Goal: Task Accomplishment & Management: Manage account settings

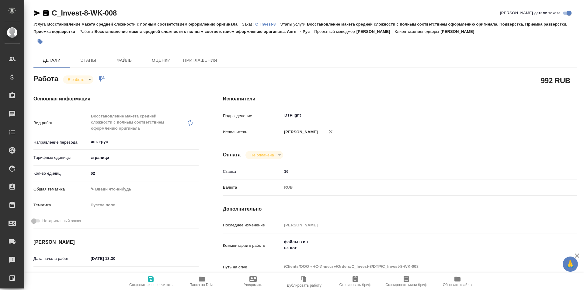
type textarea "x"
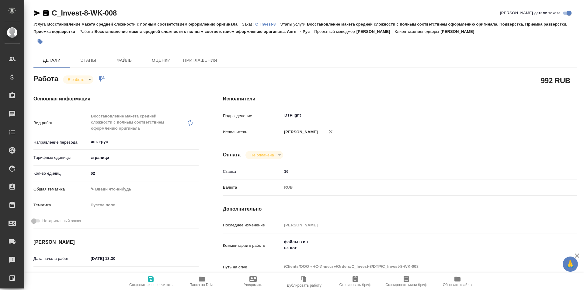
type textarea "x"
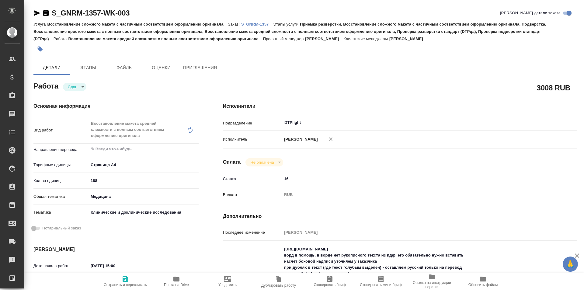
type textarea "x"
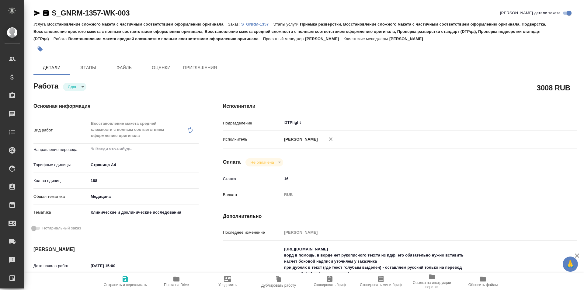
type textarea "x"
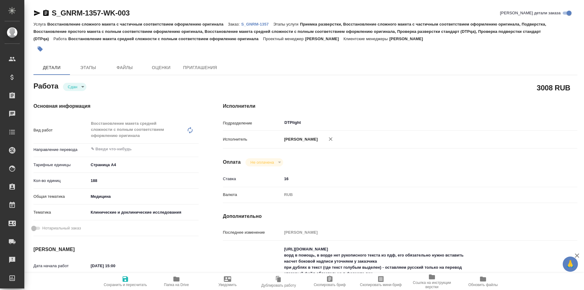
type textarea "x"
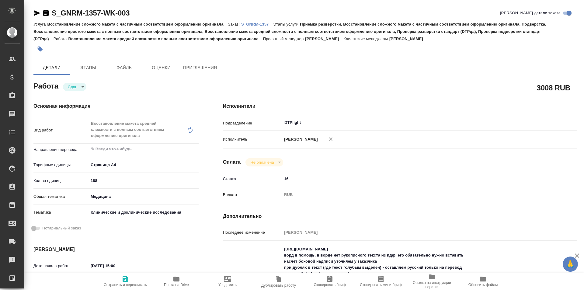
type textarea "x"
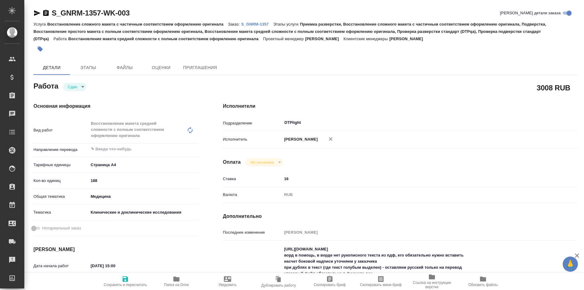
type textarea "x"
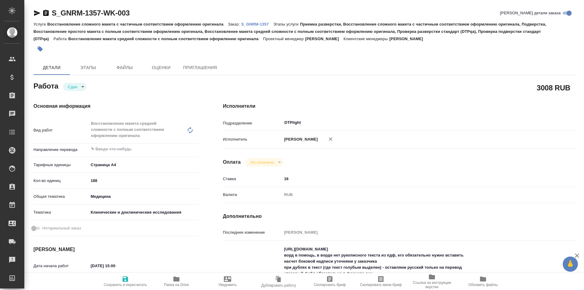
type textarea "x"
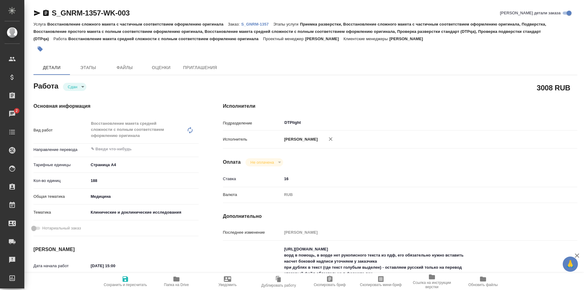
click at [258, 27] on div "Услуга Восстановление сложного макета с частичным соответствием оформлению ориг…" at bounding box center [305, 31] width 544 height 22
click at [257, 25] on p "S_GNRM-1357" at bounding box center [257, 24] width 32 height 5
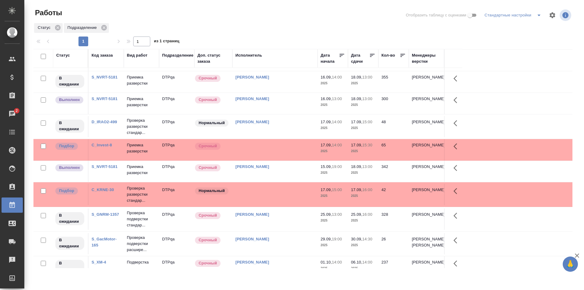
scroll to position [91, 0]
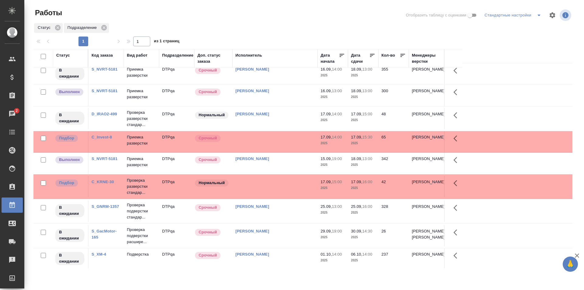
click at [284, 118] on td "[PERSON_NAME]" at bounding box center [274, 118] width 85 height 21
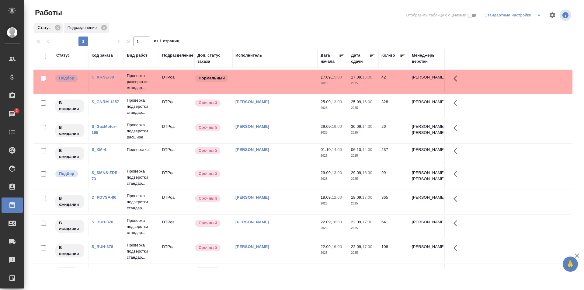
scroll to position [0, 0]
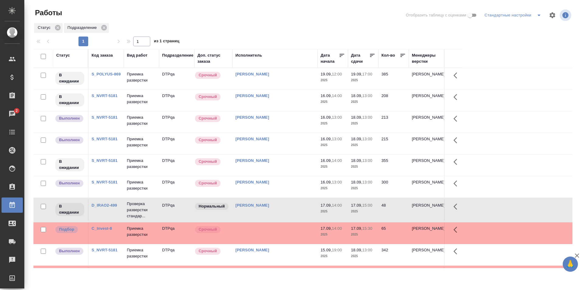
click at [287, 84] on td "Исмагилова Диана" at bounding box center [274, 78] width 85 height 21
click at [287, 84] on td "[PERSON_NAME]" at bounding box center [274, 78] width 85 height 21
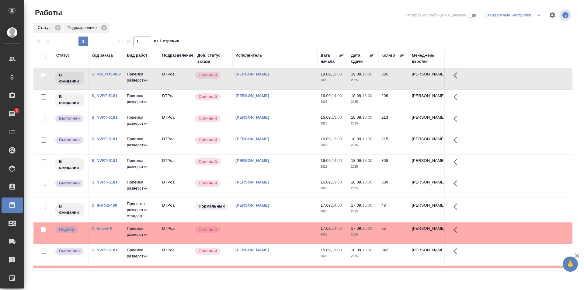
click at [106, 117] on link "S_NVRT-5181" at bounding box center [105, 117] width 26 height 5
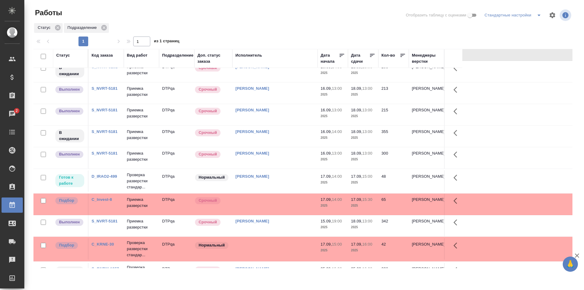
scroll to position [61, 0]
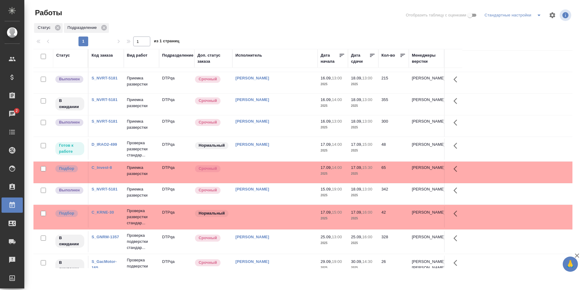
click at [289, 170] on td at bounding box center [274, 172] width 85 height 21
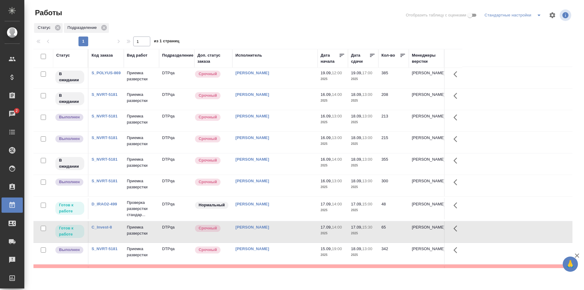
scroll to position [0, 0]
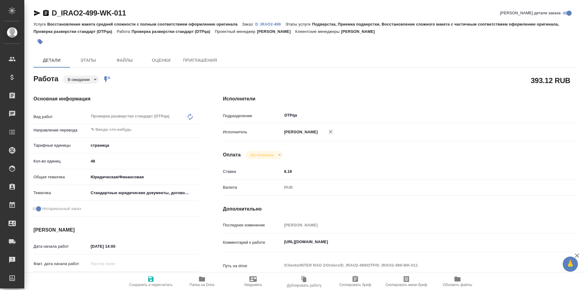
type textarea "x"
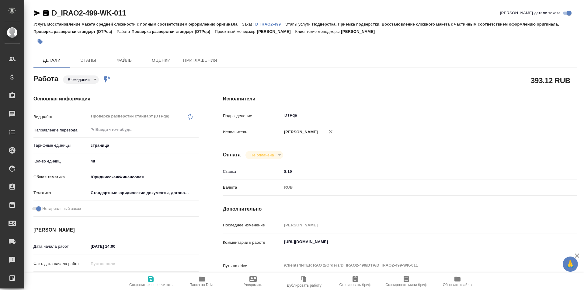
type textarea "x"
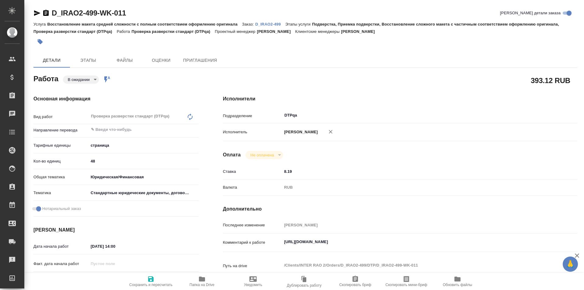
type textarea "x"
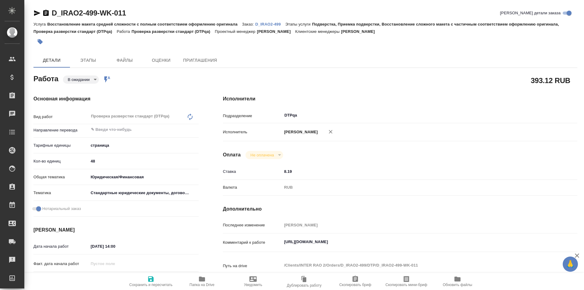
type textarea "x"
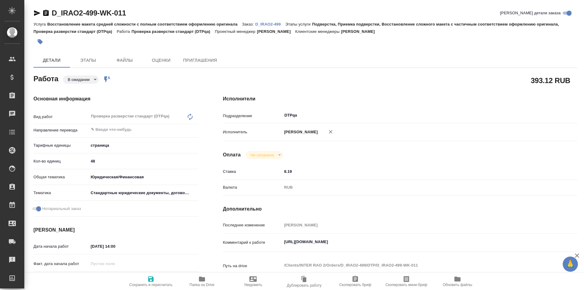
type textarea "x"
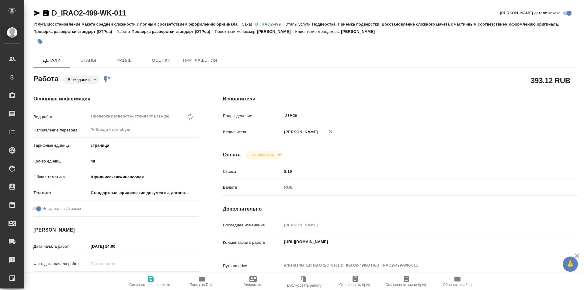
type textarea "x"
drag, startPoint x: 416, startPoint y: 243, endPoint x: 269, endPoint y: 241, distance: 146.3
click at [269, 241] on div "Комментарий к работе https://tera.awatera.com/Work/68c82771095ad70c605f082b/det…" at bounding box center [400, 243] width 354 height 14
type textarea "x"
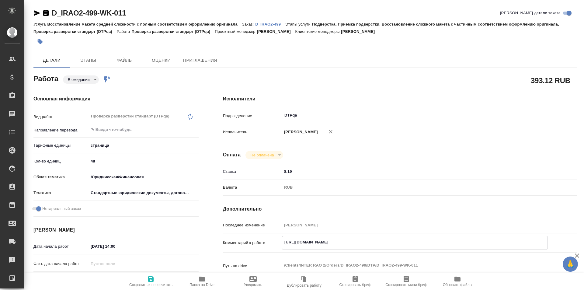
type textarea "x"
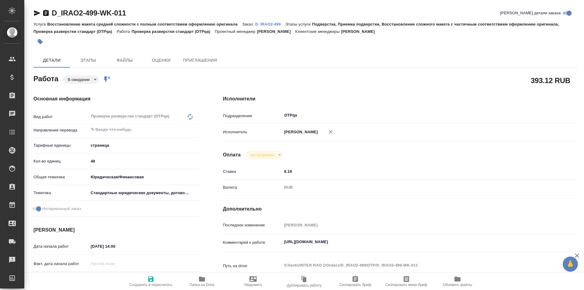
type textarea "x"
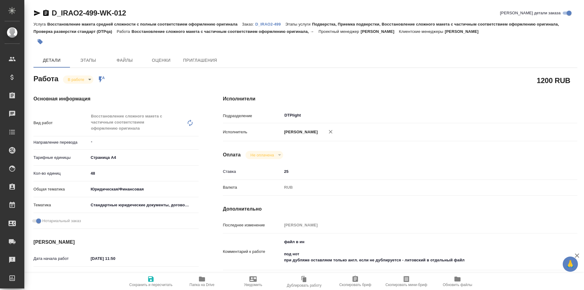
type textarea "x"
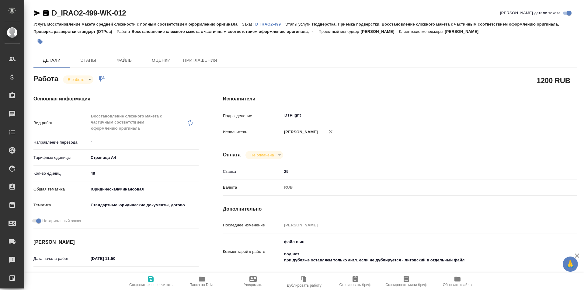
type textarea "x"
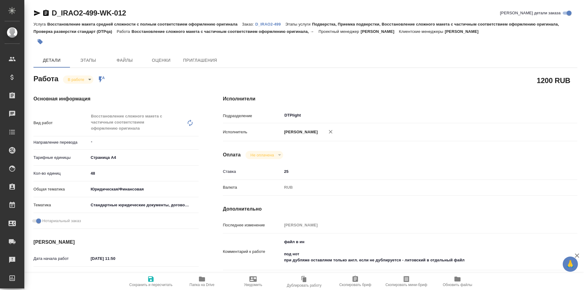
type textarea "x"
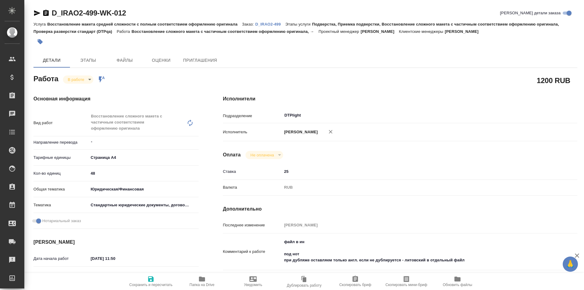
type textarea "x"
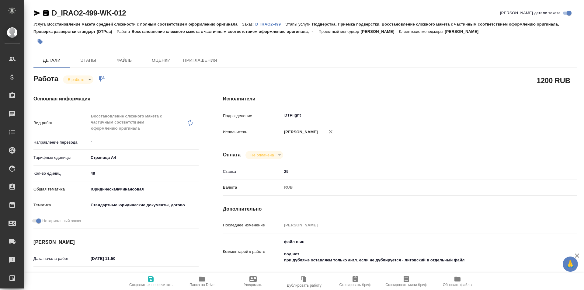
scroll to position [30, 0]
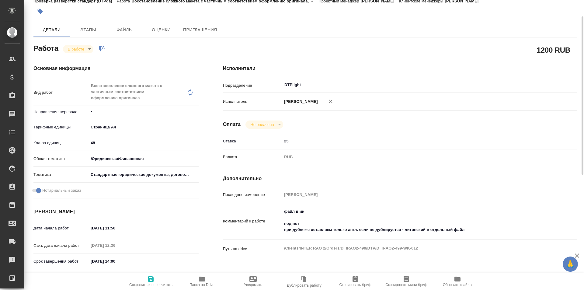
type textarea "x"
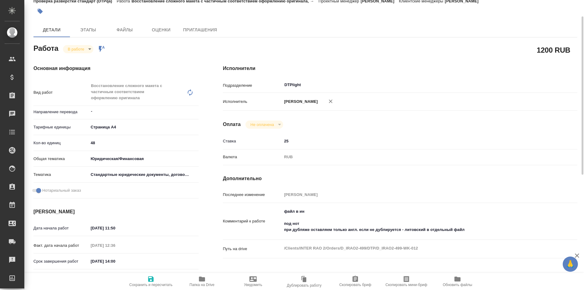
type textarea "x"
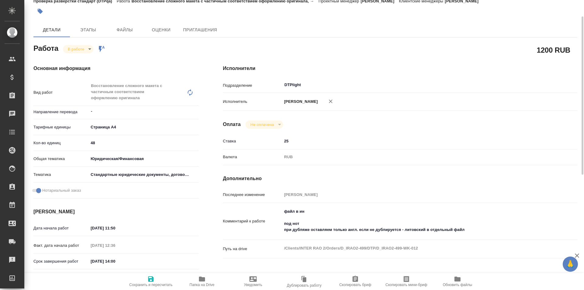
click at [199, 282] on icon "button" at bounding box center [201, 278] width 7 height 7
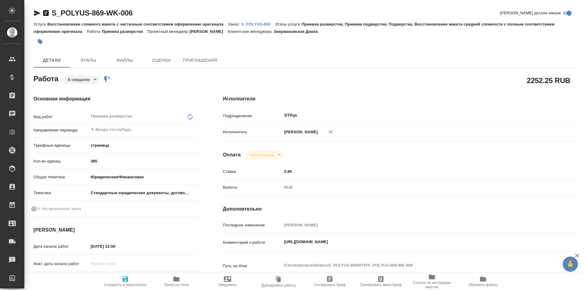
type textarea "x"
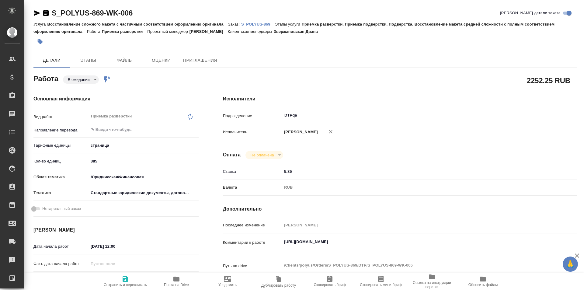
type textarea "x"
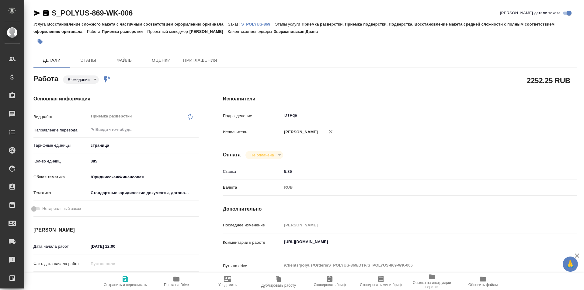
type textarea "x"
drag, startPoint x: 412, startPoint y: 241, endPoint x: 277, endPoint y: 247, distance: 135.2
click at [277, 247] on div "Комментарий к работе https://tera.awatera.com/Work/68c946716c74784c706eed9e/ x" at bounding box center [400, 243] width 354 height 14
type textarea "x"
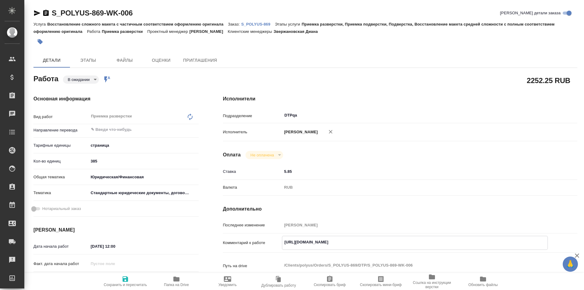
type textarea "x"
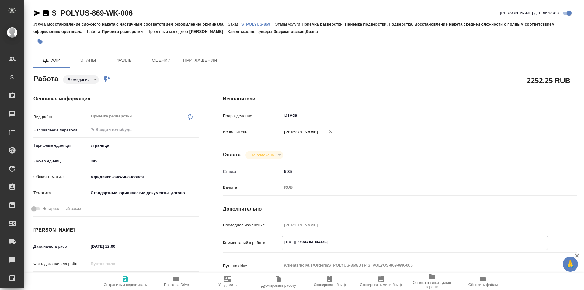
type textarea "x"
drag, startPoint x: 142, startPoint y: 14, endPoint x: 39, endPoint y: 14, distance: 102.5
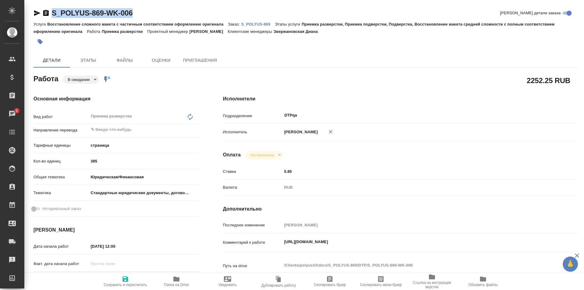
click at [39, 14] on div "S_POLYUS-869-WK-006 Кратко детали заказа" at bounding box center [305, 13] width 544 height 10
copy link "S_POLYUS-869-WK-006"
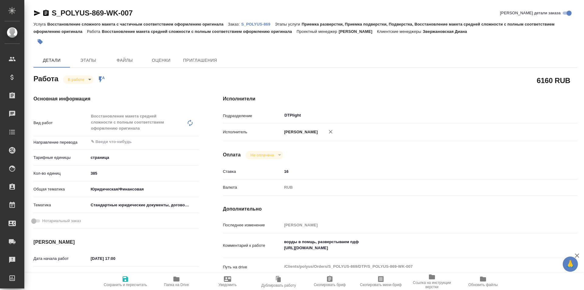
type textarea "x"
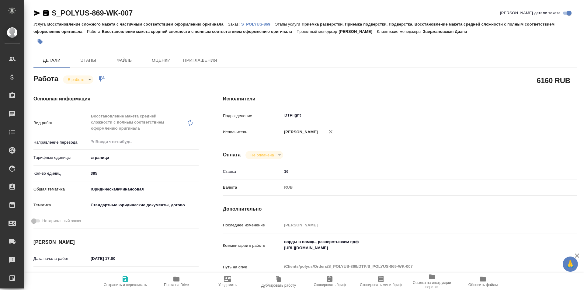
type textarea "x"
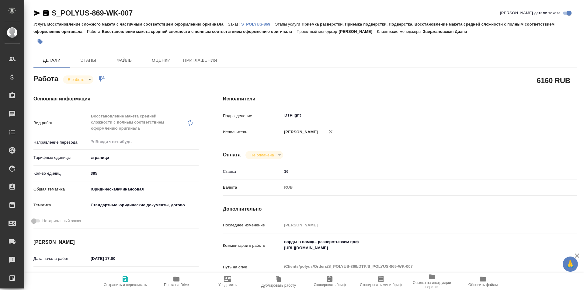
type textarea "x"
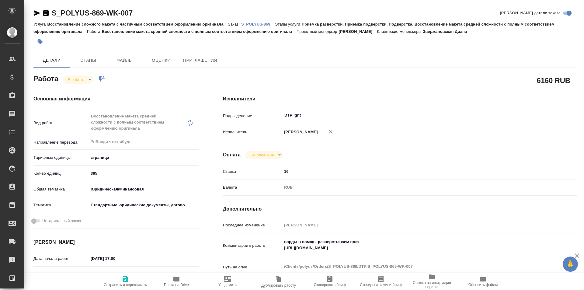
type textarea "x"
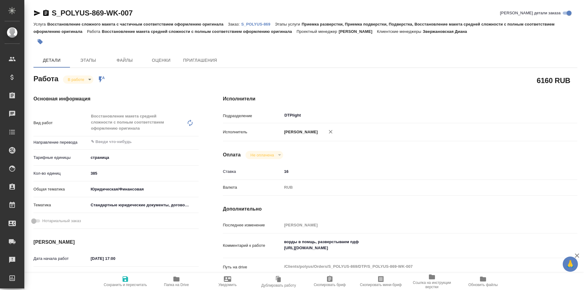
type textarea "x"
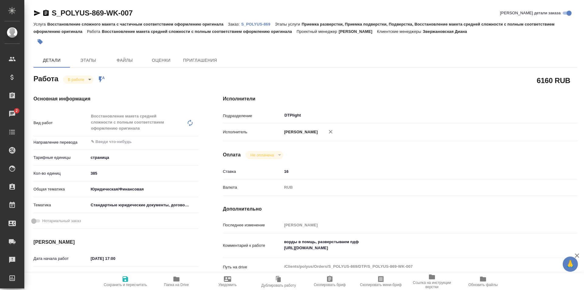
scroll to position [61, 0]
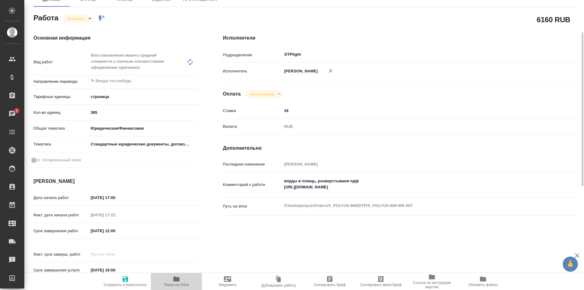
click at [175, 280] on icon "button" at bounding box center [176, 278] width 6 height 5
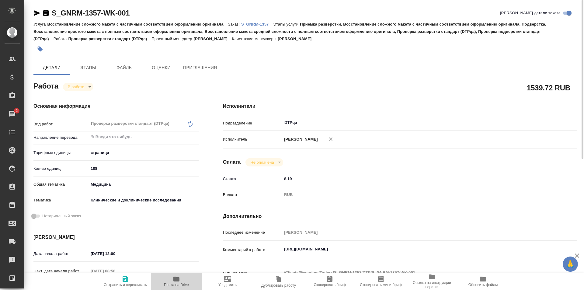
click at [175, 279] on icon "button" at bounding box center [176, 278] width 6 height 5
click at [404, 247] on textarea "[URL][DOMAIN_NAME]" at bounding box center [414, 249] width 265 height 10
paste textarea "[URL][DOMAIN_NAME]"
click at [285, 262] on textarea "https://tera.awatera.com/Work/68bfdadeb8109d269c853f36/ https://drive.awatera.c…" at bounding box center [414, 255] width 265 height 23
type textarea "https://tera.awatera.com/Work/68bfdadeb8109d269c853f36/ На перевод: https://dri…"
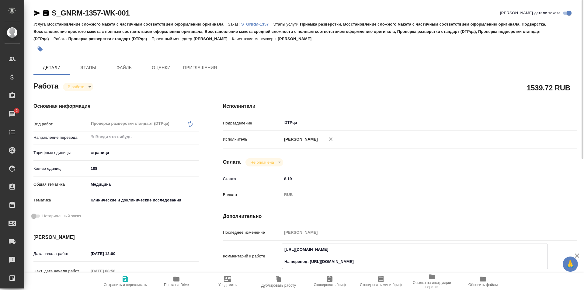
click at [130, 280] on span "Сохранить и пересчитать" at bounding box center [125, 281] width 44 height 12
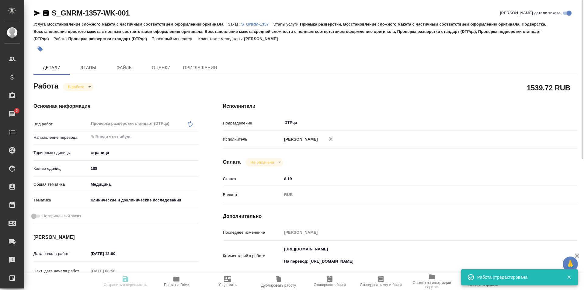
type input "inProgress"
type input "5a8b1489cc6b4906c91bfdb2"
type input "188"
type input "med"
type input "5a8b8b956a9677013d343d9e"
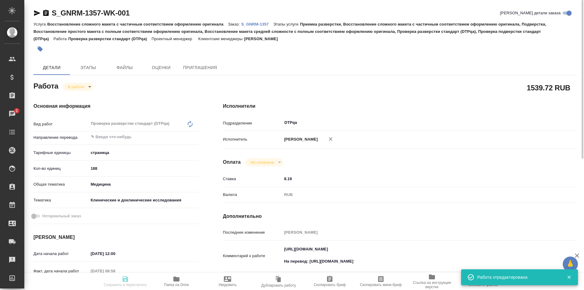
type input "16.09.2025 12:00"
type input "17.09.2025 08:58"
type input "17.09.2025 17:00"
type input "25.09.2025 17:00"
type input "DTPqa"
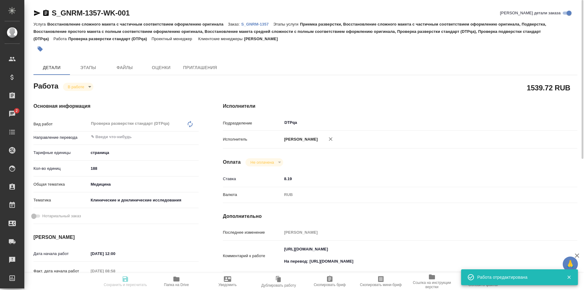
type input "notPayed"
type input "8.19"
type input "RUB"
type input "Исмагилова Диана"
type input "S_GNRM-1357"
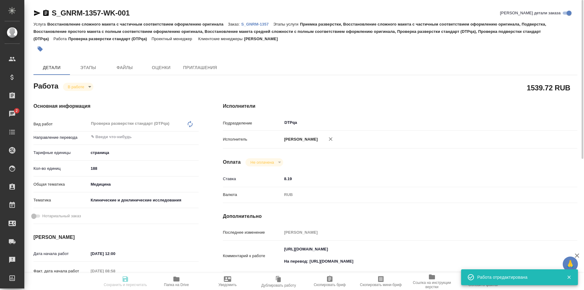
type input "Восстановление сложного макета с частичным соответствием оформлению оригинала"
type input "Приемка разверстки, Восстановление сложного макета с частичным соответствием оф…"
type input "Кабаргина Анна"
type input "[PERSON_NAME]"
type input "/Clients/Generium/Orders/S_GNRM-1357"
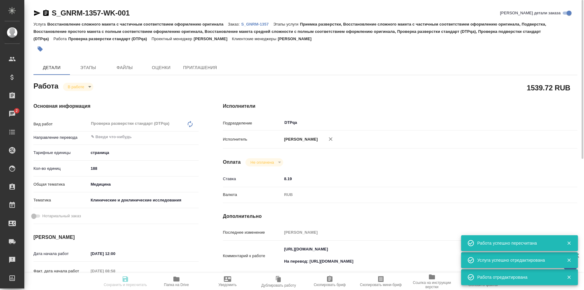
click at [84, 85] on body "🙏 .cls-1 fill:#fff; AWATERA Ismagilova Diana Клиенты Спецификации Заказы 2 Чаты…" at bounding box center [292, 145] width 584 height 290
type input "inProgress"
type input "5a8b1489cc6b4906c91bfdb2"
type input "188"
type input "med"
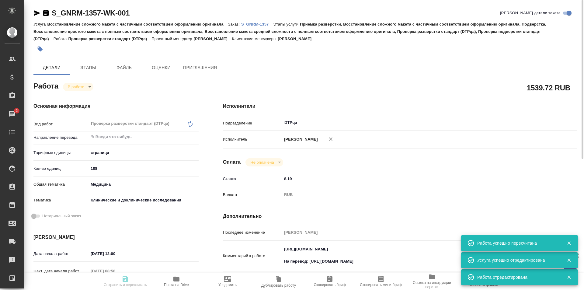
type input "5a8b8b956a9677013d343d9e"
type input "16.09.2025 12:00"
type input "17.09.2025 08:58"
type input "17.09.2025 17:00"
type input "25.09.2025 17:00"
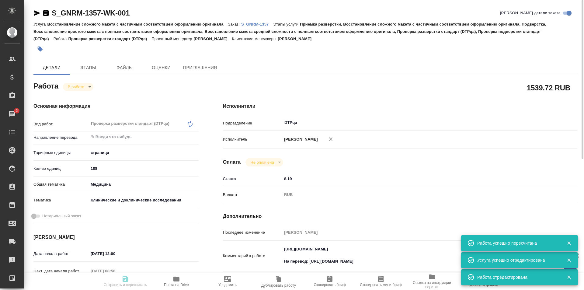
type input "DTPqa"
type input "notPayed"
type input "8.19"
type input "RUB"
type input "Исмагилова Диана"
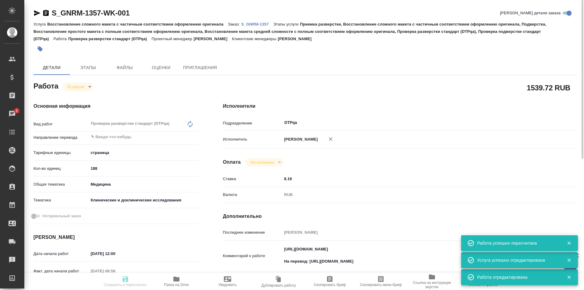
type input "S_GNRM-1357"
type input "Восстановление сложного макета с частичным соответствием оформлению оригинала"
type input "Приемка разверстки, Восстановление сложного макета с частичным соответствием оф…"
type input "Кабаргина Анна"
type input "[PERSON_NAME]"
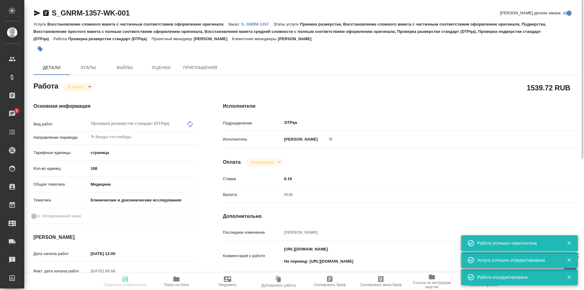
type input "/Clients/Generium/Orders/S_GNRM-1357"
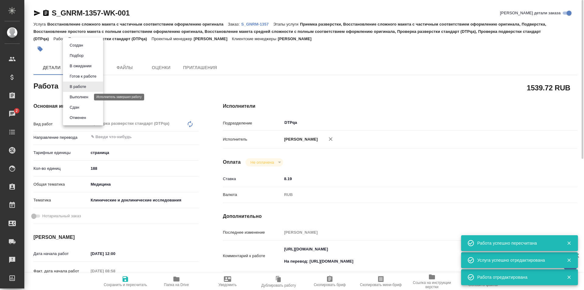
click at [82, 96] on button "Выполнен" at bounding box center [79, 97] width 22 height 7
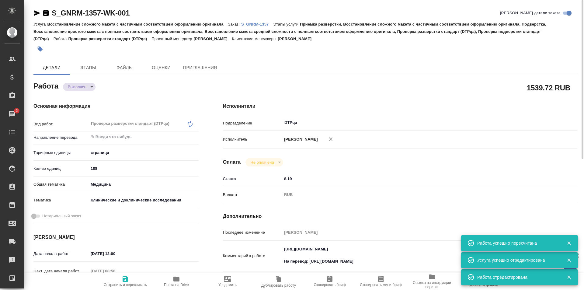
type textarea "x"
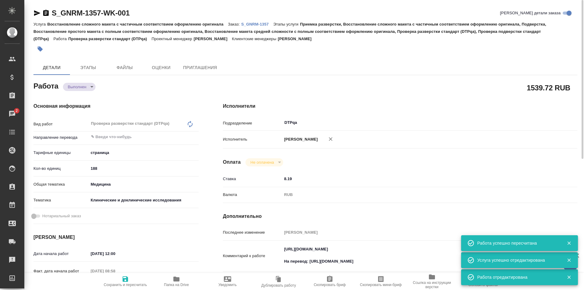
type textarea "x"
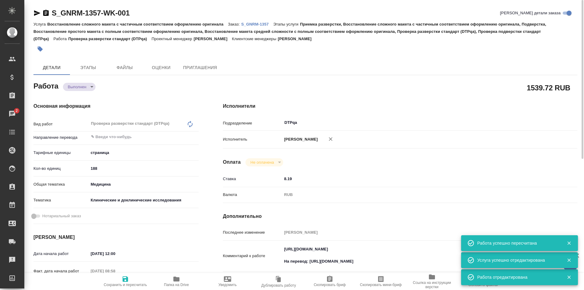
type textarea "x"
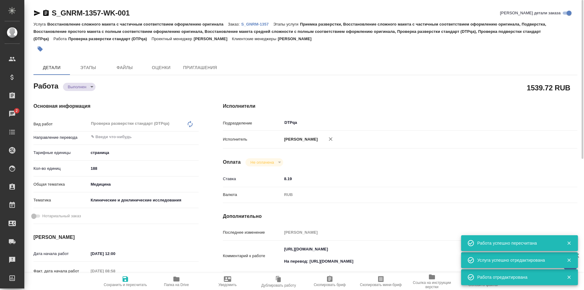
type textarea "x"
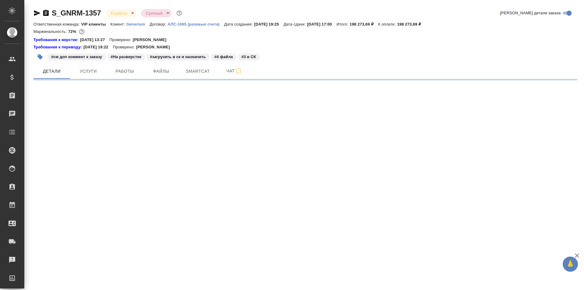
select select "RU"
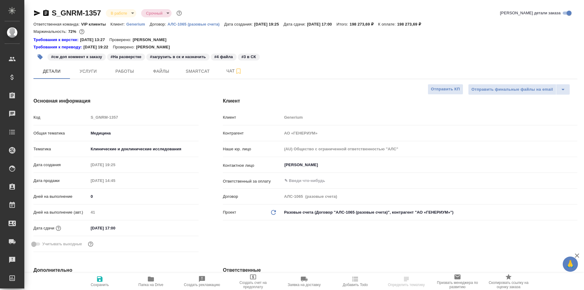
type textarea "x"
click at [127, 71] on span "Работы" at bounding box center [124, 72] width 29 height 8
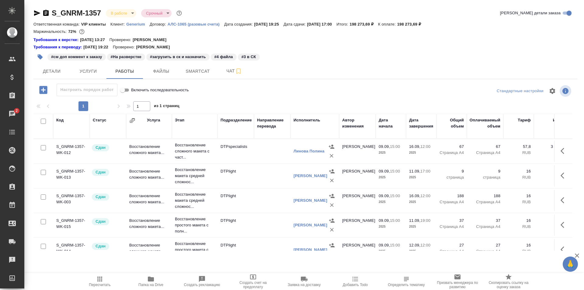
scroll to position [30, 0]
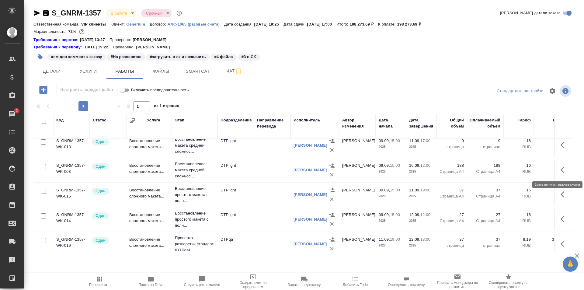
click at [561, 168] on icon "button" at bounding box center [563, 170] width 4 height 6
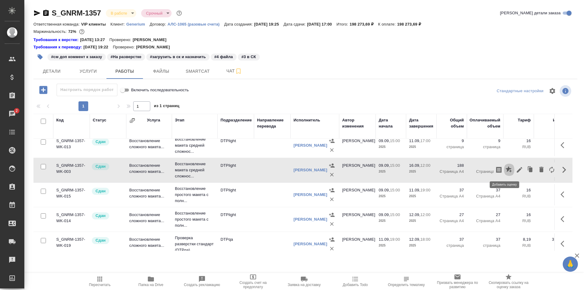
click at [506, 169] on icon "button" at bounding box center [509, 169] width 7 height 7
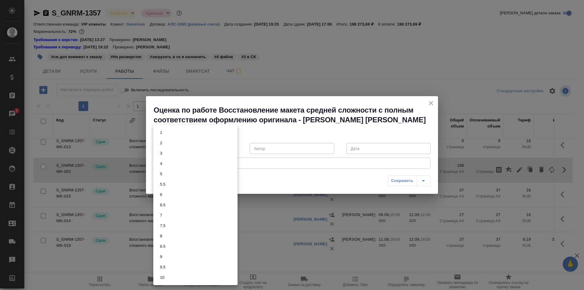
drag, startPoint x: 194, startPoint y: 147, endPoint x: 191, endPoint y: 148, distance: 3.2
click at [194, 147] on body "🙏 .cls-1 fill:#fff; AWATERA Ismagilova Diana Клиенты Спецификации Заказы 2 Чаты…" at bounding box center [292, 145] width 584 height 290
click at [163, 237] on button "8" at bounding box center [161, 236] width 6 height 7
type input "8"
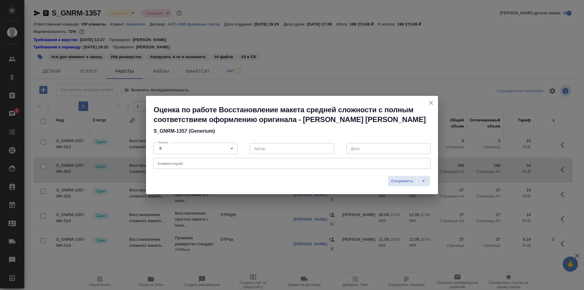
click at [193, 167] on div "x Комментарий" at bounding box center [291, 163] width 277 height 11
type textarea "Были небольшие опечатки в датах, в остальном всё хорошо"
click at [399, 180] on span "Сохранить" at bounding box center [402, 181] width 22 height 7
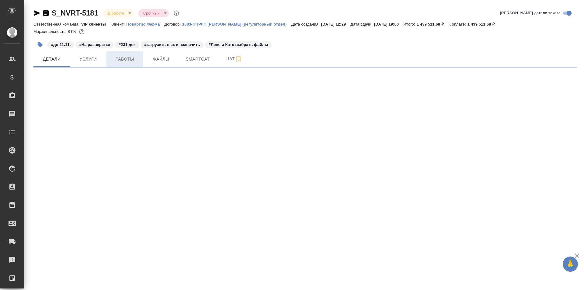
select select "RU"
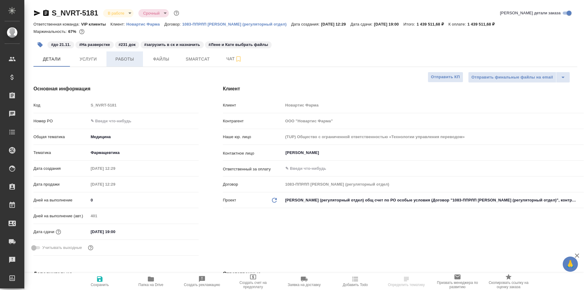
type textarea "x"
click at [123, 57] on span "Работы" at bounding box center [124, 59] width 29 height 8
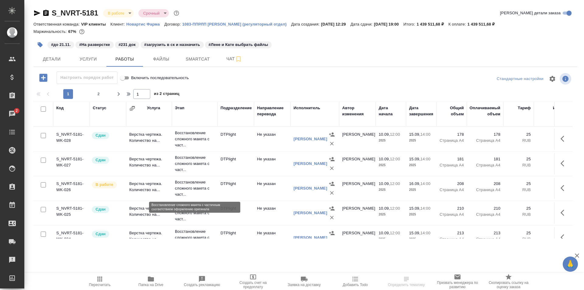
click at [204, 188] on p "Восстановление сложного макета с част..." at bounding box center [195, 188] width 40 height 18
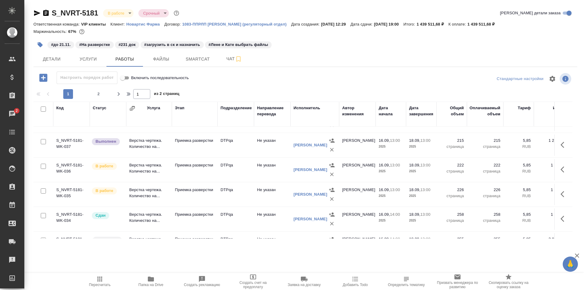
scroll to position [509, 0]
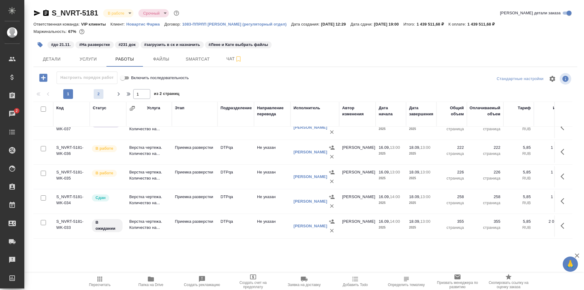
click at [99, 92] on span "2" at bounding box center [99, 94] width 10 height 6
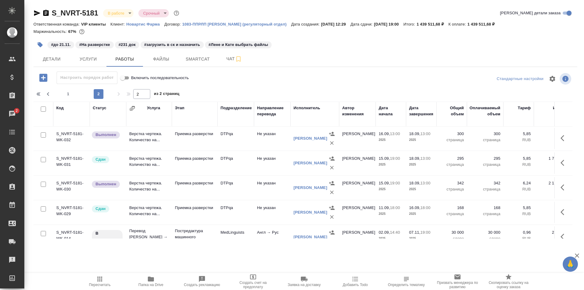
scroll to position [0, 0]
click at [69, 93] on span "1" at bounding box center [68, 94] width 10 height 6
type input "1"
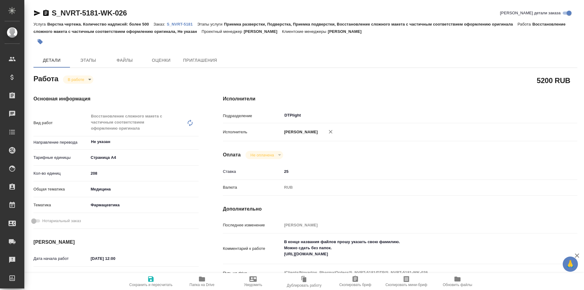
type textarea "x"
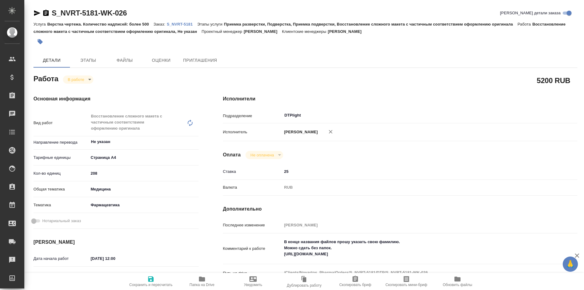
type textarea "x"
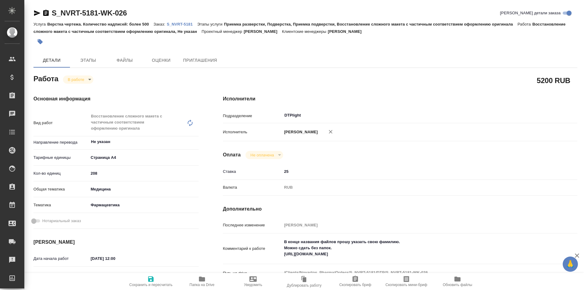
type textarea "x"
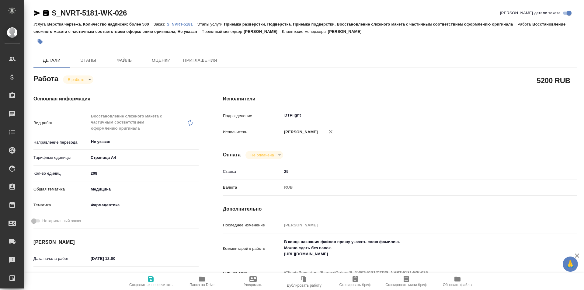
type textarea "x"
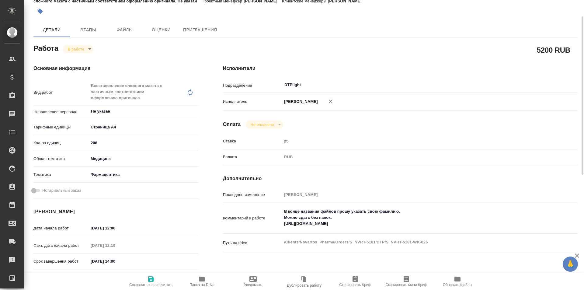
type textarea "x"
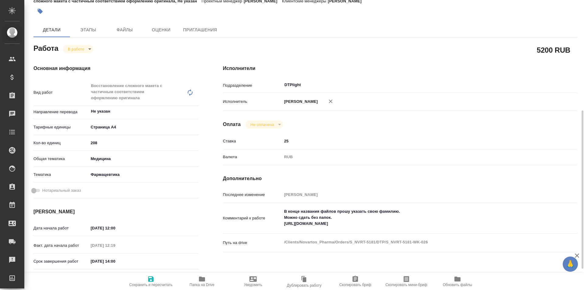
scroll to position [91, 0]
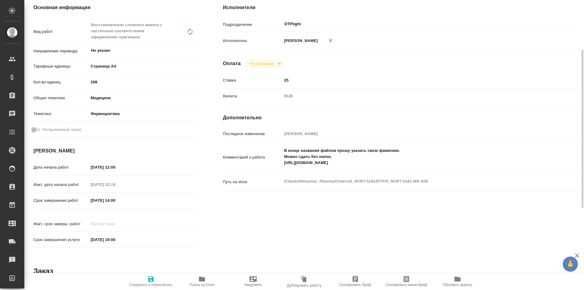
type textarea "x"
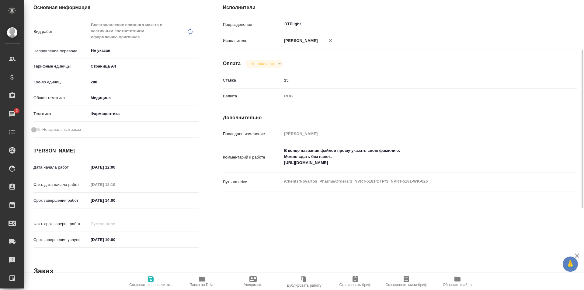
click at [200, 278] on icon "button" at bounding box center [202, 278] width 6 height 5
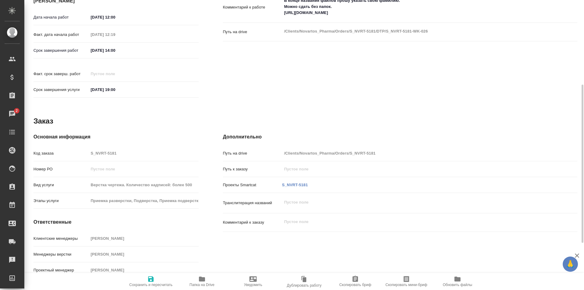
scroll to position [0, 0]
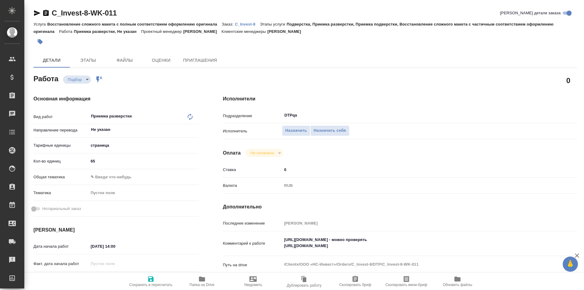
type textarea "x"
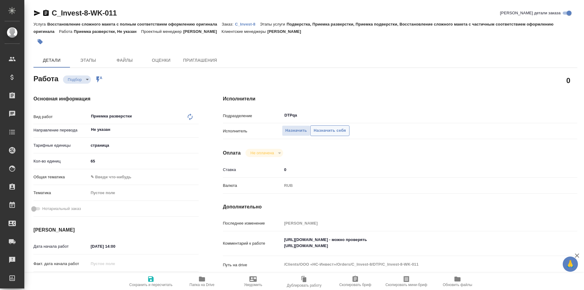
type textarea "x"
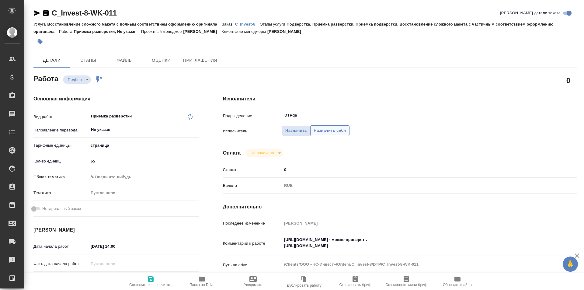
click at [333, 131] on span "Назначить себя" at bounding box center [330, 130] width 32 height 7
type textarea "x"
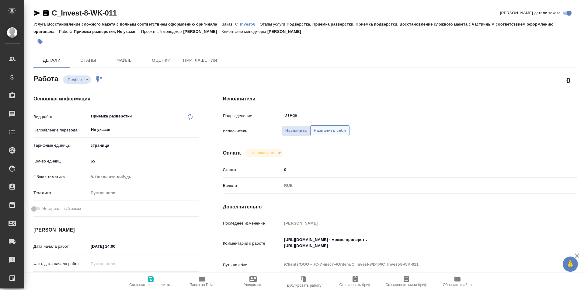
type textarea "x"
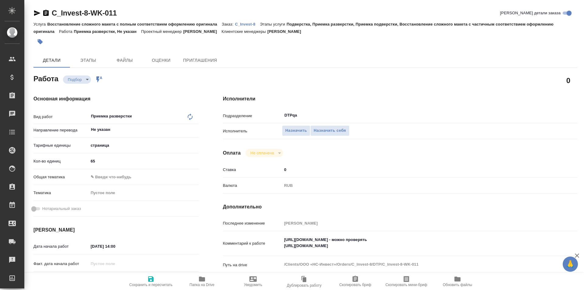
type textarea "x"
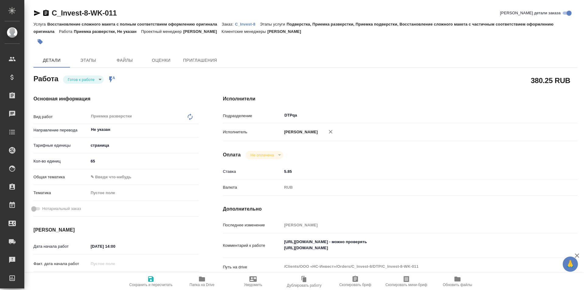
type textarea "x"
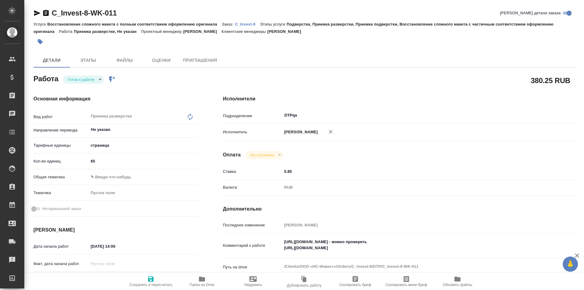
type textarea "x"
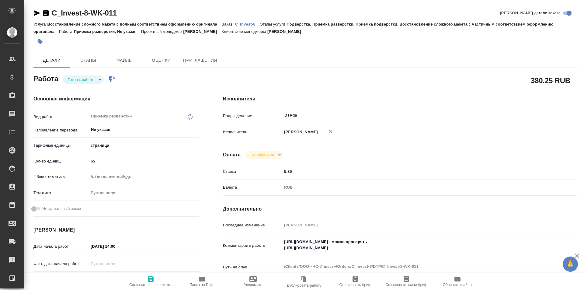
type textarea "x"
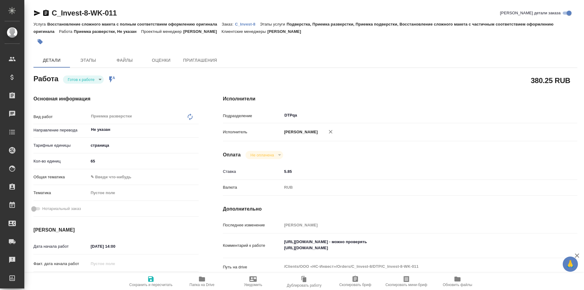
type textarea "x"
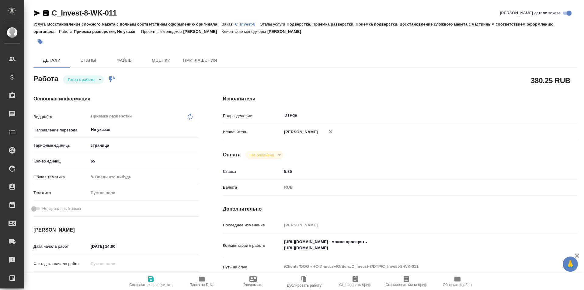
type textarea "x"
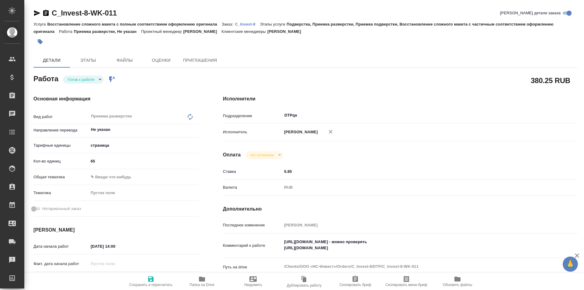
type textarea "x"
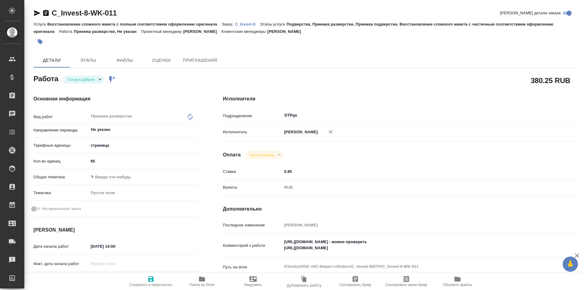
type textarea "x"
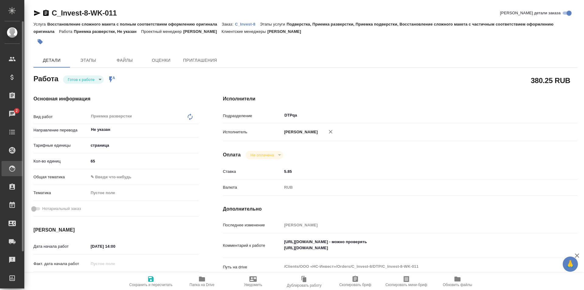
type textarea "x"
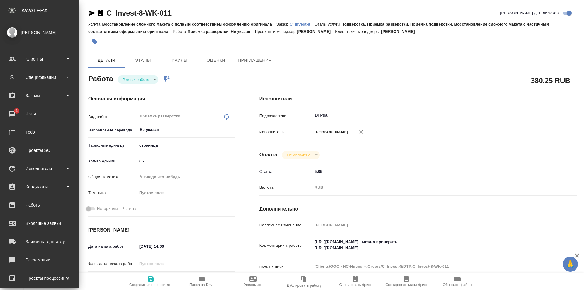
type textarea "x"
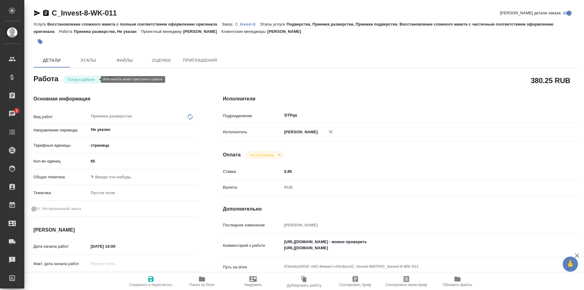
click at [85, 79] on body "🙏 .cls-1 fill:#fff; AWATERA Ismagilova [PERSON_NAME] Спецификации Заказы 2 Чаты…" at bounding box center [292, 145] width 584 height 290
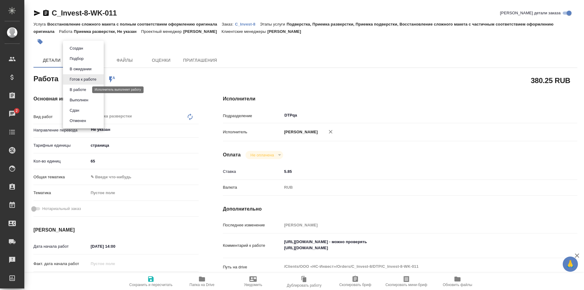
click at [85, 89] on button "В работе" at bounding box center [78, 89] width 20 height 7
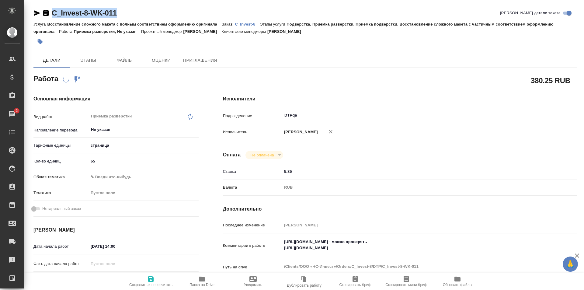
drag, startPoint x: 104, startPoint y: 13, endPoint x: 48, endPoint y: 13, distance: 56.0
click at [48, 13] on div "C_Invest-8-WK-011 Кратко детали заказа" at bounding box center [305, 13] width 544 height 10
copy link "C_Invest-8-WK-011"
type textarea "x"
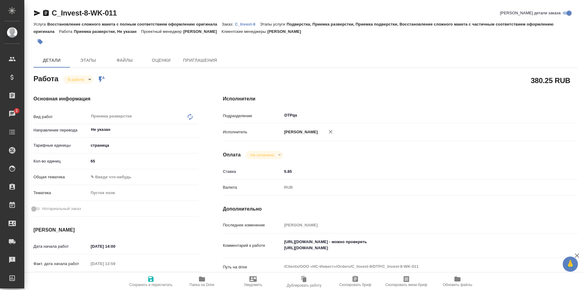
type textarea "x"
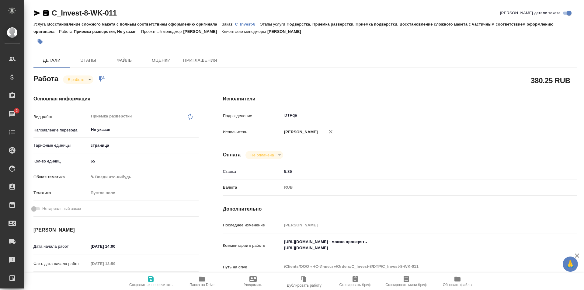
type textarea "x"
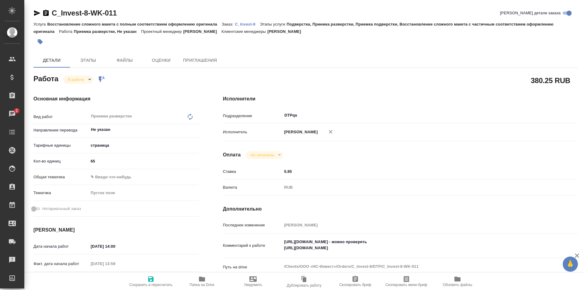
type textarea "x"
drag, startPoint x: 396, startPoint y: 241, endPoint x: 280, endPoint y: 241, distance: 115.3
click at [282, 241] on textarea "[URL][DOMAIN_NAME] - можно проверять [URL][DOMAIN_NAME]" at bounding box center [414, 245] width 265 height 16
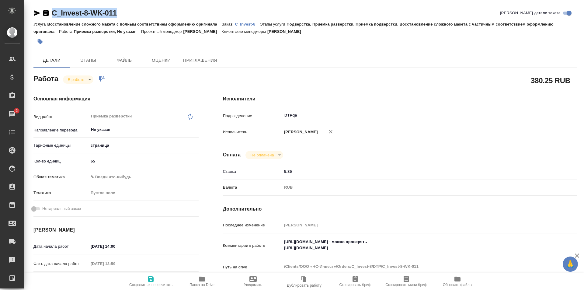
drag, startPoint x: 118, startPoint y: 17, endPoint x: 46, endPoint y: 13, distance: 72.5
click at [50, 16] on div "C_Invest-8-WK-011 Кратко детали заказа" at bounding box center [305, 13] width 544 height 10
copy link "C_Invest-8-WK-011"
click at [199, 280] on icon "button" at bounding box center [201, 278] width 7 height 7
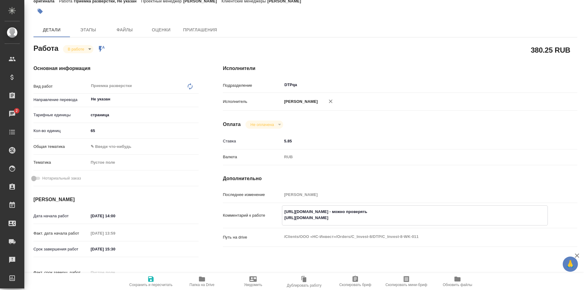
drag, startPoint x: 383, startPoint y: 218, endPoint x: 279, endPoint y: 215, distance: 104.4
click at [273, 221] on div "Комментарий к работе https://tera.awatera.com/Work/68c822029f75c08a75a2a575/ - …" at bounding box center [400, 215] width 354 height 20
type textarea "x"
click at [407, 219] on textarea "https://tera.awatera.com/Work/68c822029f75c08a75a2a575/ - можно проверять https…" at bounding box center [414, 215] width 265 height 16
type textarea "x"
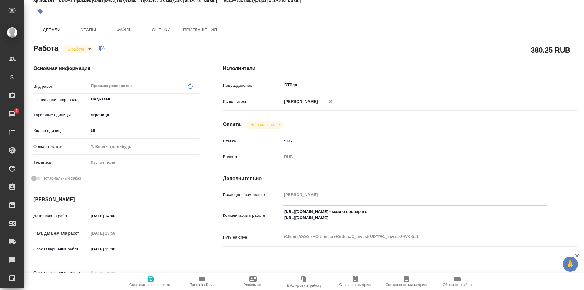
type textarea "https://tera.awatera.com/Work/68c822029f75c08a75a2a575/ - можно проверять https…"
type textarea "x"
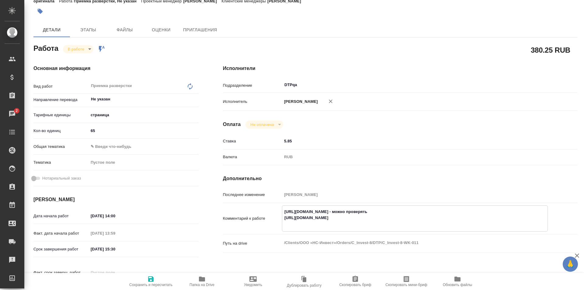
type textarea "x"
type textarea "https://tera.awatera.com/Work/68c822029f75c08a75a2a575/ - можно проверять https…"
type textarea "x"
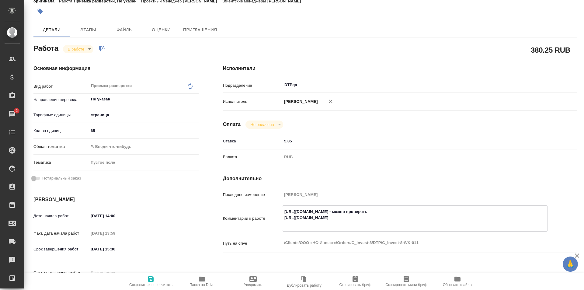
type textarea "x"
paste textarea "https://drive.awatera.com/f/10370260"
type textarea "x"
type textarea "https://tera.awatera.com/Work/68c822029f75c08a75a2a575/ - можно проверять https…"
type textarea "x"
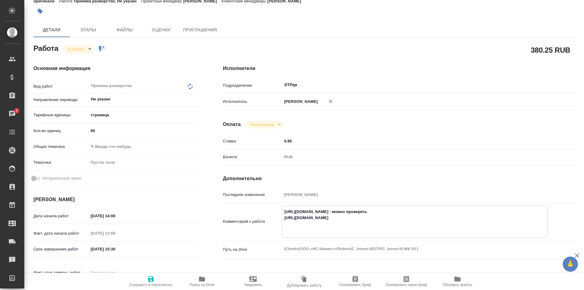
type textarea "x"
type textarea "https://tera.awatera.com/Work/68c822029f75c08a75a2a575/ - можно проверять https…"
type textarea "x"
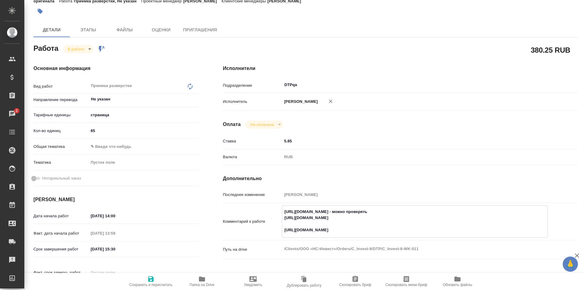
click at [154, 277] on icon "button" at bounding box center [150, 278] width 7 height 7
type textarea "x"
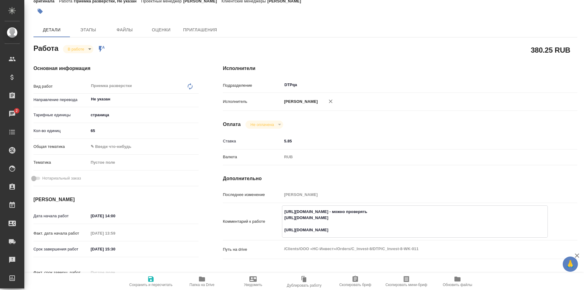
type textarea "x"
type input "inProgress"
type textarea "Приемка разверстки"
type textarea "x"
type input "Не указан"
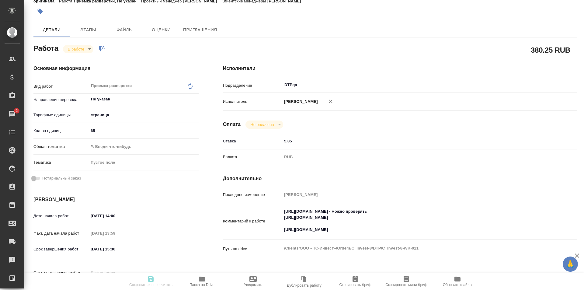
type input "5a8b1489cc6b4906c91bfdb2"
type input "65"
type input "[DATE] 14:00"
type input "17.09.2025 13:59"
type input "17.09.2025 15:30"
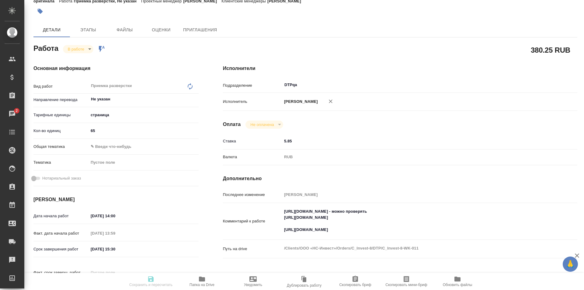
type input "[DATE] 16:20"
type input "DTPqa"
type input "notPayed"
type input "5.85"
type input "RUB"
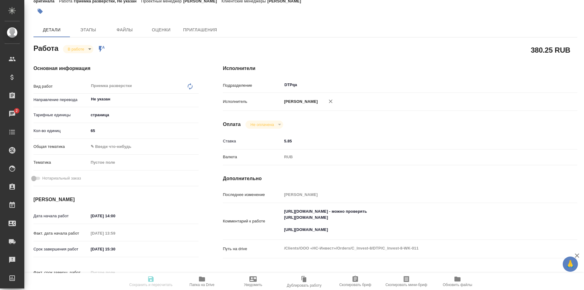
type input "Исмагилова Диана"
type textarea "https://tera.awatera.com/Work/68c822029f75c08a75a2a575/ - можно проверять https…"
type textarea "x"
type textarea "/Clients/ООО «НС-Инвест»/Orders/C_Invest-8/DTP/C_Invest-8-WK-011"
type textarea "x"
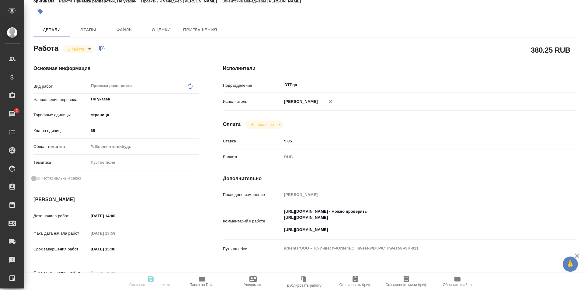
type input "C_Invest-8"
type input "Восстановление сложного макета с полным соответствием оформлению оригинала"
type input "Подверстка, Приемка разверстки, Приемка подверстки, Восстановление сложного мак…"
type input "[PERSON_NAME]"
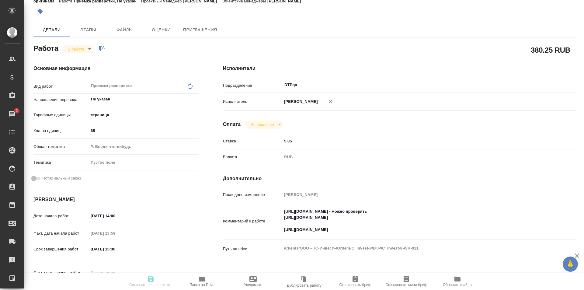
type input "/Clients/ООО «НС-Инвест»/Orders/C_Invest-8"
type textarea "x"
type textarea "В рефе есть перевод устава "Просмотрите, пожалуйста, перевод на предмет коррект…"
type textarea "x"
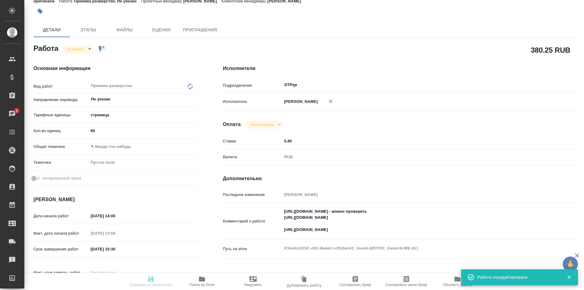
type textarea "x"
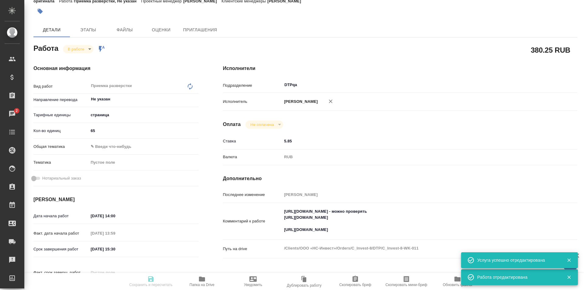
type textarea "x"
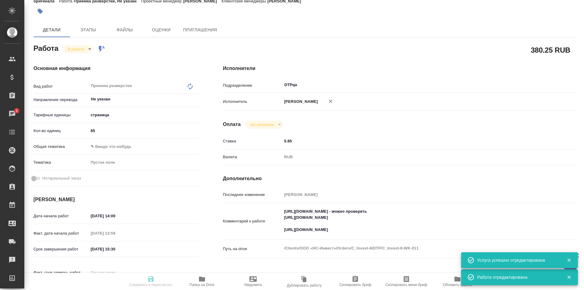
type textarea "x"
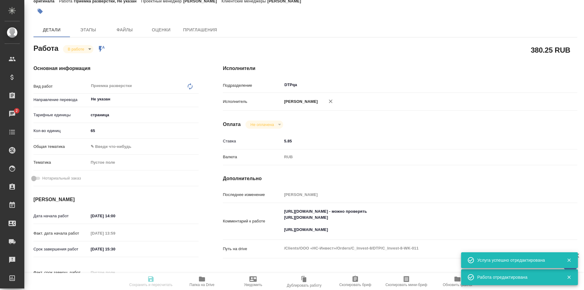
type textarea "x"
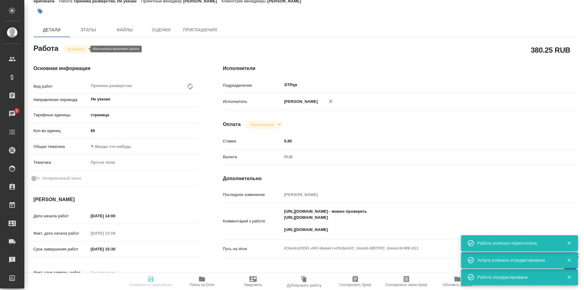
type input "inProgress"
type textarea "Приемка разверстки"
type textarea "x"
type input "Не указан"
type input "5a8b1489cc6b4906c91bfdb2"
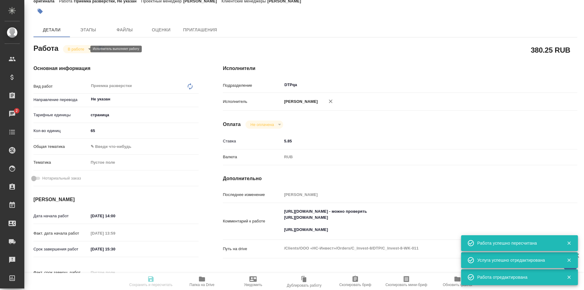
type input "65"
type input "17.09.2025 14:00"
type input "17.09.2025 13:59"
type input "17.09.2025 15:30"
type input "19.09.2025 16:20"
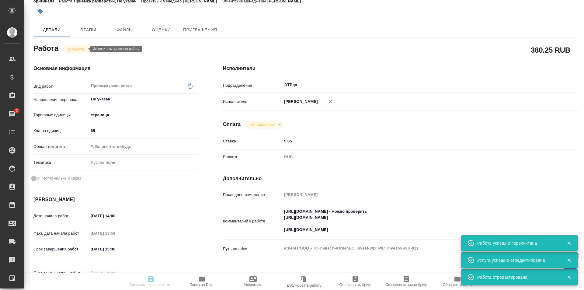
type input "DTPqa"
type input "notPayed"
type input "5.85"
type input "RUB"
type input "[PERSON_NAME]"
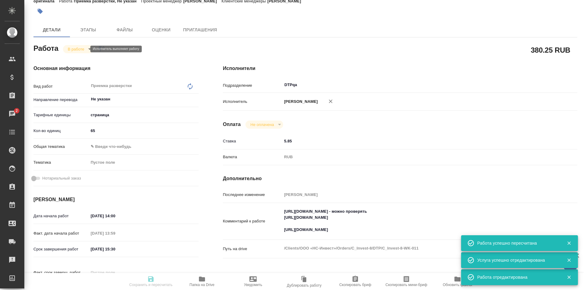
type textarea "https://tera.awatera.com/Work/68c822029f75c08a75a2a575/ - можно проверять https…"
type textarea "x"
type textarea "/Clients/ООО «НС-Инвест»/Orders/C_Invest-8/DTP/C_Invest-8-WK-011"
type textarea "x"
type input "C_Invest-8"
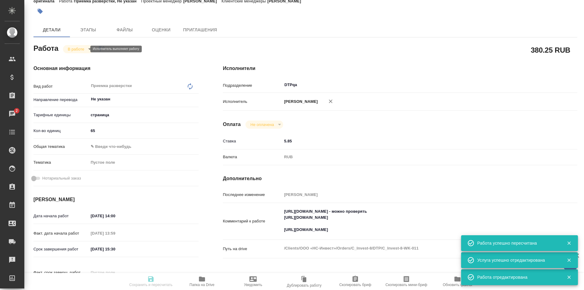
type input "Восстановление сложного макета с полным соответствием оформлению оригинала"
type input "Подверстка, Приемка разверстки, Приемка подверстки, Восстановление сложного мак…"
type input "[PERSON_NAME]"
type input "/Clients/ООО «НС-Инвест»/Orders/C_Invest-8"
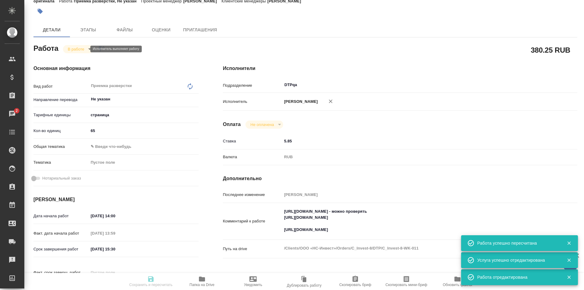
type textarea "x"
type textarea "В рефе есть перевод устава "Просмотрите, пожалуйста, перевод на предмет коррект…"
type textarea "x"
click at [82, 49] on body "🙏 .cls-1 fill:#fff; AWATERA Ismagilova Diana Клиенты Спецификации Заказы 2 Чаты…" at bounding box center [292, 145] width 584 height 290
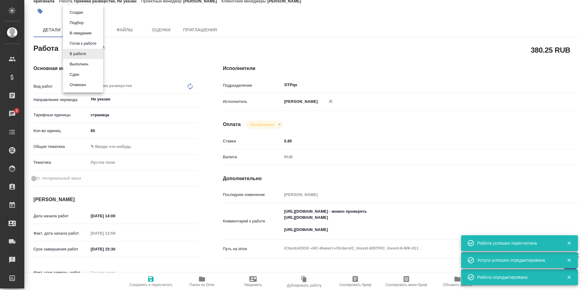
type textarea "x"
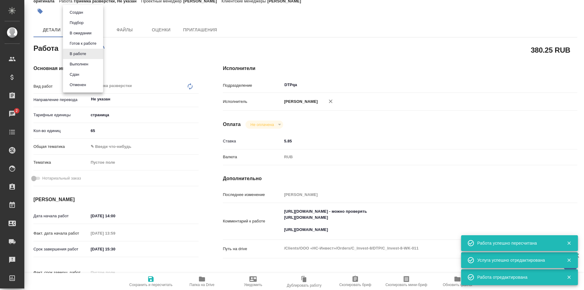
type textarea "x"
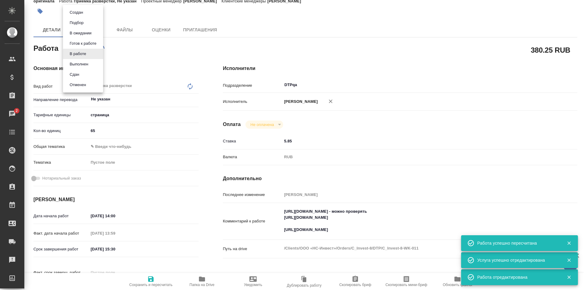
type textarea "x"
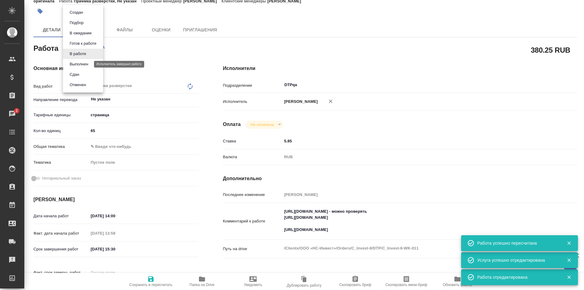
click at [80, 67] on button "Выполнен" at bounding box center [79, 64] width 22 height 7
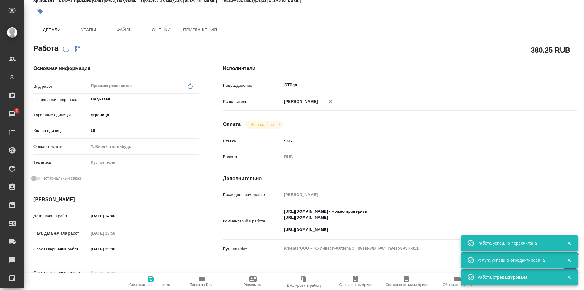
type textarea "x"
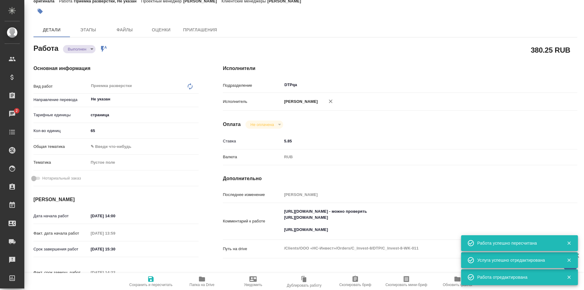
type textarea "x"
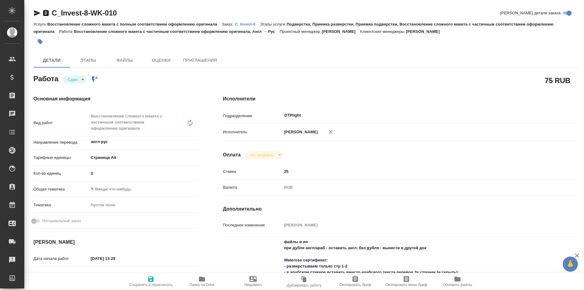
type textarea "x"
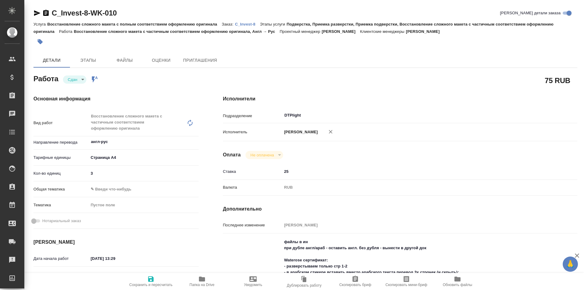
type textarea "x"
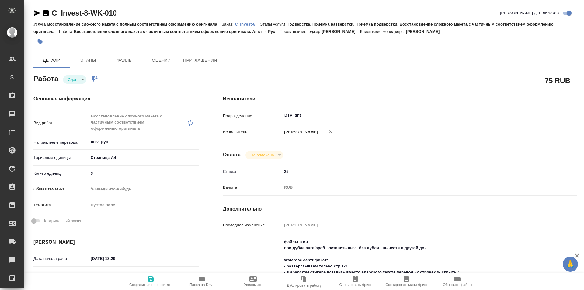
type textarea "x"
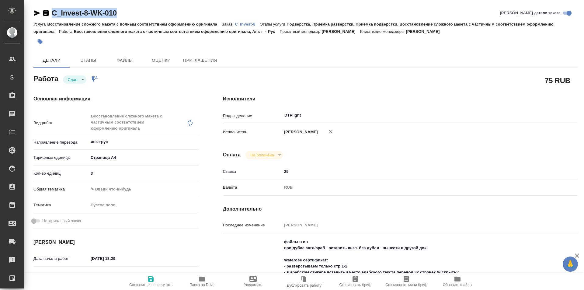
drag, startPoint x: 82, startPoint y: 16, endPoint x: 46, endPoint y: 19, distance: 36.1
click at [46, 19] on div "C_Invest-8-WK-010 [PERSON_NAME] детали заказа" at bounding box center [305, 14] width 544 height 12
type textarea "x"
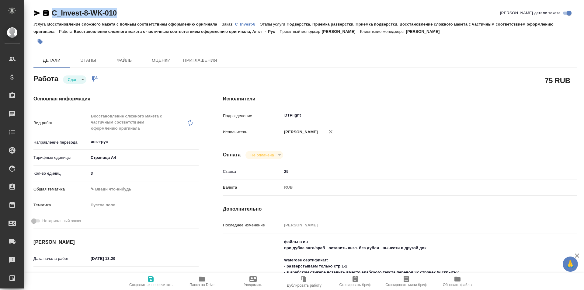
type textarea "x"
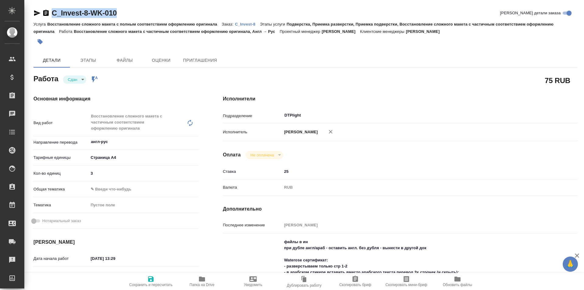
type textarea "x"
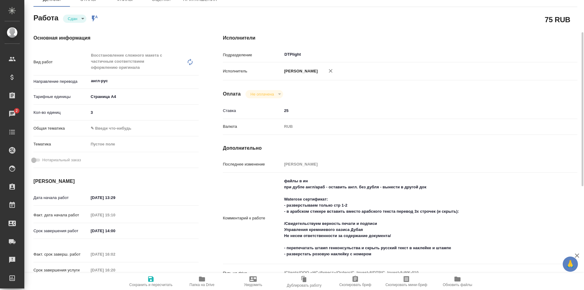
click at [202, 279] on icon "button" at bounding box center [202, 278] width 6 height 5
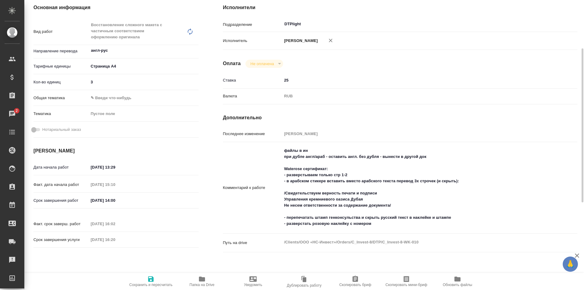
scroll to position [0, 0]
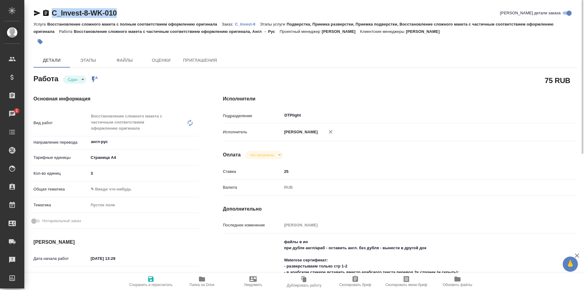
click at [246, 23] on p "C_Invest-8" at bounding box center [247, 24] width 25 height 5
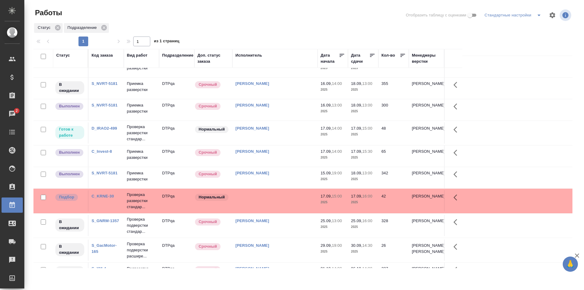
scroll to position [91, 0]
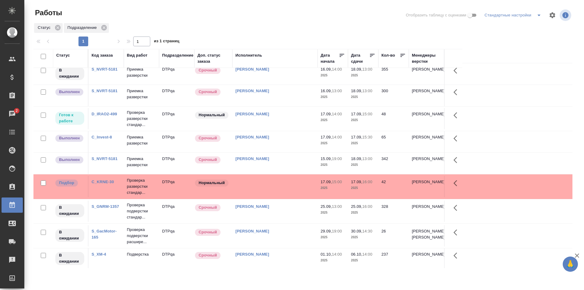
click at [269, 121] on td "[PERSON_NAME]" at bounding box center [274, 118] width 85 height 21
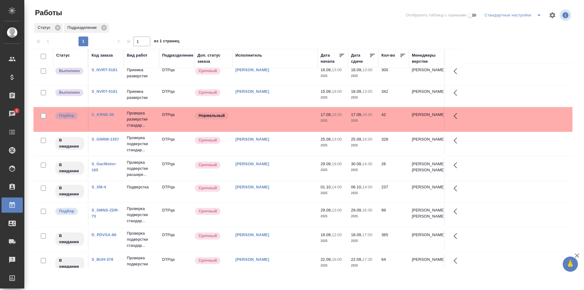
scroll to position [0, 0]
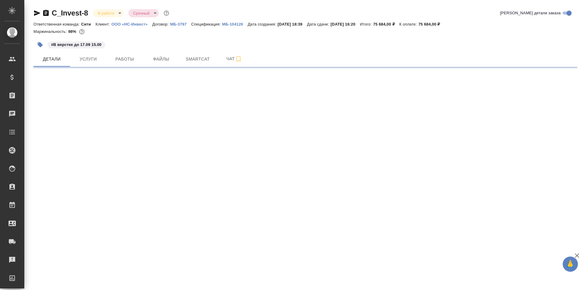
select select "RU"
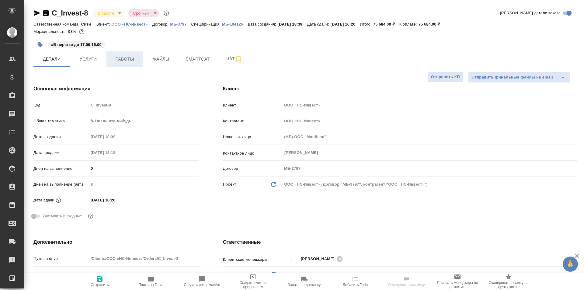
type textarea "x"
click at [126, 57] on span "Работы" at bounding box center [124, 59] width 29 height 8
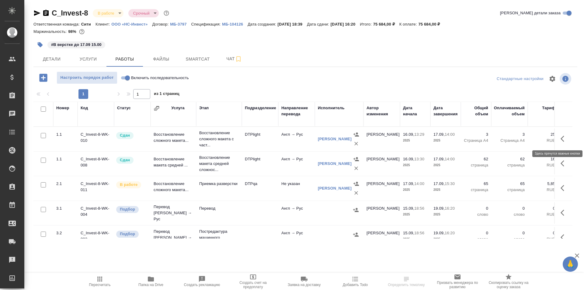
click at [561, 137] on icon "button" at bounding box center [564, 138] width 7 height 7
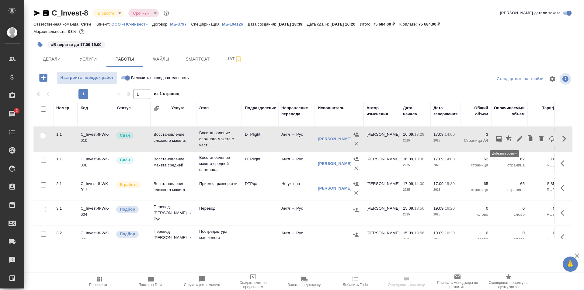
click at [506, 137] on icon "button" at bounding box center [509, 138] width 6 height 6
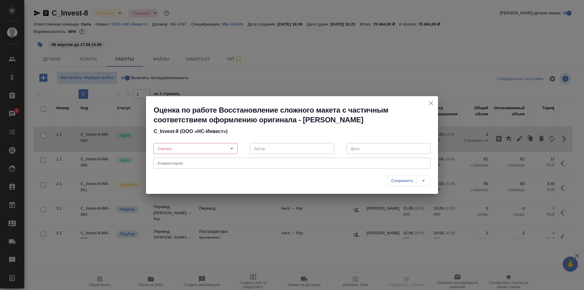
click at [183, 152] on body "🙏 .cls-1 fill:#fff; AWATERA Ismagilova Diana Клиенты Спецификации Заказы 2 Чаты…" at bounding box center [292, 145] width 584 height 290
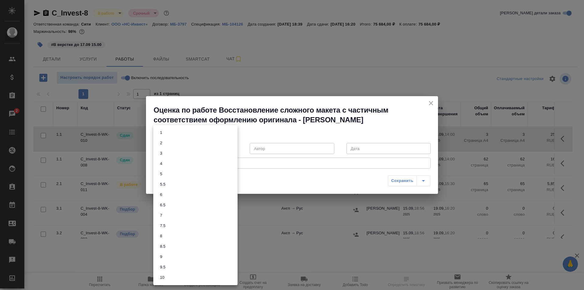
click at [162, 235] on button "8" at bounding box center [161, 236] width 6 height 7
type input "8"
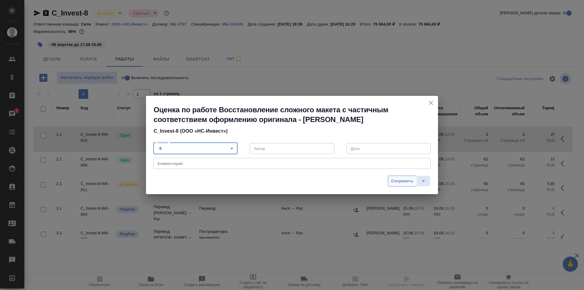
click at [401, 180] on span "Сохранить" at bounding box center [402, 181] width 22 height 7
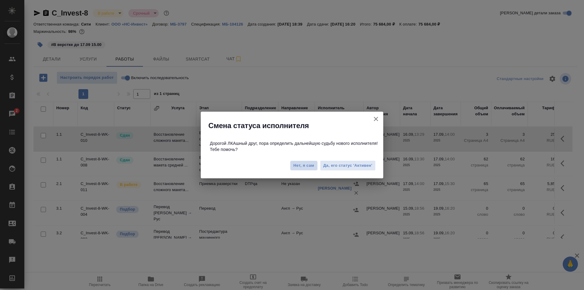
click at [300, 166] on span "Нет, я сам" at bounding box center [304, 165] width 21 height 6
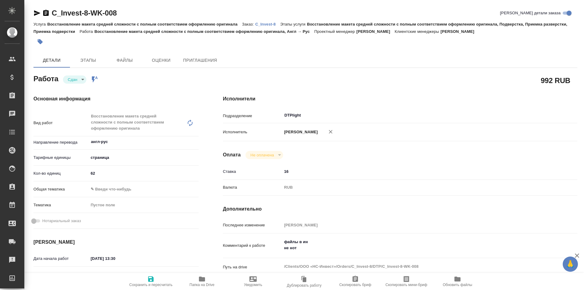
type textarea "x"
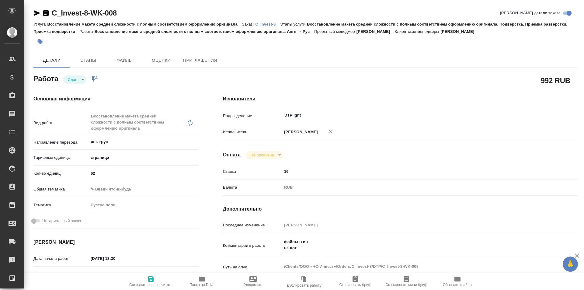
type textarea "x"
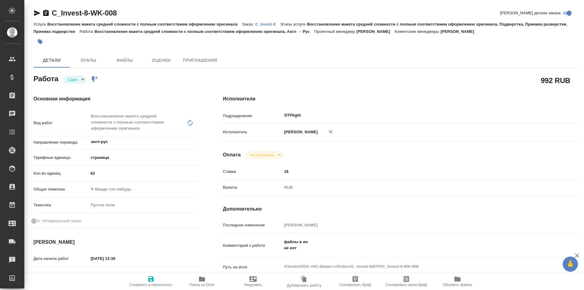
type textarea "x"
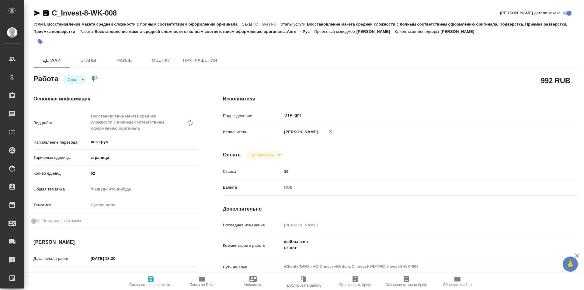
type textarea "x"
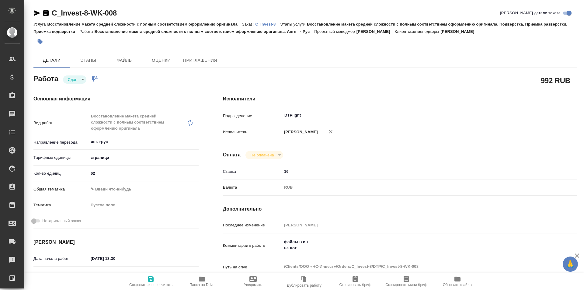
type textarea "x"
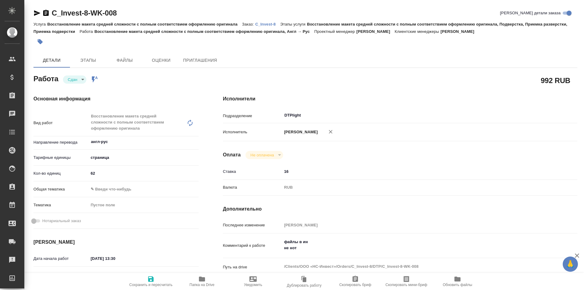
type textarea "x"
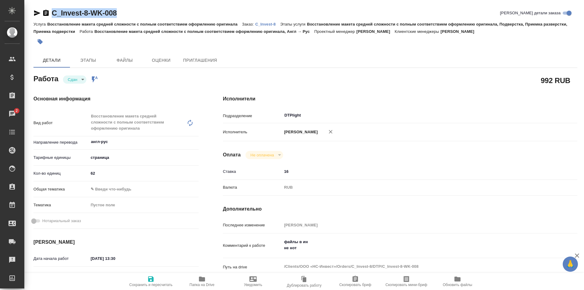
drag, startPoint x: 123, startPoint y: 10, endPoint x: 44, endPoint y: 14, distance: 78.3
click at [44, 14] on div "C_Invest-8-WK-008 Кратко детали заказа" at bounding box center [305, 13] width 544 height 10
copy link "C_Invest-8-WK-008"
click at [200, 281] on icon "button" at bounding box center [202, 278] width 6 height 5
click at [267, 24] on p "C_Invest-8" at bounding box center [267, 24] width 25 height 5
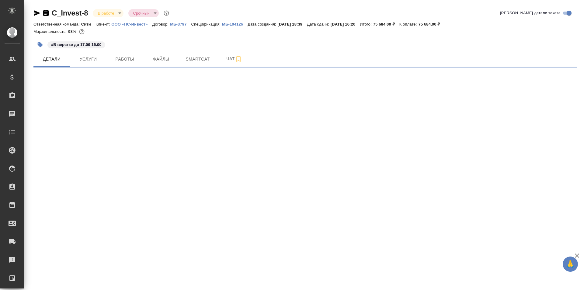
select select "RU"
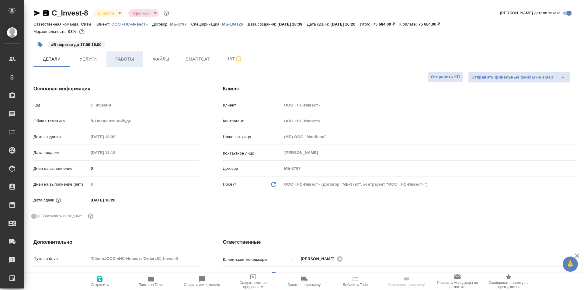
type textarea "x"
click at [124, 57] on span "Работы" at bounding box center [124, 59] width 29 height 8
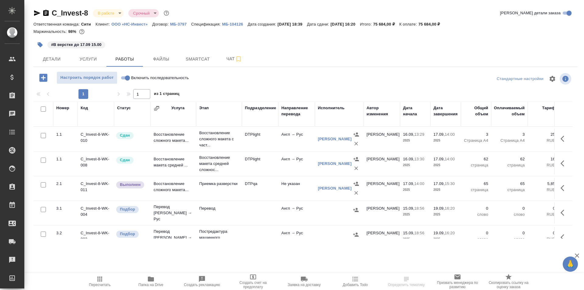
click at [561, 164] on icon "button" at bounding box center [564, 163] width 7 height 7
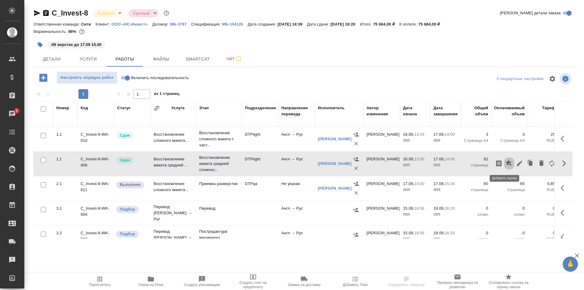
click at [506, 162] on icon "button" at bounding box center [509, 163] width 6 height 6
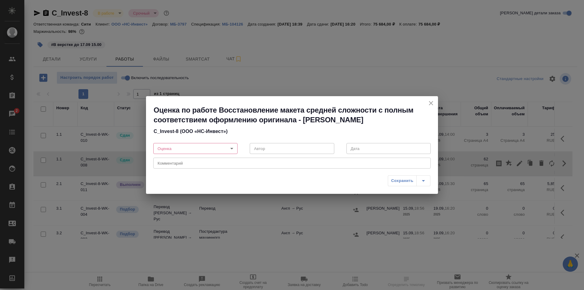
click at [210, 149] on body "🙏 .cls-1 fill:#fff; AWATERA Ismagilova Diana Клиенты Спецификации Заказы 2 Чаты…" at bounding box center [292, 145] width 584 height 290
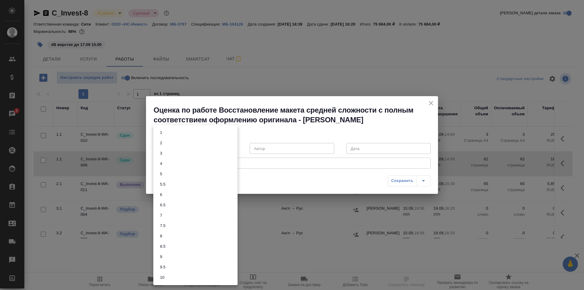
click at [167, 238] on li "8" at bounding box center [195, 236] width 84 height 10
type input "8"
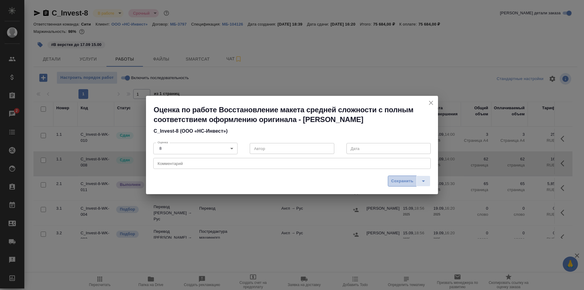
click at [402, 182] on span "Сохранить" at bounding box center [402, 181] width 22 height 7
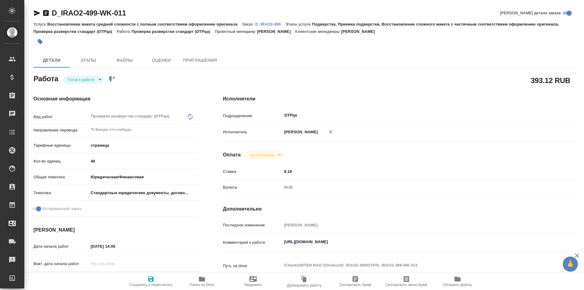
type textarea "x"
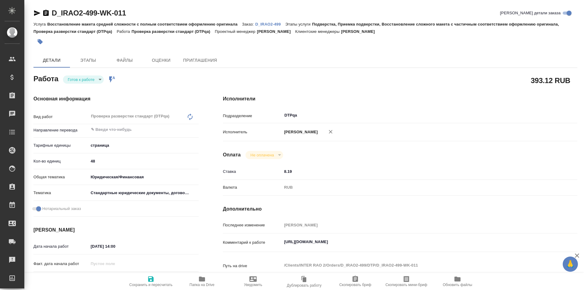
type textarea "x"
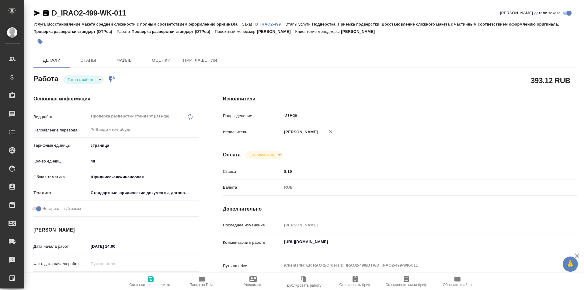
type textarea "x"
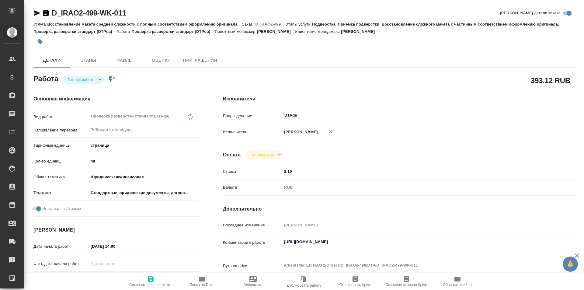
type textarea "x"
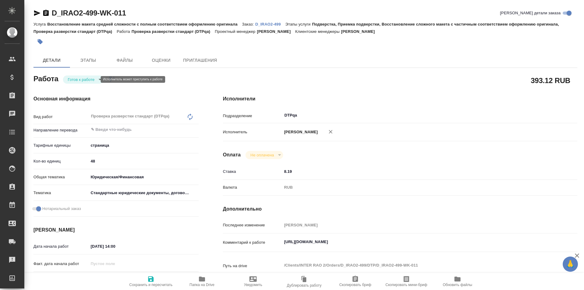
click at [91, 80] on body "🙏 .cls-1 fill:#fff; AWATERA Ismagilova [PERSON_NAME] Спецификации Заказы Чаты T…" at bounding box center [292, 145] width 584 height 290
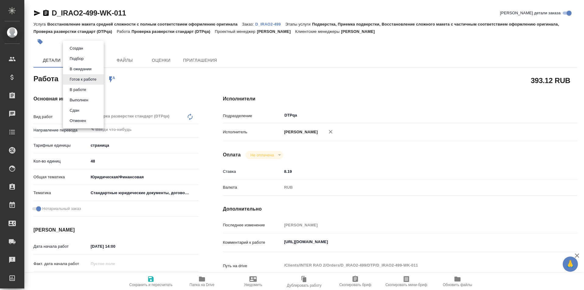
type textarea "x"
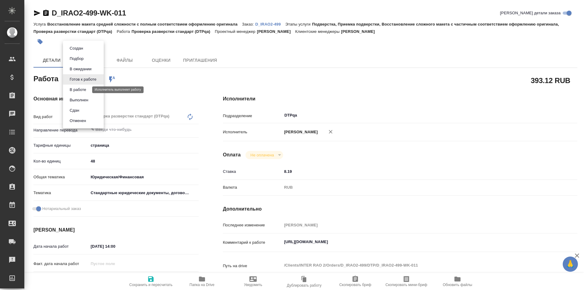
click at [86, 90] on button "В работе" at bounding box center [78, 89] width 20 height 7
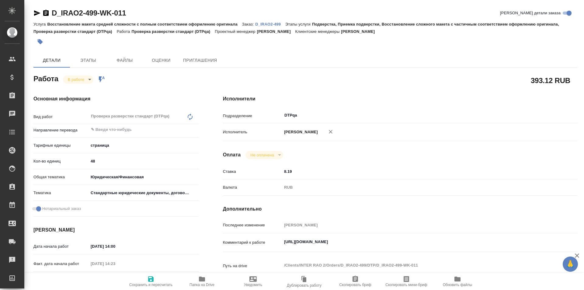
type textarea "x"
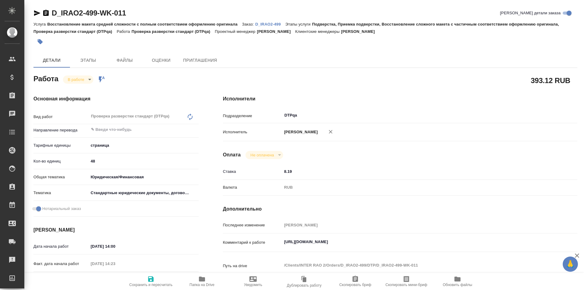
type textarea "x"
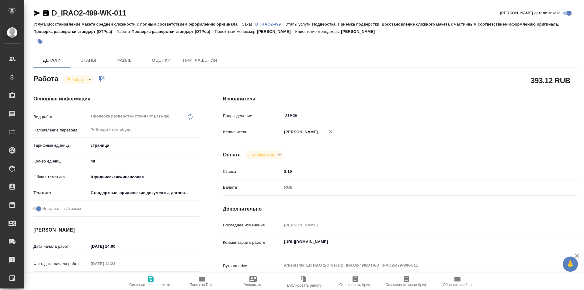
type textarea "x"
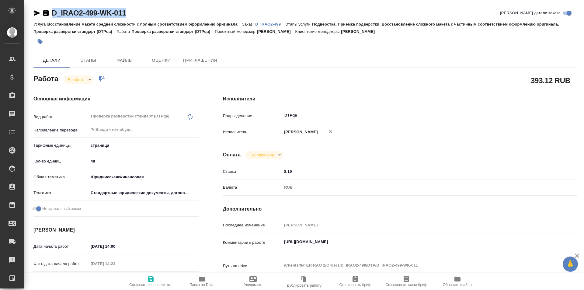
drag, startPoint x: 134, startPoint y: 11, endPoint x: 33, endPoint y: 14, distance: 101.0
click at [33, 14] on div "D_IRAO2-499-WK-011 Кратко детали заказа Услуга Восстановление макета средней сл…" at bounding box center [305, 262] width 551 height 525
type textarea "x"
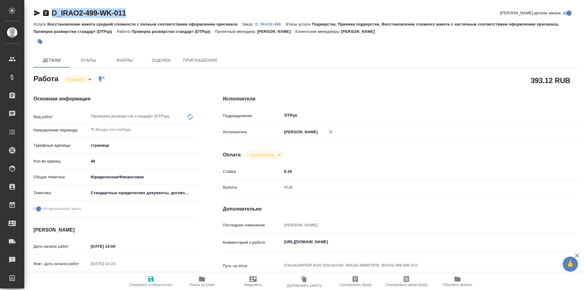
type textarea "x"
copy link "D_IRAO2-499-WK-011"
type textarea "x"
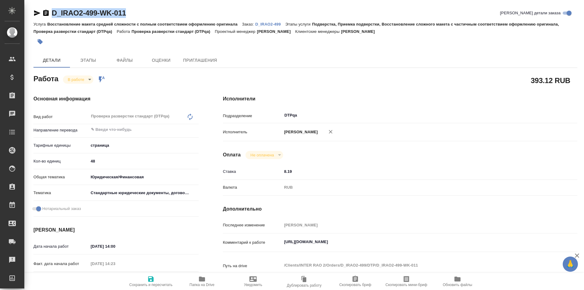
type textarea "x"
drag, startPoint x: 421, startPoint y: 240, endPoint x: 292, endPoint y: 232, distance: 128.9
click at [263, 243] on div "Комментарий к работе https://tera.awatera.com/Work/68c82771095ad70c605f082b/det…" at bounding box center [400, 243] width 354 height 14
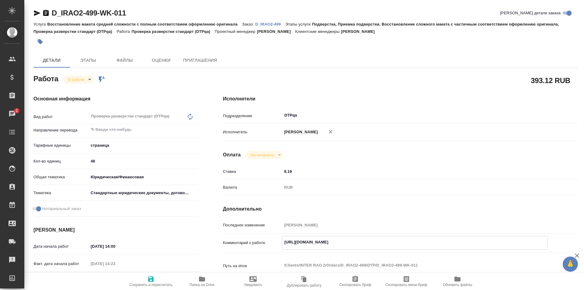
type textarea "x"
drag, startPoint x: 135, startPoint y: 13, endPoint x: 50, endPoint y: 17, distance: 85.2
click at [50, 17] on div "D_IRAO2-499-WK-011 Кратко детали заказа" at bounding box center [305, 13] width 544 height 10
copy link "D_IRAO2-499-WK-011"
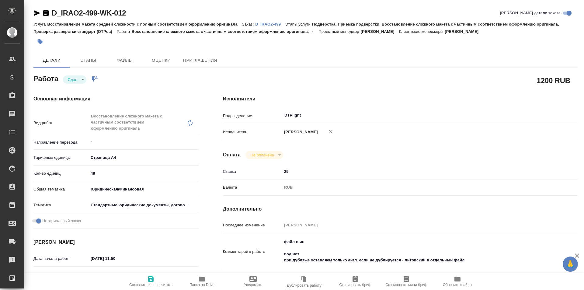
type textarea "x"
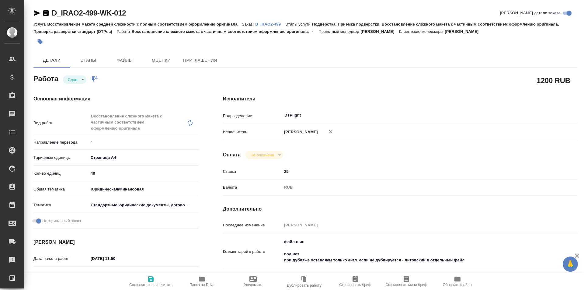
type textarea "x"
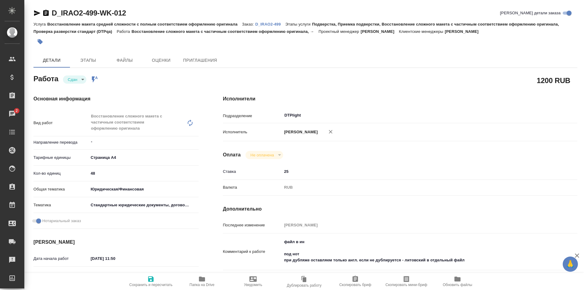
click at [200, 280] on icon "button" at bounding box center [202, 278] width 6 height 5
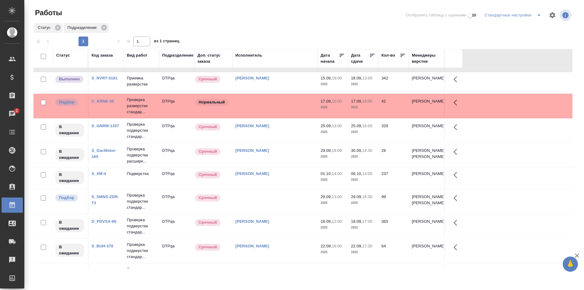
scroll to position [182, 0]
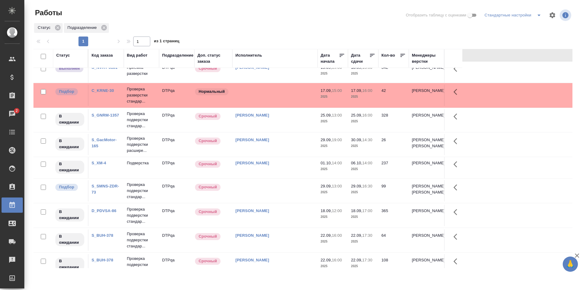
click at [276, 98] on td at bounding box center [274, 95] width 85 height 21
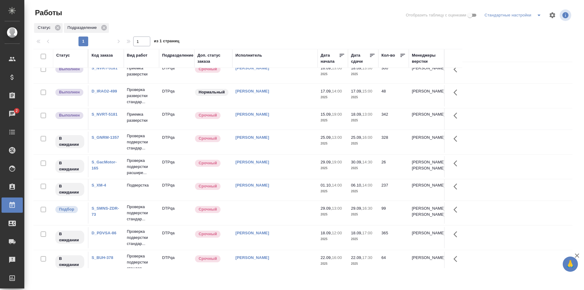
scroll to position [0, 0]
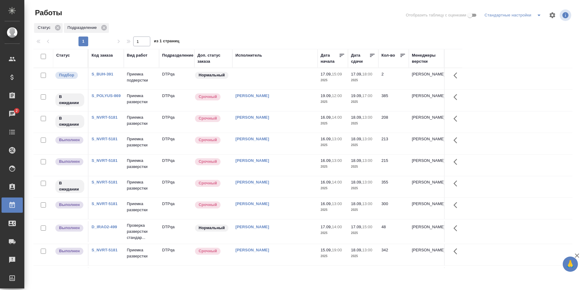
click at [109, 118] on link "S_NVRT-5181" at bounding box center [105, 117] width 26 height 5
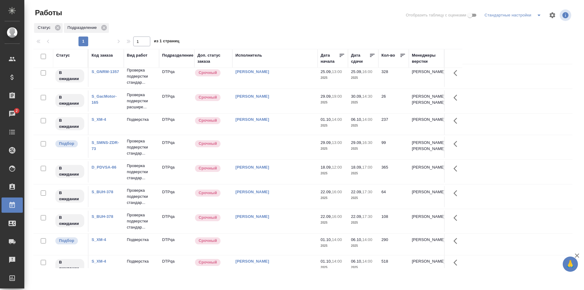
scroll to position [213, 0]
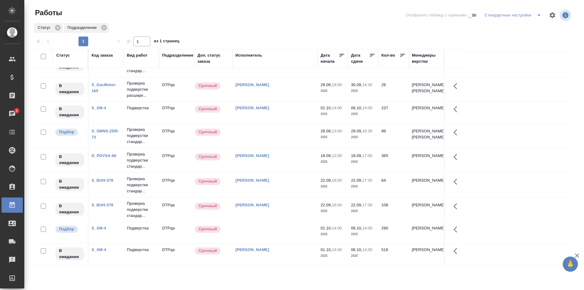
click at [105, 158] on link "D_PDVSA-86" at bounding box center [104, 155] width 25 height 5
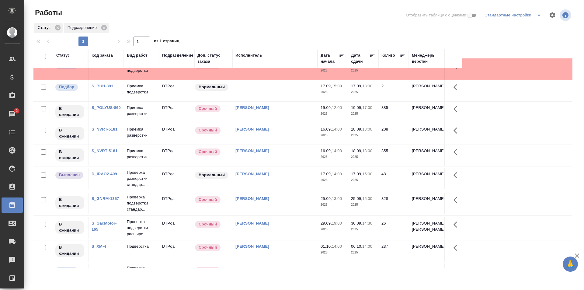
scroll to position [0, 0]
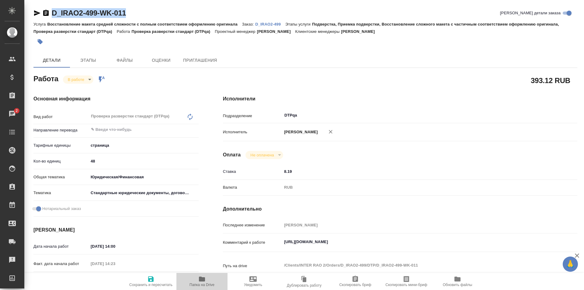
click at [206, 280] on span "Папка на Drive" at bounding box center [202, 281] width 44 height 12
click at [424, 245] on textarea "https://tera.awatera.com/Work/68c82771095ad70c605f082b/details" at bounding box center [414, 242] width 265 height 10
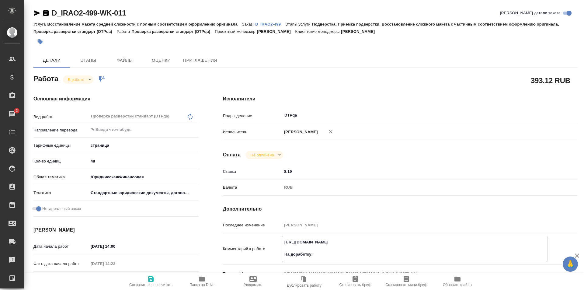
paste textarea "https://drive.awatera.com/f/10386319"
type textarea "https://tera.awatera.com/Work/68c82771095ad70c605f082b/details На доработку: ht…"
click at [151, 282] on icon "button" at bounding box center [150, 278] width 7 height 7
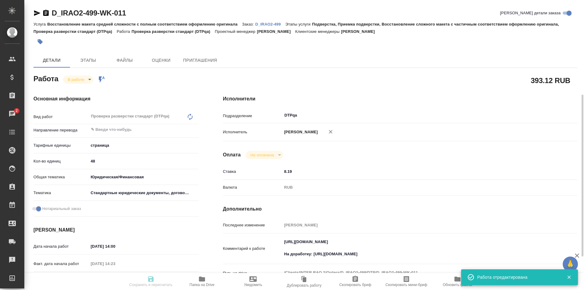
scroll to position [122, 0]
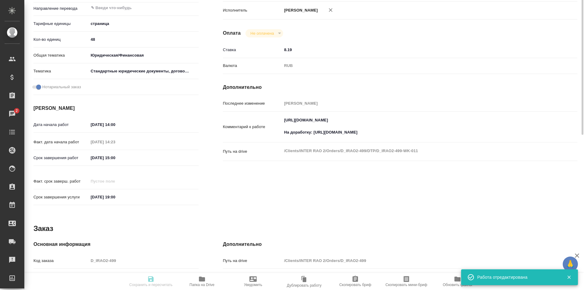
type input "inProgress"
type input "5a8b1489cc6b4906c91bfdb2"
type input "48"
type input "yr-fn"
type input "5f647205b73bc97568ca66bf"
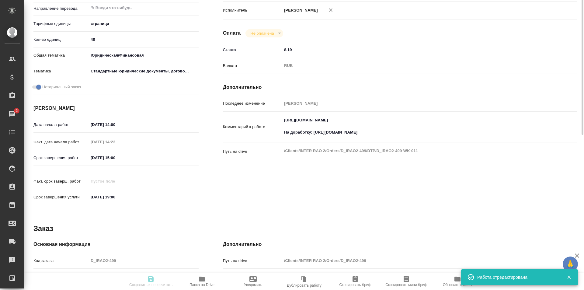
checkbox input "true"
type input "17.09.2025 14:00"
type input "17.09.2025 14:23"
type input "[DATE] 15:00"
type input "30.09.2025 19:00"
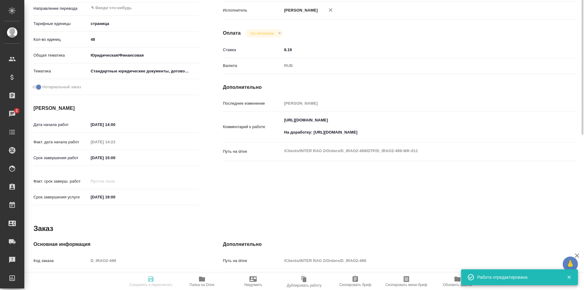
type input "DTPqa"
type input "notPayed"
type input "8.19"
type input "RUB"
type input "Исмагилова Диана"
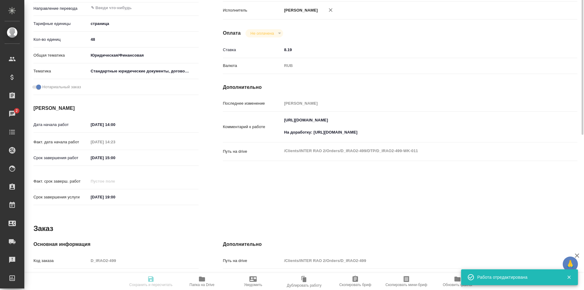
type input "D_IRAO2-499"
type input "Восстановление макета средней сложности с полным соответствием оформлению ориги…"
type input "Подверстка, Приемка подверстки, Восстановление сложного макета с частичным соот…"
type input "Булахова Елена"
type input "[PERSON_NAME]"
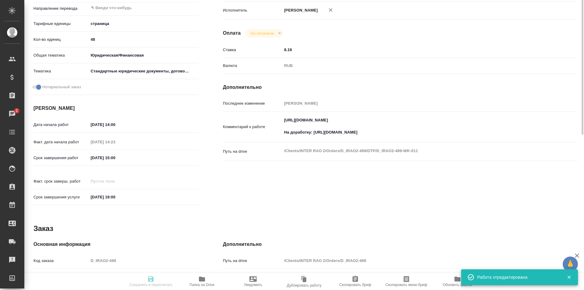
type input "/Clients/INTER RAO 2/Orders/D_IRAO2-499"
type input "https://drive.awatera.com/s/zYo4bYeLg7dTCdM"
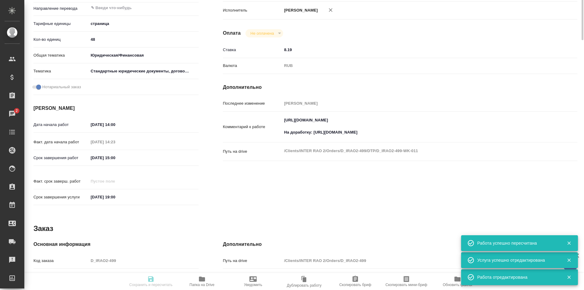
scroll to position [0, 0]
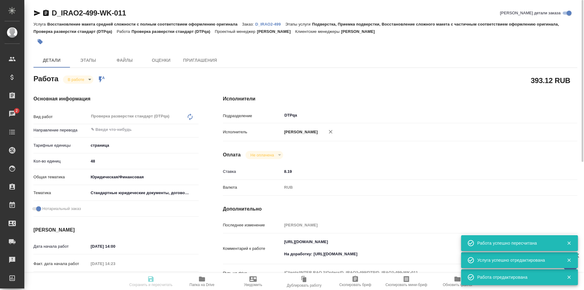
type input "inProgress"
type input "5a8b1489cc6b4906c91bfdb2"
type input "48"
type input "yr-fn"
type input "5f647205b73bc97568ca66bf"
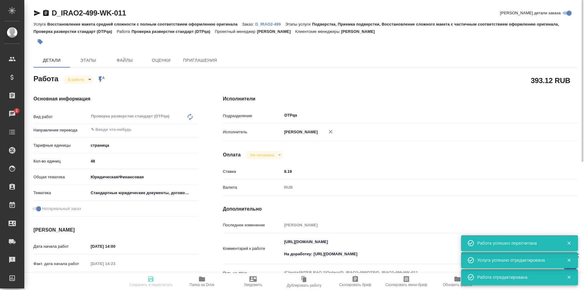
checkbox input "true"
type input "17.09.2025 14:00"
type input "17.09.2025 14:23"
type input "[DATE] 15:00"
type input "30.09.2025 19:00"
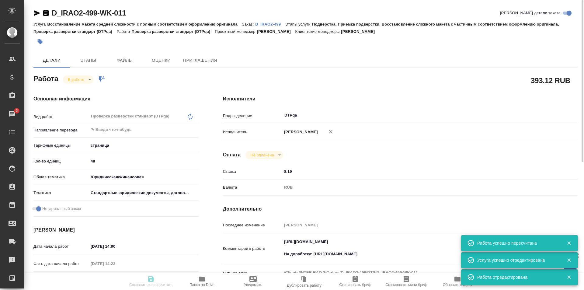
type input "DTPqa"
type input "notPayed"
type input "8.19"
type input "RUB"
type input "Исмагилова Диана"
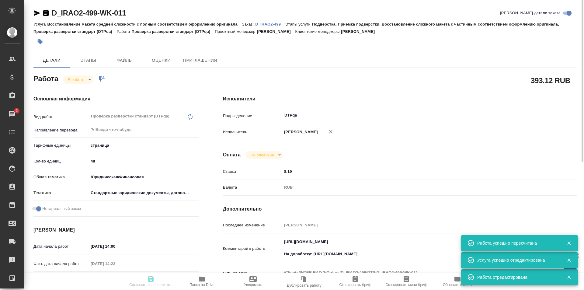
type input "D_IRAO2-499"
type input "Восстановление макета средней сложности с полным соответствием оформлению ориги…"
type input "Подверстка, Приемка подверстки, Восстановление сложного макета с частичным соот…"
type input "Булахова Елена"
type input "[PERSON_NAME]"
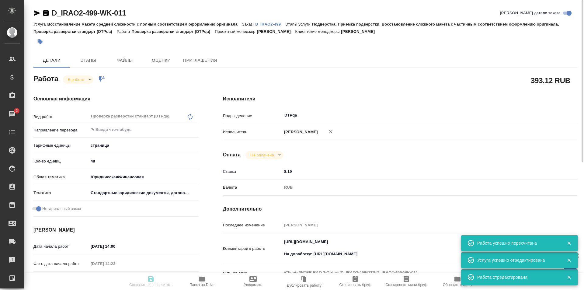
type input "/Clients/INTER RAO 2/Orders/D_IRAO2-499"
type input "https://drive.awatera.com/s/zYo4bYeLg7dTCdM"
click at [80, 78] on body "🙏 .cls-1 fill:#fff; AWATERA Ismagilova Diana Клиенты Спецификации Заказы 2 Чаты…" at bounding box center [292, 145] width 584 height 290
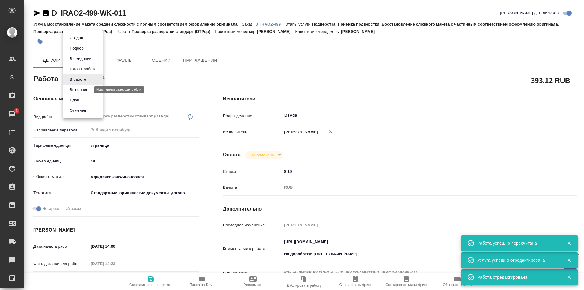
click at [85, 91] on button "Выполнен" at bounding box center [79, 89] width 22 height 7
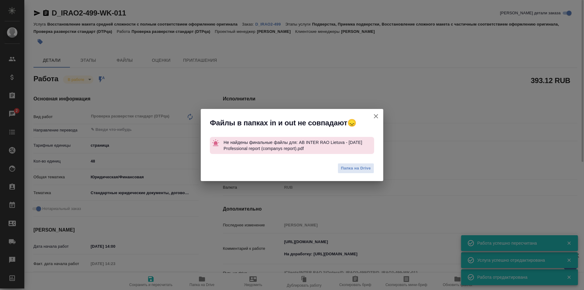
type textarea "x"
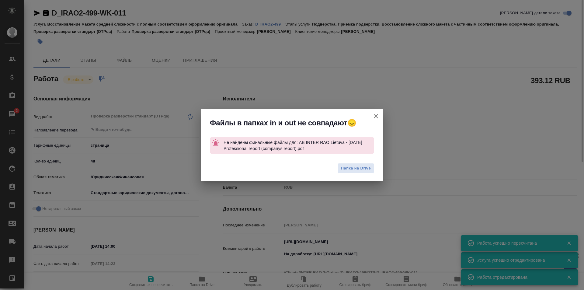
type textarea "x"
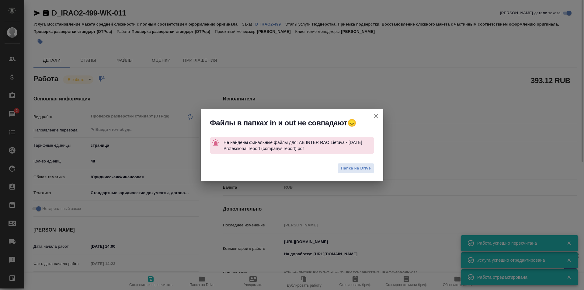
type textarea "x"
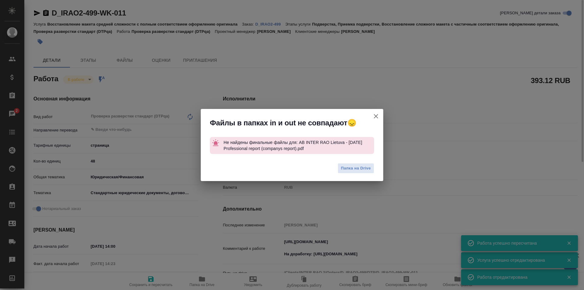
click at [377, 115] on icon "button" at bounding box center [376, 116] width 4 height 4
type textarea "x"
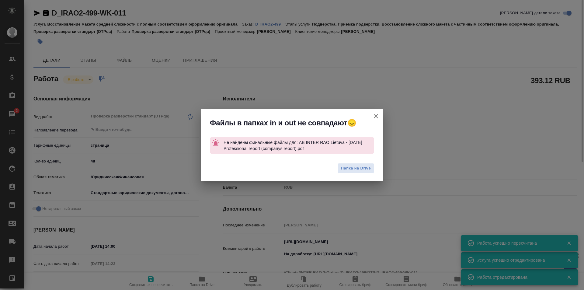
type textarea "x"
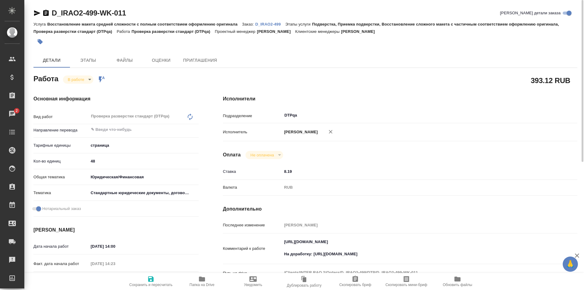
click at [266, 22] on p "D_IRAO2-499" at bounding box center [270, 24] width 30 height 5
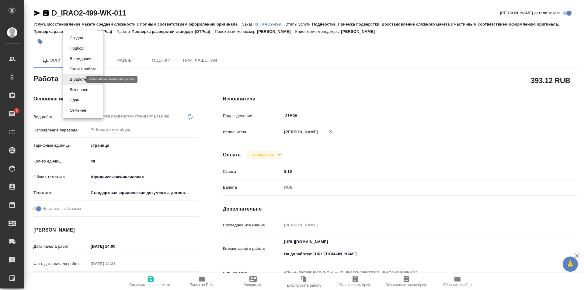
click at [81, 80] on body "🙏 .cls-1 fill:#fff; AWATERA Ismagilova Diana Клиенты Спецификации Заказы 2 Чаты…" at bounding box center [292, 145] width 584 height 290
click at [78, 92] on button "Выполнен" at bounding box center [79, 89] width 22 height 7
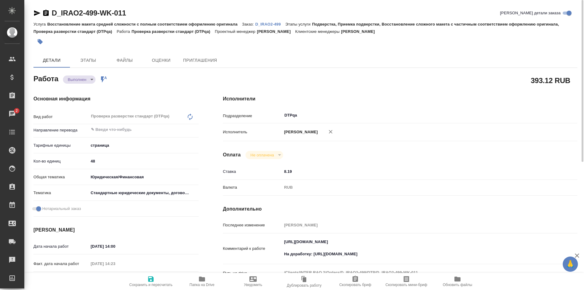
type textarea "x"
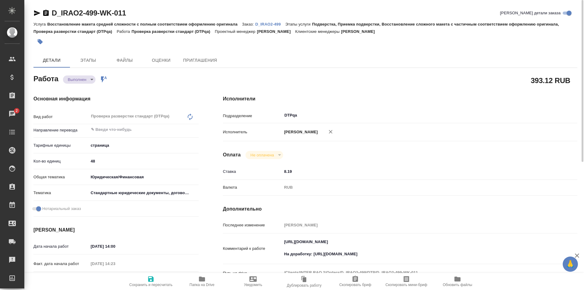
type textarea "x"
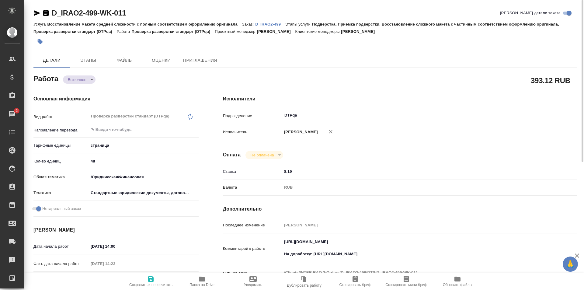
type textarea "x"
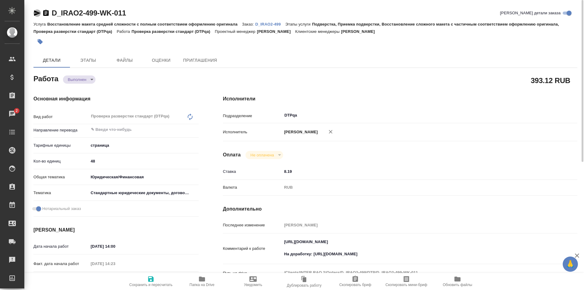
click at [35, 13] on icon "button" at bounding box center [36, 12] width 7 height 7
drag, startPoint x: 395, startPoint y: 256, endPoint x: 314, endPoint y: 254, distance: 81.2
click at [314, 254] on textarea "https://tera.awatera.com/Work/68c82771095ad70c605f082b/details На доработку: ht…" at bounding box center [414, 248] width 265 height 23
type textarea "x"
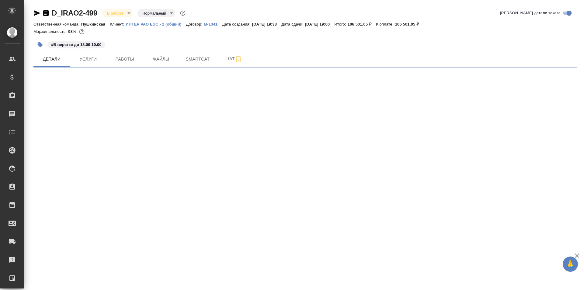
select select "RU"
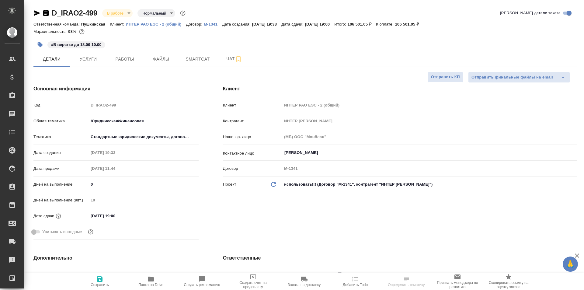
type textarea "x"
type input "[PERSON_NAME]"
click at [129, 61] on span "Работы" at bounding box center [124, 59] width 29 height 8
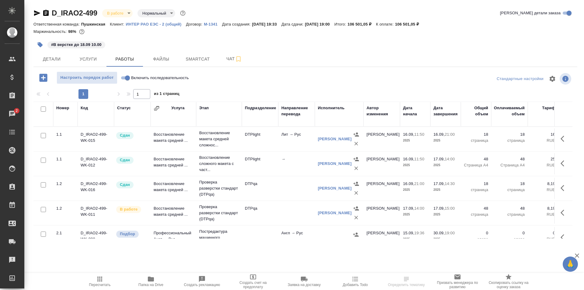
click at [123, 78] on input "Включить последовательность" at bounding box center [127, 77] width 22 height 7
checkbox input "true"
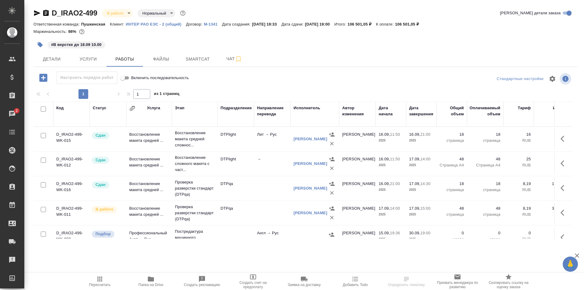
click at [124, 77] on input "Включить последовательность" at bounding box center [123, 77] width 22 height 7
checkbox input "false"
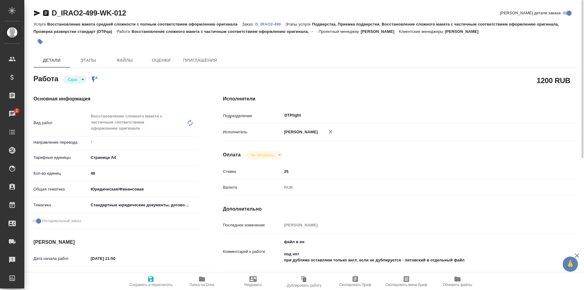
click at [38, 13] on icon "button" at bounding box center [37, 12] width 6 height 5
click at [269, 22] on p "D_IRAO2-499" at bounding box center [270, 24] width 30 height 5
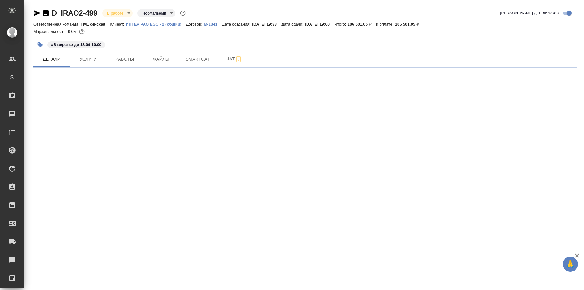
select select "RU"
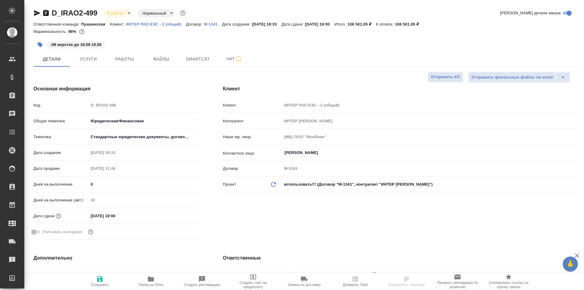
type textarea "x"
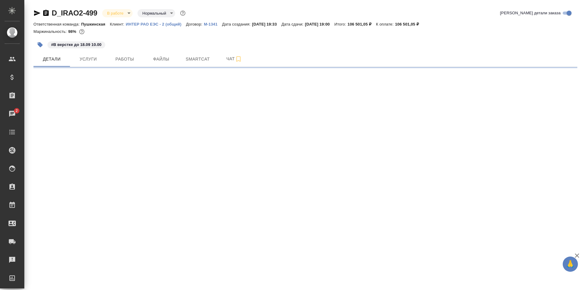
select select "RU"
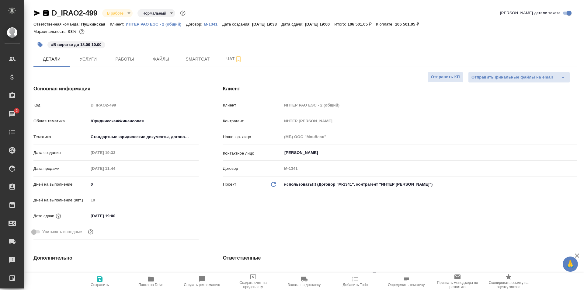
type textarea "x"
click at [126, 58] on span "Работы" at bounding box center [124, 59] width 29 height 8
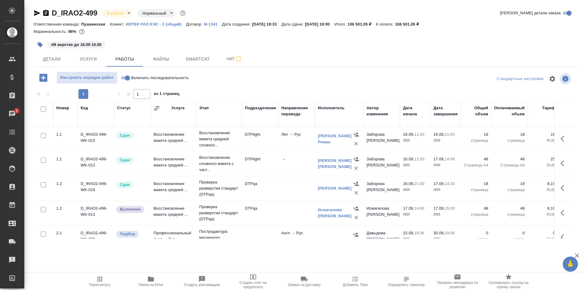
click at [561, 163] on icon "button" at bounding box center [564, 163] width 7 height 7
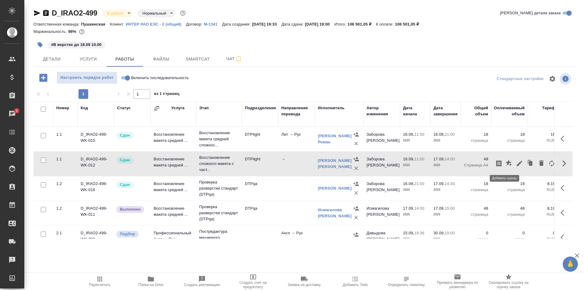
click at [506, 162] on icon "button" at bounding box center [509, 163] width 6 height 6
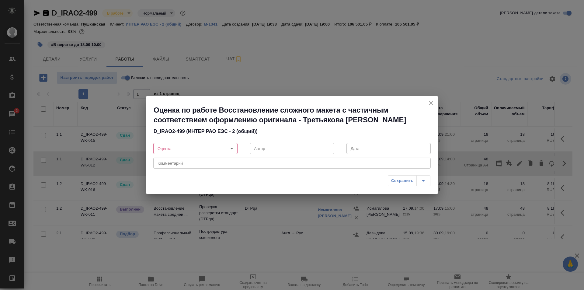
click at [218, 148] on body "🙏 .cls-1 fill:#fff; AWATERA Ismagilova Diana Клиенты Спецификации Заказы 2 Чаты…" at bounding box center [292, 145] width 584 height 290
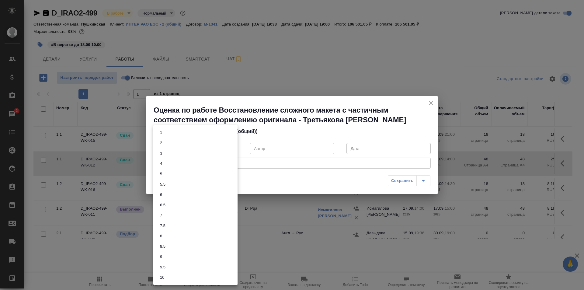
click at [171, 223] on li "7.5" at bounding box center [195, 226] width 84 height 10
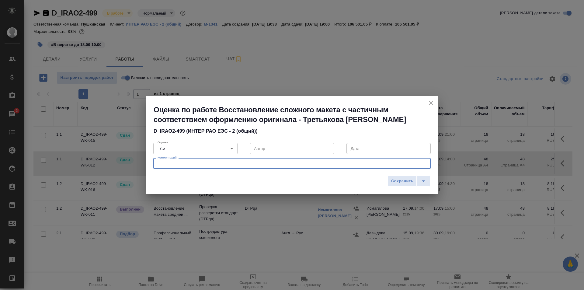
click at [255, 164] on textarea at bounding box center [292, 163] width 269 height 5
click at [206, 145] on body "🙏 .cls-1 fill:#fff; AWATERA Ismagilova Diana Клиенты Спецификации Заказы 2 Чаты…" at bounding box center [292, 145] width 584 height 290
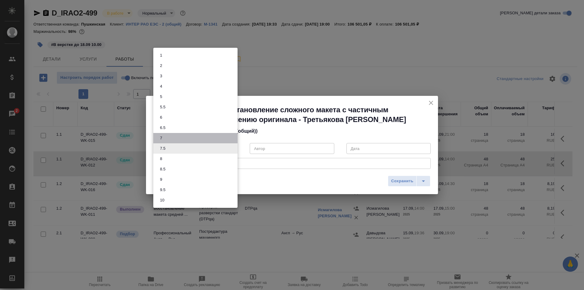
click at [167, 138] on li "7" at bounding box center [195, 138] width 84 height 10
type input "7"
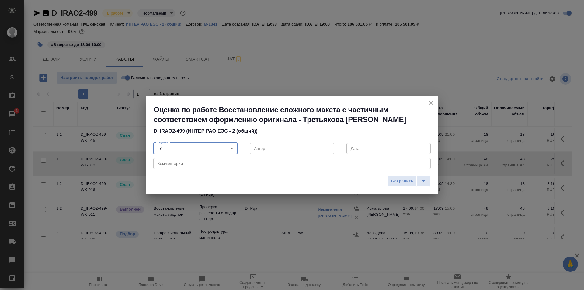
click at [173, 164] on textarea at bounding box center [292, 163] width 269 height 5
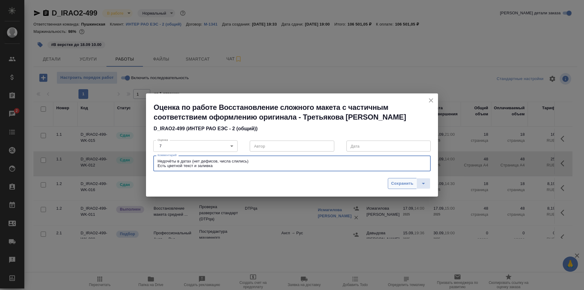
type textarea "Недочёты в датах (нет дефисов, числа слились) Есть цветной текст и заливка"
click at [405, 184] on span "Сохранить" at bounding box center [402, 183] width 22 height 7
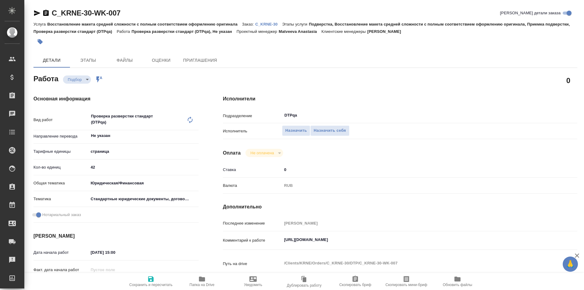
type textarea "x"
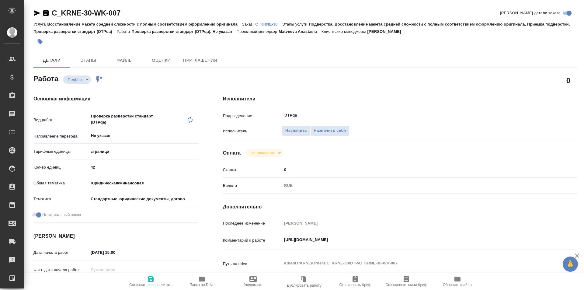
type textarea "x"
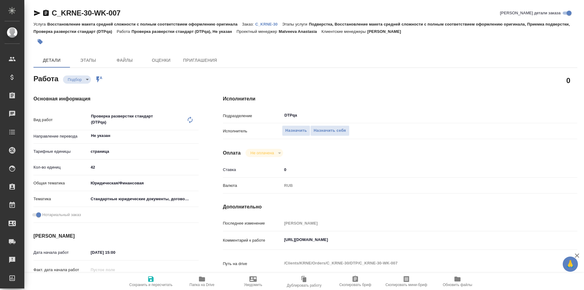
type textarea "x"
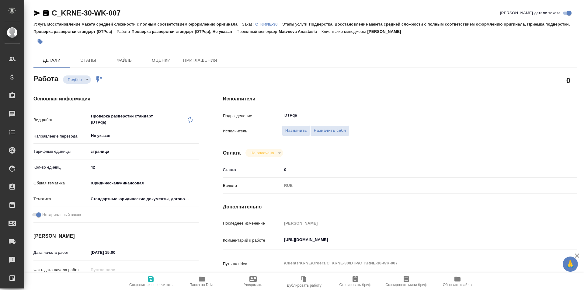
type textarea "x"
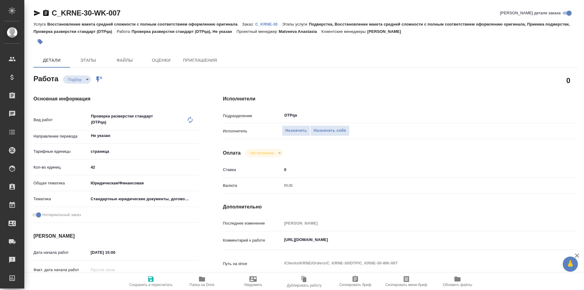
type textarea "x"
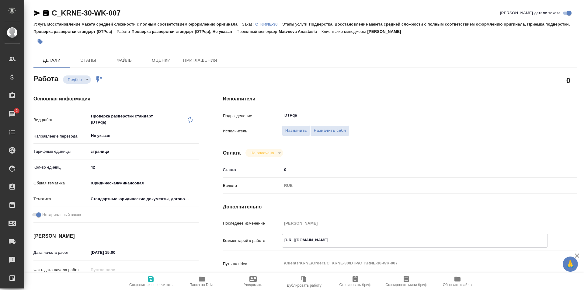
drag, startPoint x: 403, startPoint y: 240, endPoint x: 274, endPoint y: 246, distance: 129.1
click at [274, 246] on div "Комментарий к работе [URL][DOMAIN_NAME] x" at bounding box center [400, 241] width 354 height 14
type textarea "x"
click at [328, 130] on span "Назначить себя" at bounding box center [330, 130] width 32 height 7
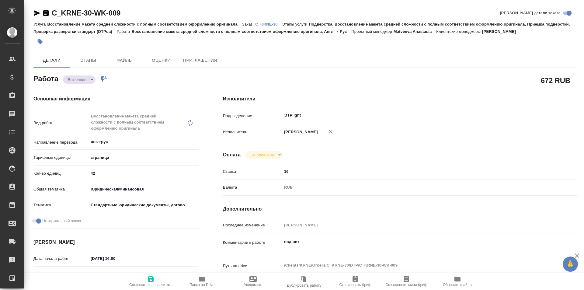
type textarea "x"
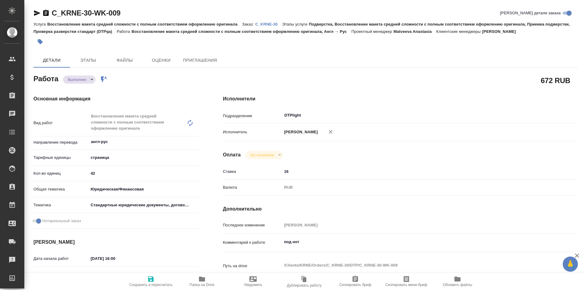
type textarea "x"
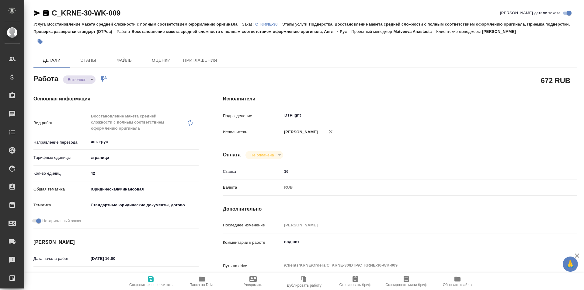
type textarea "x"
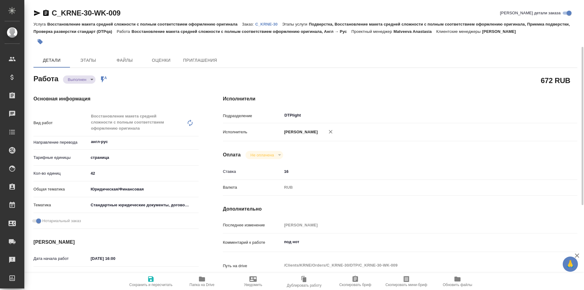
scroll to position [61, 0]
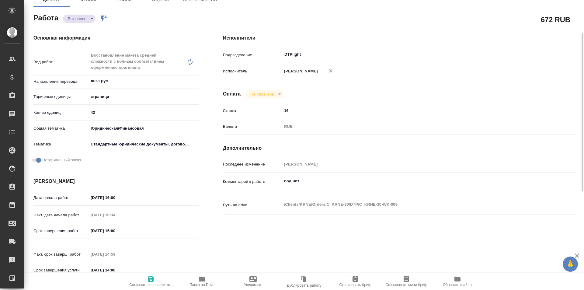
type textarea "x"
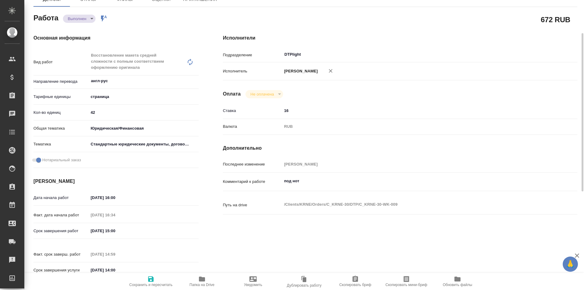
click at [203, 279] on icon "button" at bounding box center [202, 278] width 6 height 5
type textarea "x"
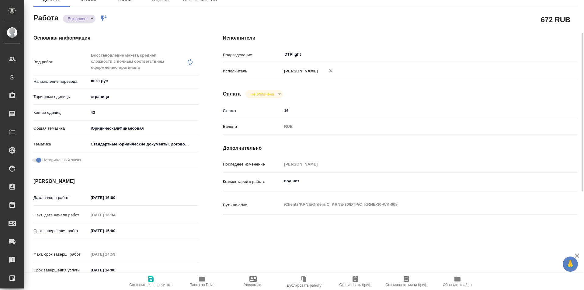
type textarea "x"
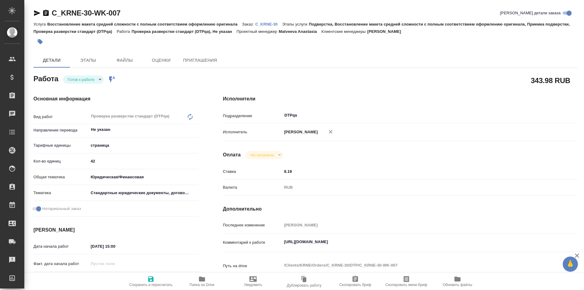
type textarea "x"
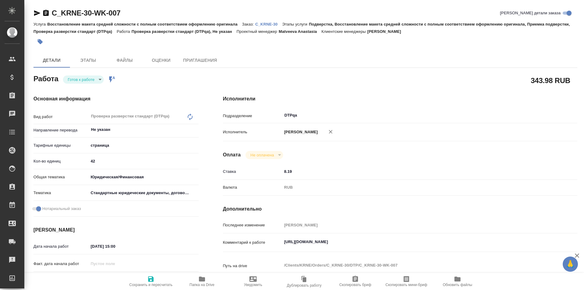
type textarea "x"
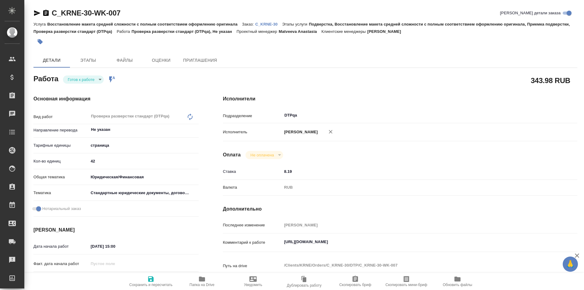
type textarea "x"
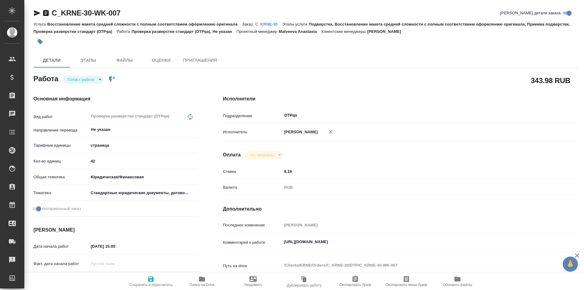
type textarea "x"
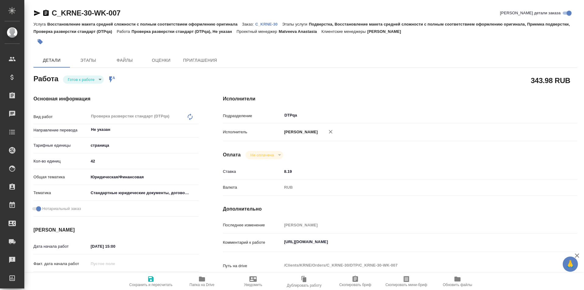
click at [153, 278] on icon "button" at bounding box center [150, 278] width 5 height 5
type textarea "x"
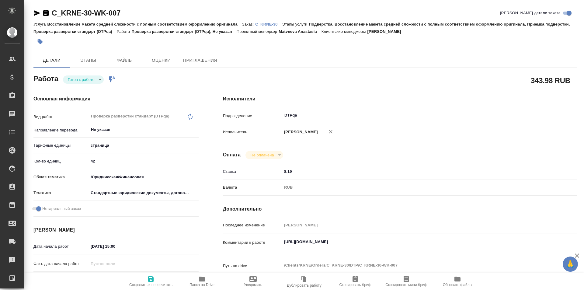
type textarea "x"
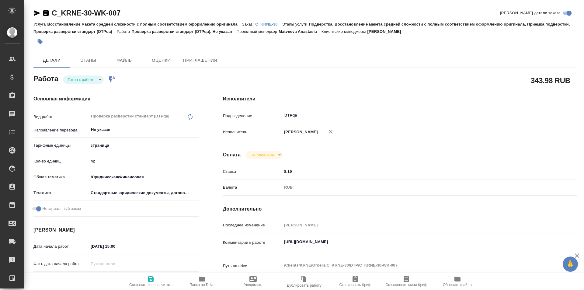
type textarea "x"
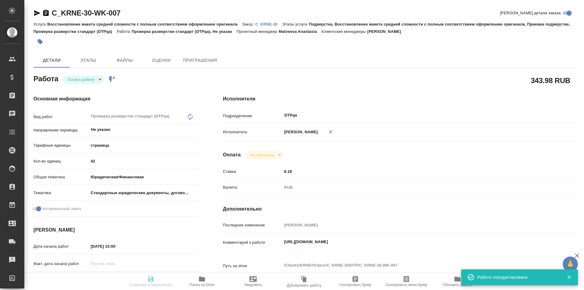
type textarea "x"
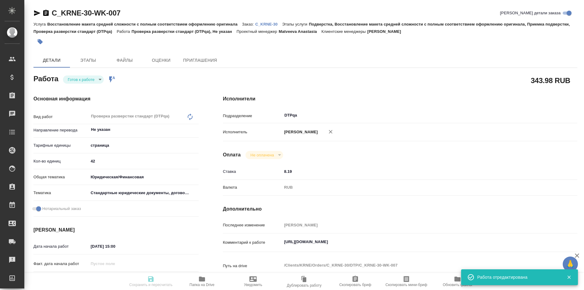
type input "readyForWork"
type textarea "Проверка разверстки стандарт (DTPqa)"
type textarea "x"
type input "Не указан"
type input "5a8b1489cc6b4906c91bfdb2"
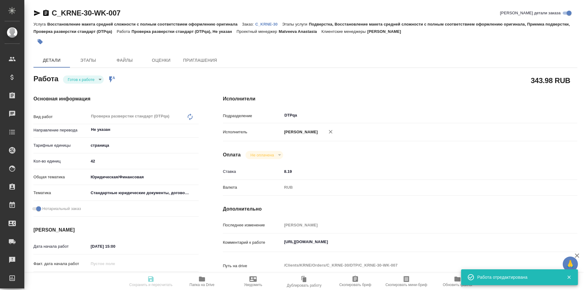
type input "42"
type input "yr-fn"
type input "5f647205b73bc97568ca66bf"
checkbox input "true"
type input "17.09.2025 15:00"
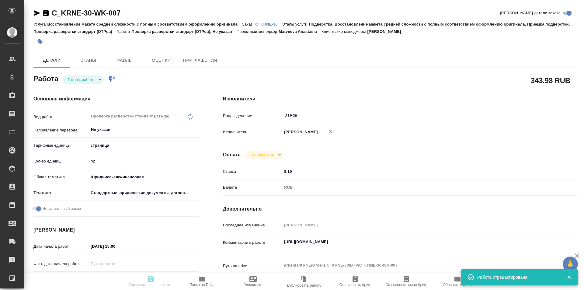
type input "17.09.2025 16:00"
type input "[DATE] 14:00"
type input "DTPqa"
type input "notPayed"
type input "8.19"
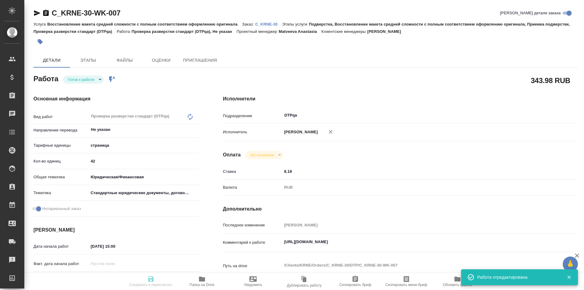
type input "RUB"
type input "Исмагилова Диана"
type textarea "https://tera.awatera.com/Work/68c80abbc0aa0349caf22f7f/"
type textarea "x"
type textarea "/Clients/KRNE/Orders/C_KRNE-30/DTP/C_KRNE-30-WK-007"
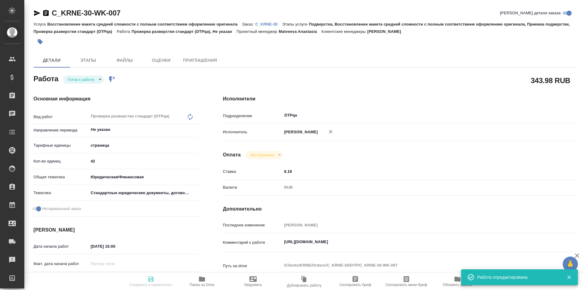
type textarea "x"
type input "C_KRNE-30"
type input "Восстановление макета средней сложности с полным соответствием оформлению ориги…"
type input "Подверстка, Восстановление макета средней сложности с полным соответствием офор…"
type input "Димитриева Юлия"
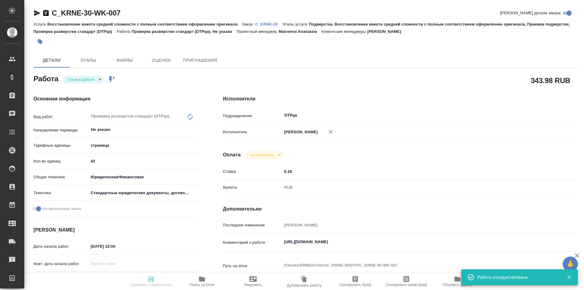
type input "[PERSON_NAME]"
type input "/Clients/KRNE/Orders/C_KRNE-30"
type textarea "x"
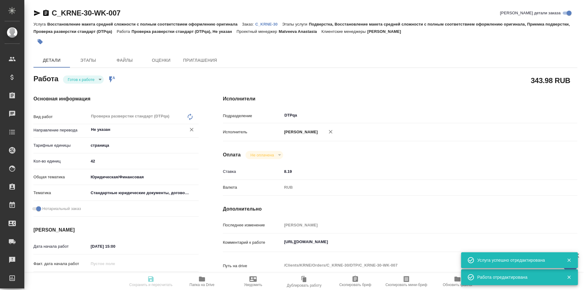
type textarea "x"
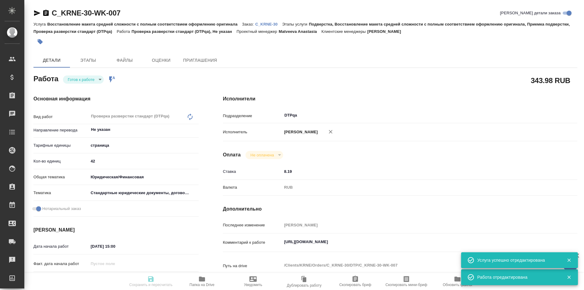
type textarea "x"
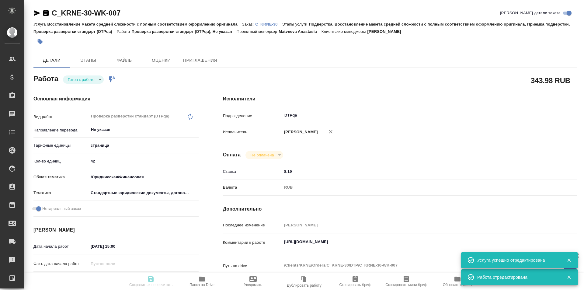
type textarea "x"
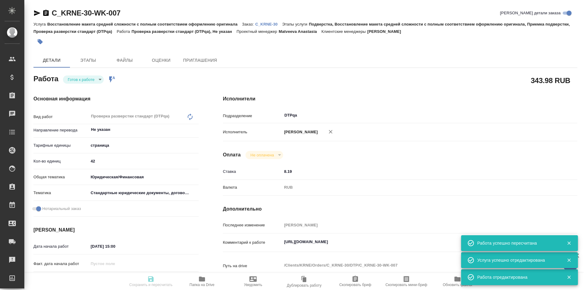
click at [93, 78] on body "🙏 .cls-1 fill:#fff; AWATERA Ismagilova Diana Клиенты Спецификации Заказы Чаты T…" at bounding box center [292, 145] width 584 height 290
type input "readyForWork"
type textarea "Проверка разверстки стандарт (DTPqa)"
type textarea "x"
type input "Не указан"
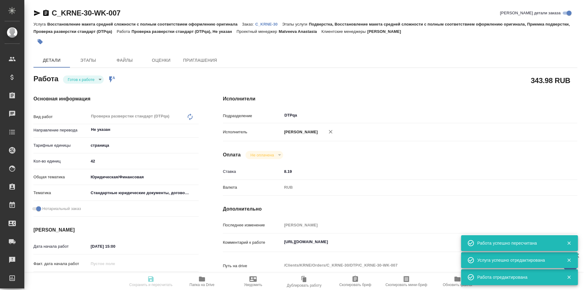
type input "5a8b1489cc6b4906c91bfdb2"
type input "42"
type input "yr-fn"
type input "5f647205b73bc97568ca66bf"
checkbox input "true"
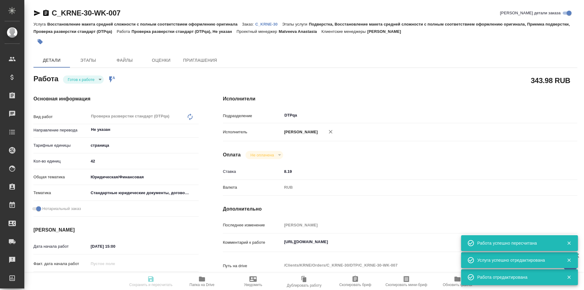
type input "17.09.2025 15:00"
type input "[DATE] 16:00"
type input "22.09.2025 14:00"
type input "DTPqa"
type input "notPayed"
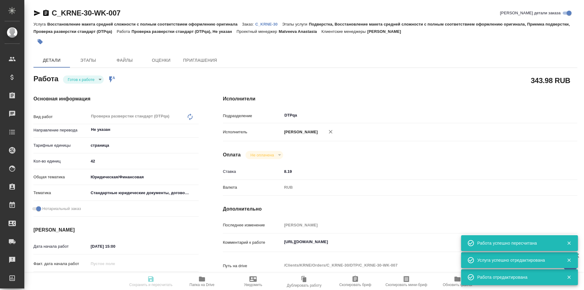
type input "8.19"
type input "RUB"
type input "[PERSON_NAME]"
type textarea "https://tera.awatera.com/Work/68c80abbc0aa0349caf22f7f/"
type textarea "x"
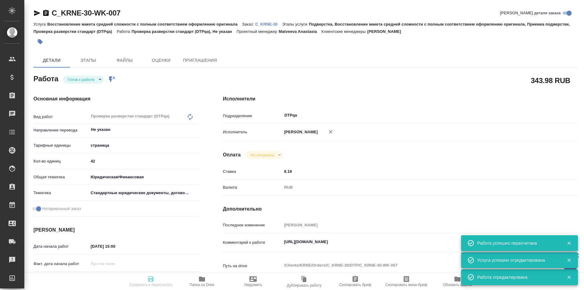
type textarea "/Clients/KRNE/Orders/C_KRNE-30/DTP/C_KRNE-30-WK-007"
type textarea "x"
type input "C_KRNE-30"
type input "Восстановление макета средней сложности с полным соответствием оформлению ориги…"
type input "Подверстка, Восстановление макета средней сложности с полным соответствием офор…"
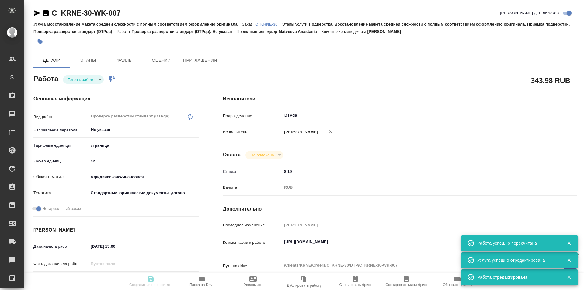
type input "Димитриева Юлия"
type input "[PERSON_NAME]"
type input "/Clients/KRNE/Orders/C_KRNE-30"
type textarea "x"
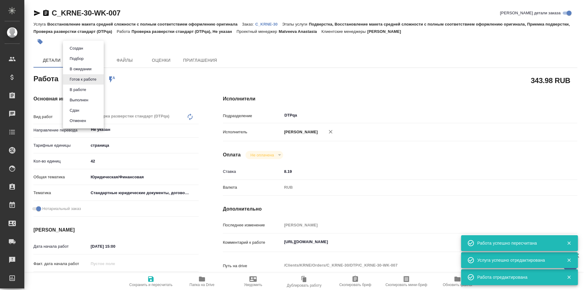
type textarea "x"
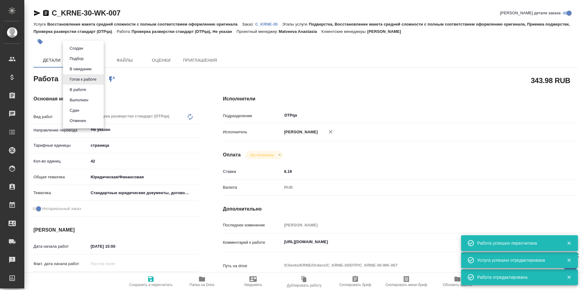
type textarea "x"
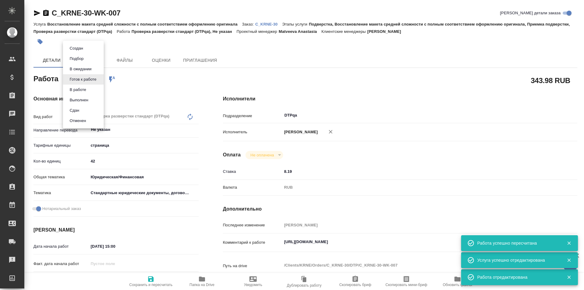
type textarea "x"
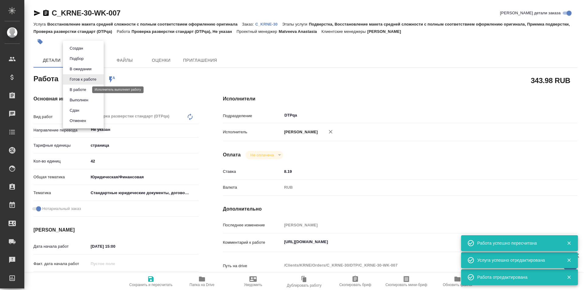
click at [81, 90] on button "В работе" at bounding box center [78, 89] width 20 height 7
type textarea "x"
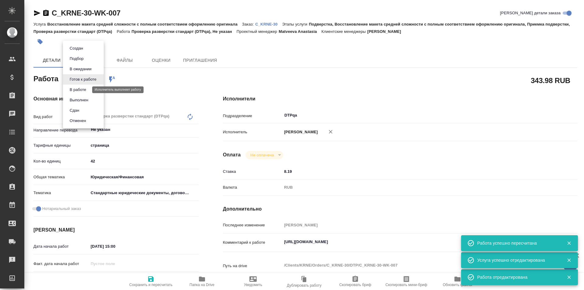
type textarea "x"
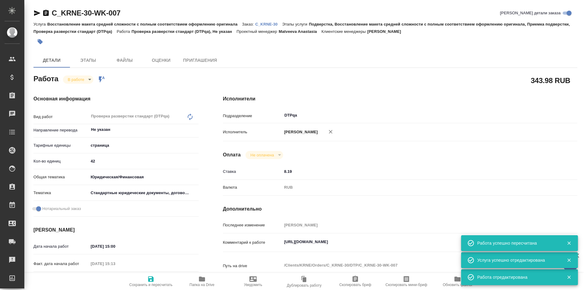
type textarea "x"
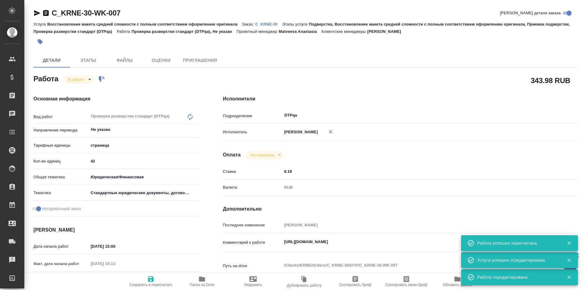
type textarea "x"
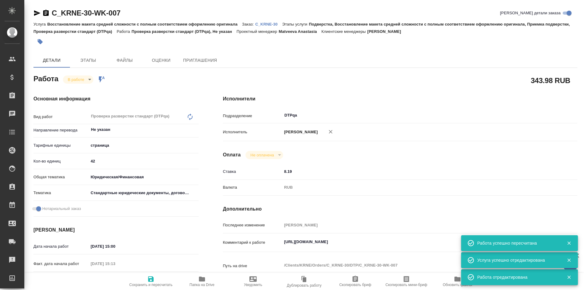
type textarea "x"
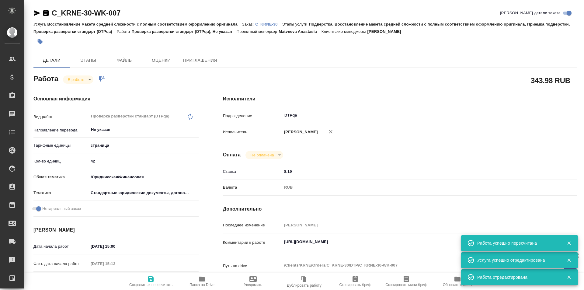
type textarea "x"
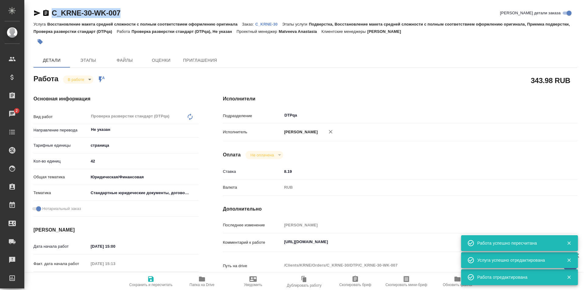
drag, startPoint x: 99, startPoint y: 15, endPoint x: 45, endPoint y: 18, distance: 54.2
click at [45, 18] on div "C_KRNE-30-WK-007 Кратко детали заказа" at bounding box center [305, 14] width 544 height 12
copy link "C_KRNE-30-WK-007"
type textarea "x"
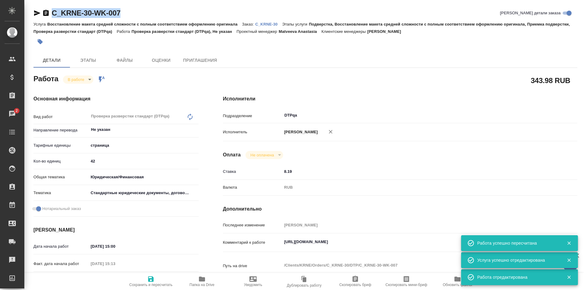
type textarea "x"
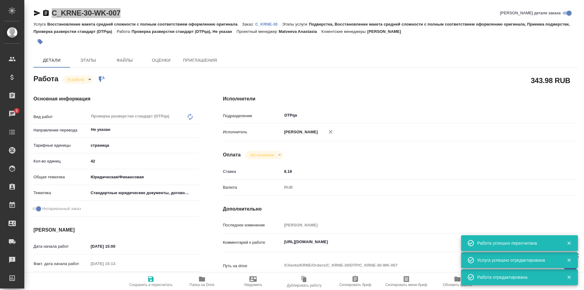
type textarea "x"
click at [202, 277] on icon "button" at bounding box center [202, 278] width 6 height 5
type textarea "x"
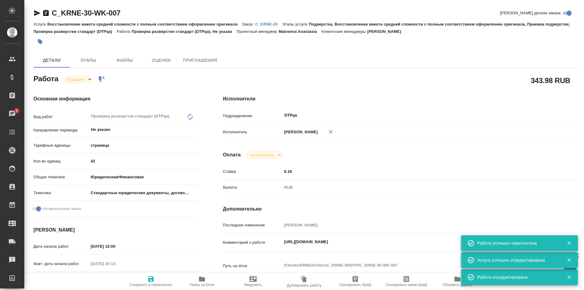
click at [406, 241] on textarea "https://tera.awatera.com/Work/68c80abbc0aa0349caf22f7f/" at bounding box center [415, 242] width 266 height 10
type textarea "x"
type textarea "https://tera.awatera.com/Work/68c80abbc0aa0349caf22f7f/"
type textarea "x"
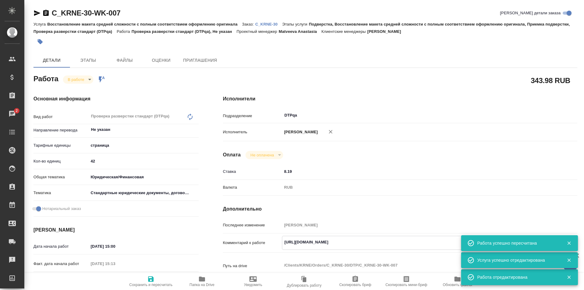
type textarea "x"
type textarea "https://tera.awatera.com/Work/68c80abbc0aa0349caf22f7f/"
type textarea "x"
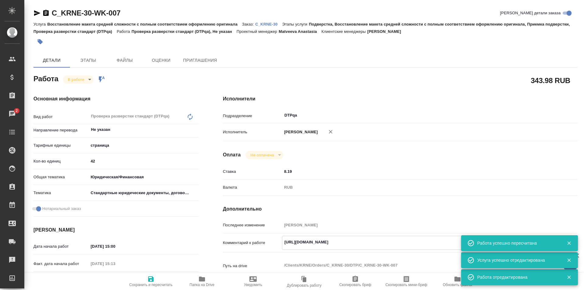
type textarea "x"
type textarea "https://tera.awatera.com/Work/68c80abbc0aa0349caf22f7f/ Y"
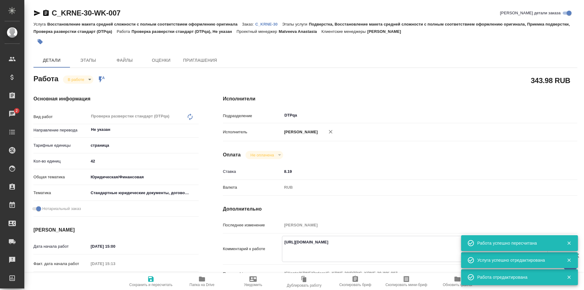
type textarea "x"
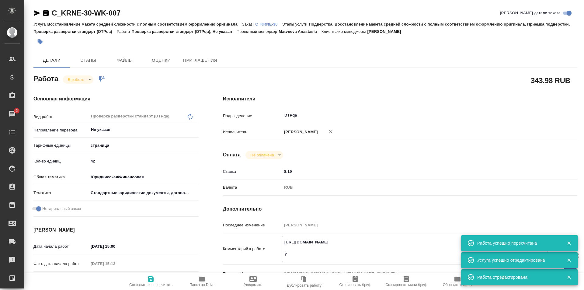
type textarea "https://tera.awatera.com/Work/68c80abbc0aa0349caf22f7f/ Yf"
type textarea "x"
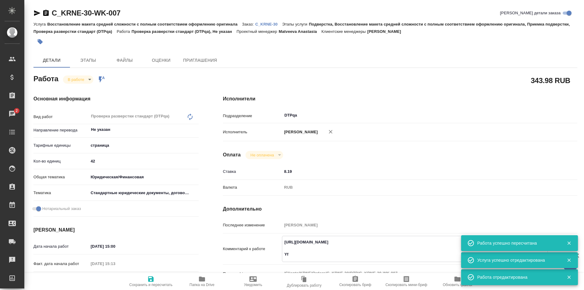
type textarea "x"
type textarea "https://tera.awatera.com/Work/68c80abbc0aa0349caf22f7f/ Yf"
type textarea "x"
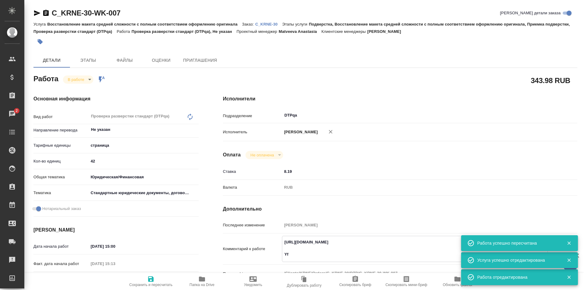
type textarea "x"
type textarea "https://tera.awatera.com/Work/68c80abbc0aa0349caf22f7f/ Yf"
type textarea "x"
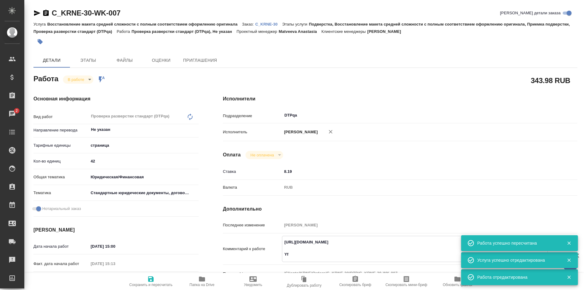
type textarea "x"
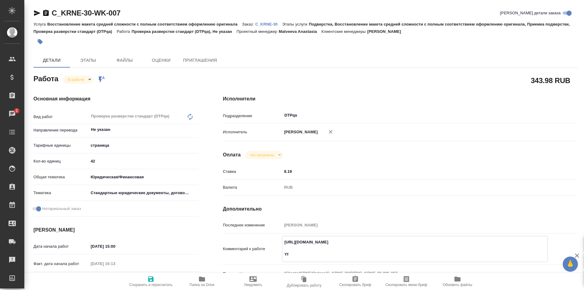
type textarea "x"
type textarea "https://tera.awatera.com/Work/68c80abbc0aa0349caf22f7f/ Y"
type textarea "x"
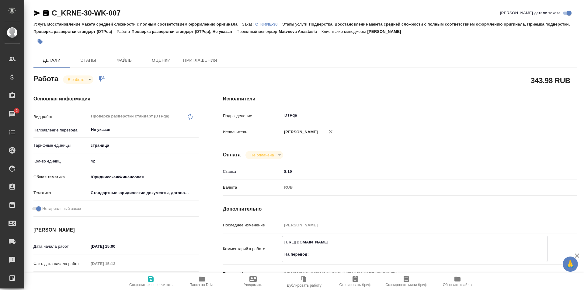
paste textarea "https://drive.awatera.com/f/10368559"
click at [148, 279] on icon "button" at bounding box center [150, 278] width 7 height 7
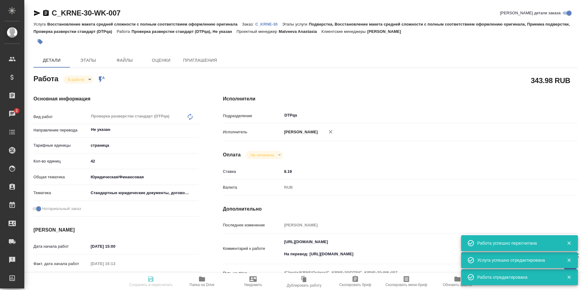
click at [88, 79] on body "🙏 .cls-1 fill:#fff; AWATERA Ismagilova Diana Клиенты Спецификации Заказы 2 Чаты…" at bounding box center [292, 145] width 584 height 290
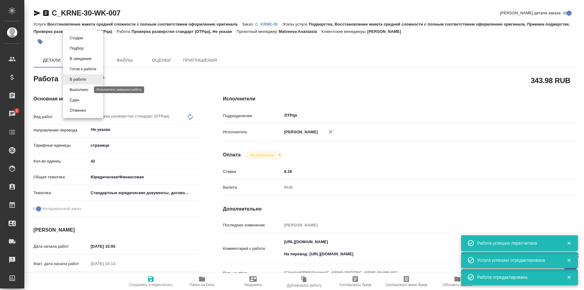
click at [78, 90] on button "Выполнен" at bounding box center [79, 89] width 22 height 7
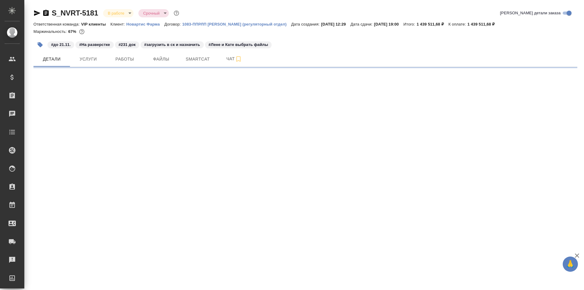
select select "RU"
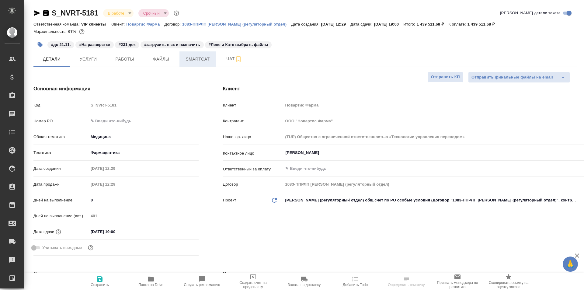
type textarea "x"
click at [128, 55] on span "Работы" at bounding box center [124, 59] width 29 height 8
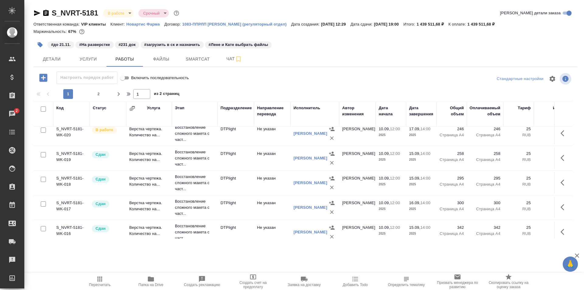
scroll to position [243, 0]
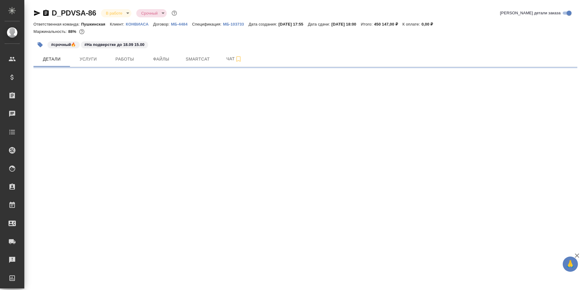
select select "RU"
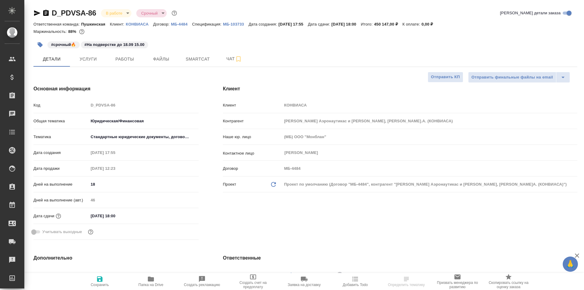
type textarea "x"
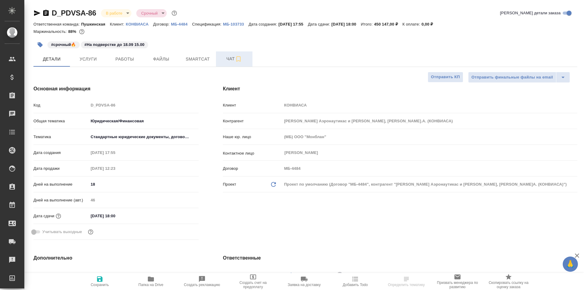
type textarea "x"
click at [230, 58] on span "Чат" at bounding box center [234, 59] width 29 height 8
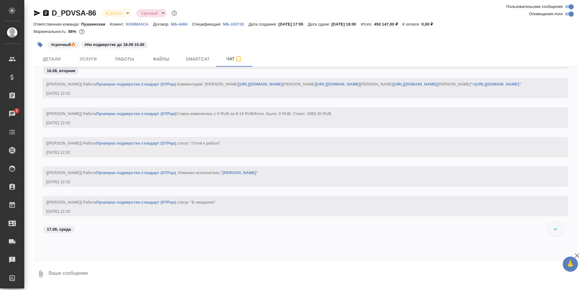
scroll to position [7037, 0]
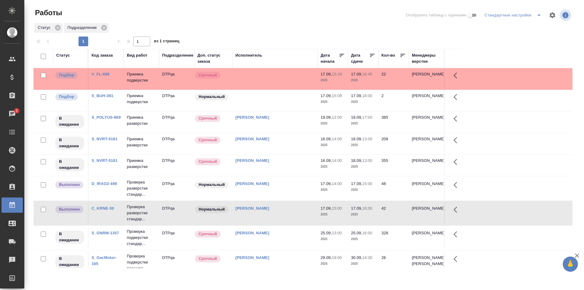
click at [273, 80] on td at bounding box center [274, 78] width 85 height 21
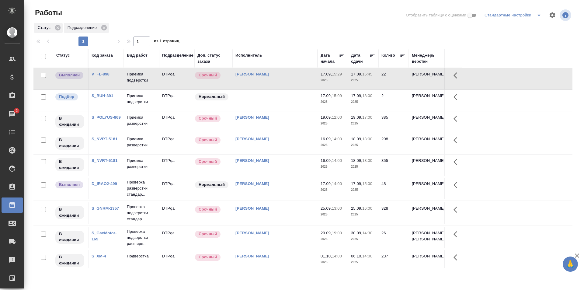
click at [280, 101] on td at bounding box center [274, 100] width 85 height 21
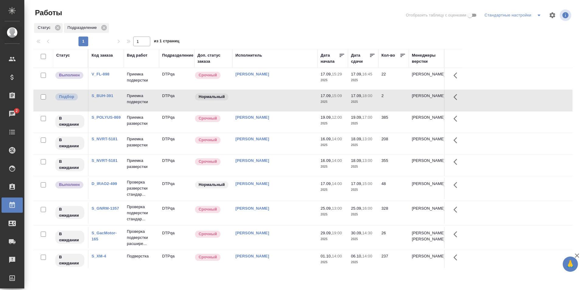
click at [280, 101] on td at bounding box center [274, 100] width 85 height 21
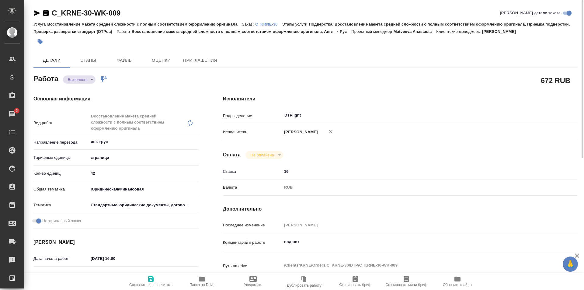
click at [268, 22] on p "C_KRNE-30" at bounding box center [268, 24] width 27 height 5
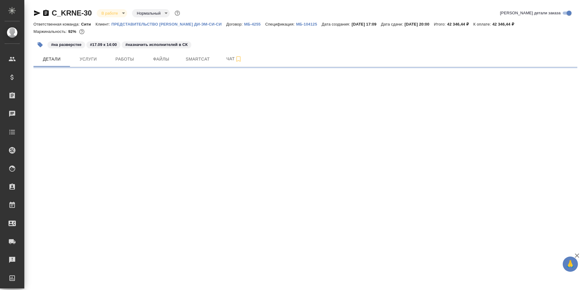
select select "RU"
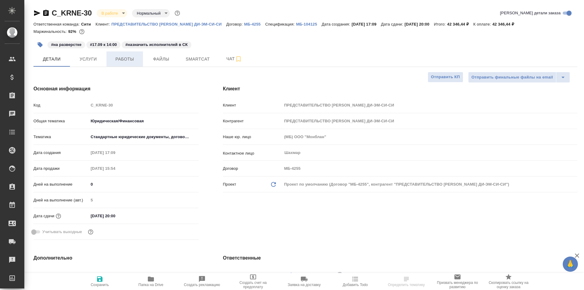
type textarea "x"
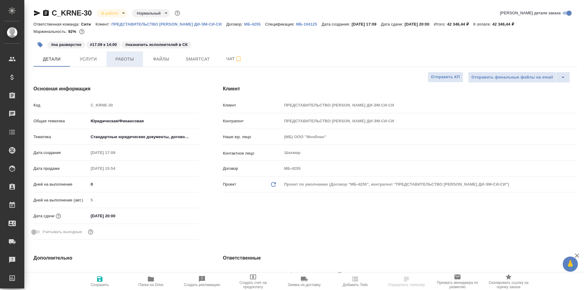
type textarea "x"
click at [123, 57] on span "Работы" at bounding box center [124, 59] width 29 height 8
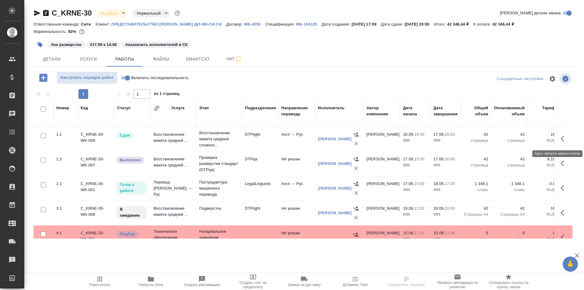
click at [561, 138] on icon "button" at bounding box center [564, 138] width 7 height 7
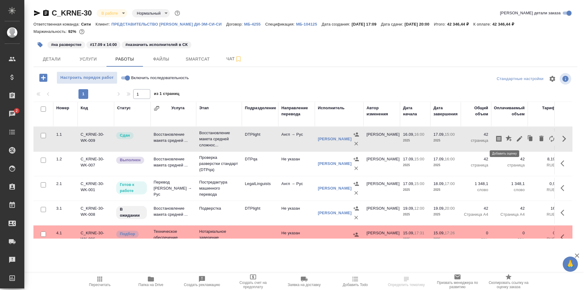
click at [506, 138] on icon "button" at bounding box center [509, 138] width 6 height 6
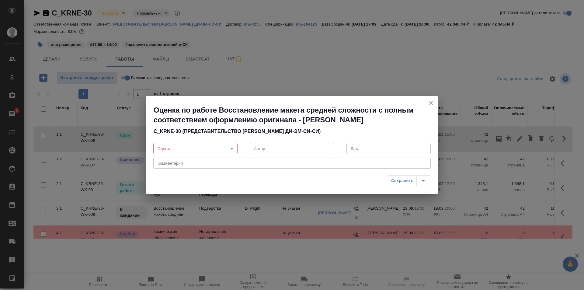
click at [208, 149] on body "🙏 .cls-1 fill:#fff; AWATERA Ismagilova Diana Клиенты Спецификации Заказы 2 Чаты…" at bounding box center [292, 145] width 584 height 290
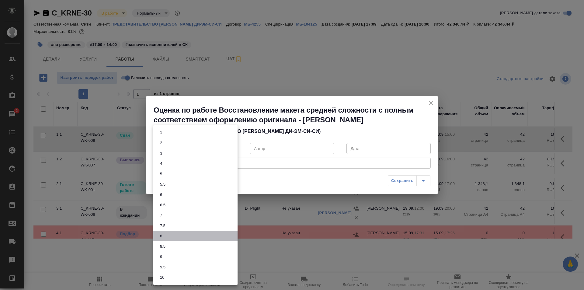
click at [165, 237] on li "8" at bounding box center [195, 236] width 84 height 10
type input "8"
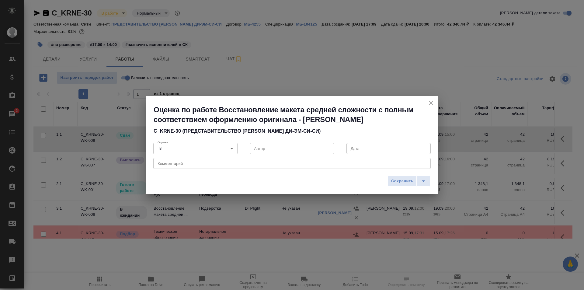
click at [180, 166] on div "x Комментарий" at bounding box center [291, 163] width 277 height 11
type textarea "Было несколько опечаток в названии компании LISCR"
click at [403, 180] on span "Сохранить" at bounding box center [402, 181] width 22 height 7
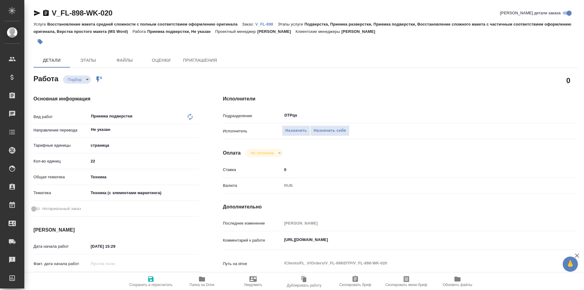
type textarea "x"
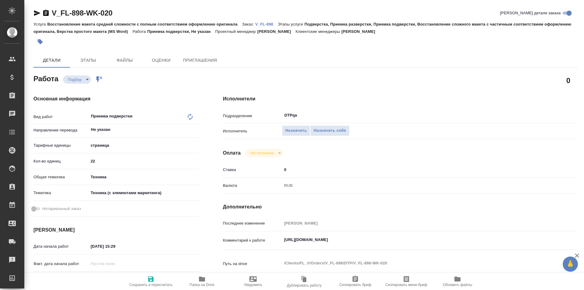
type textarea "x"
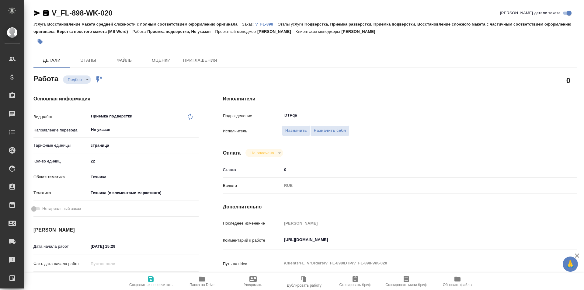
type textarea "x"
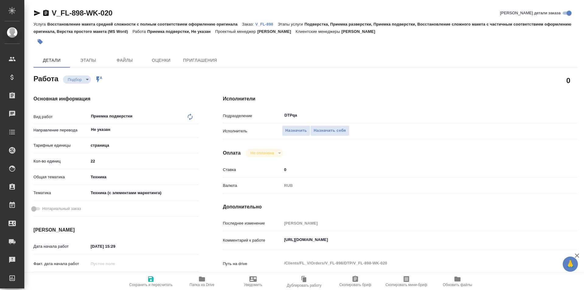
type textarea "x"
drag, startPoint x: 407, startPoint y: 242, endPoint x: 264, endPoint y: 238, distance: 143.3
click at [258, 247] on div "Комментарий к работе [URL][DOMAIN_NAME] x" at bounding box center [400, 241] width 354 height 14
type textarea "x"
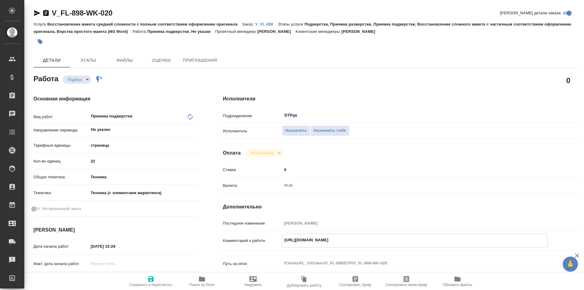
type textarea "x"
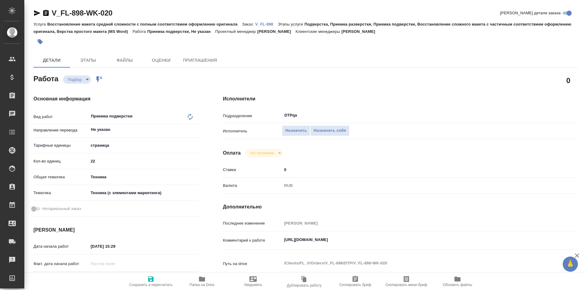
type textarea "x"
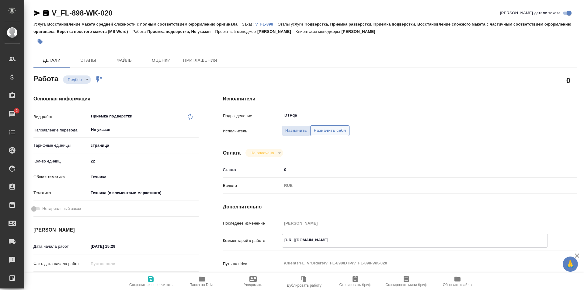
click at [332, 133] on span "Назначить себя" at bounding box center [330, 130] width 32 height 7
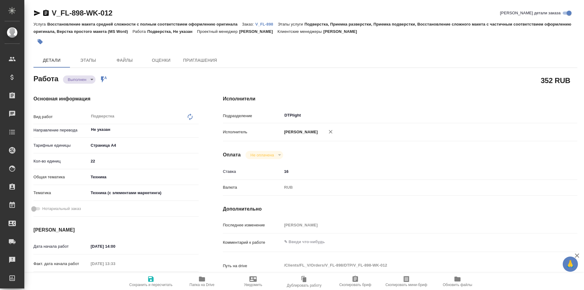
type textarea "x"
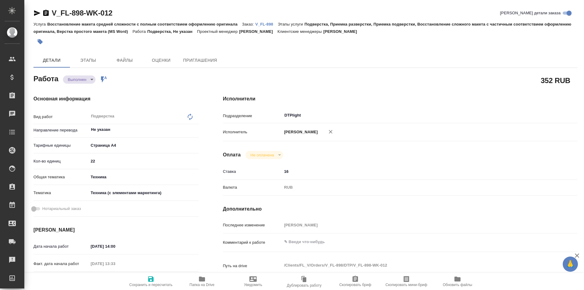
type textarea "x"
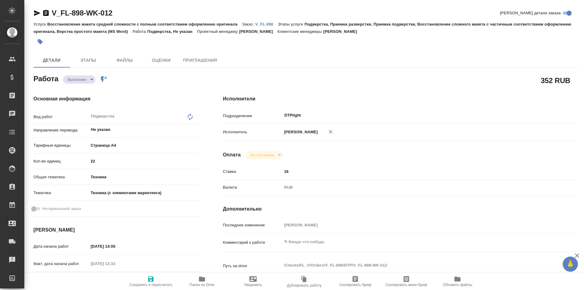
type textarea "x"
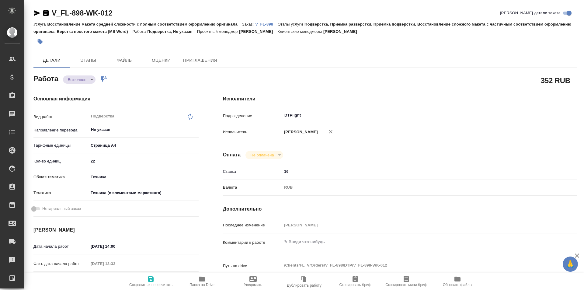
type textarea "x"
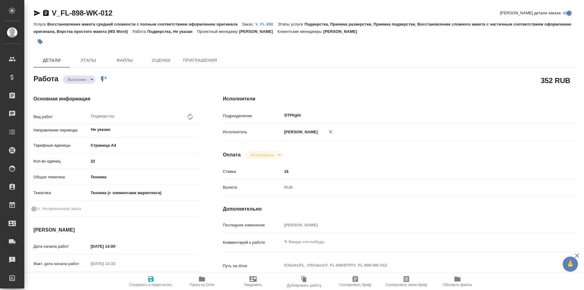
type textarea "x"
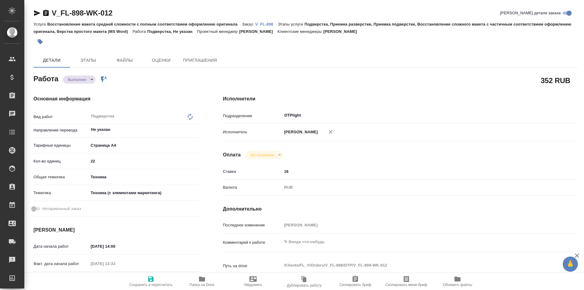
type textarea "x"
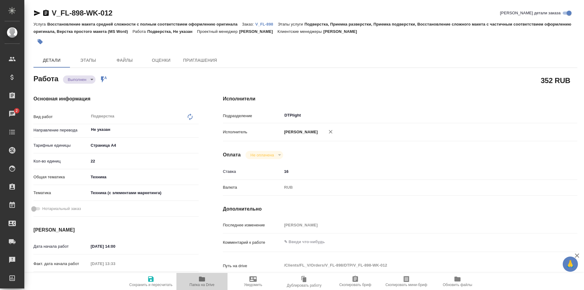
click at [200, 277] on icon "button" at bounding box center [202, 278] width 6 height 5
click at [204, 280] on icon "button" at bounding box center [202, 278] width 6 height 5
click at [263, 24] on p "V_FL-898" at bounding box center [266, 24] width 23 height 5
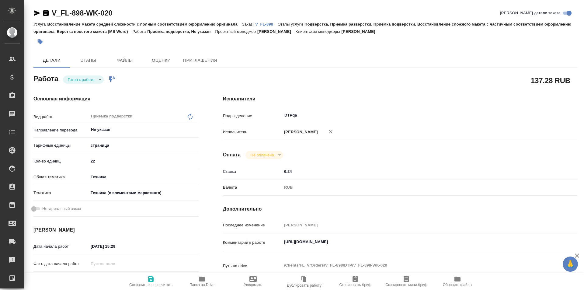
type textarea "x"
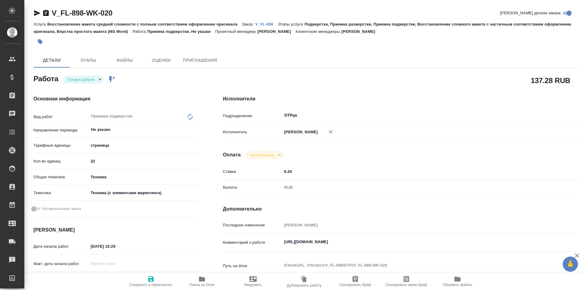
click at [155, 278] on span "Сохранить и пересчитать" at bounding box center [151, 281] width 44 height 12
type textarea "x"
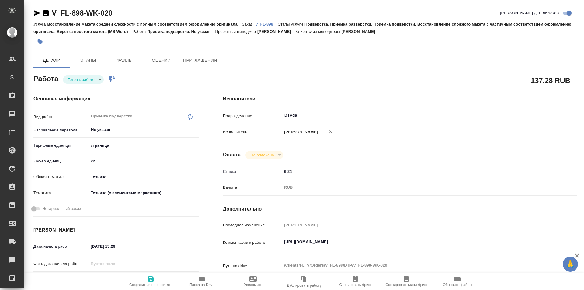
type textarea "x"
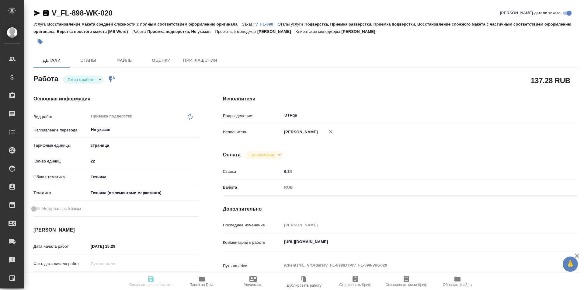
type textarea "x"
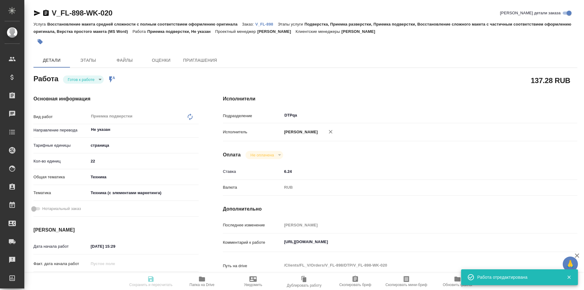
type textarea "x"
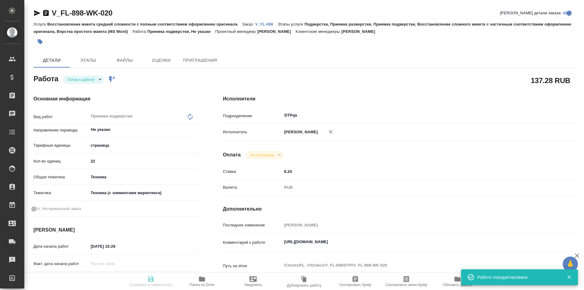
type input "readyForWork"
type textarea "Приемка подверстки"
type textarea "x"
type input "Не указан"
type input "5a8b1489cc6b4906c91bfdb2"
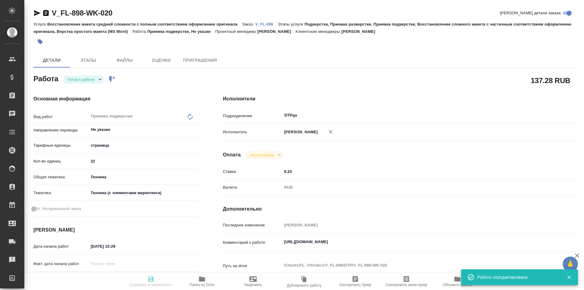
type input "22"
type input "tech"
type input "60014f8f4811385ea454c731"
type input "17.09.2025 15:29"
type input "17.09.2025 16:45"
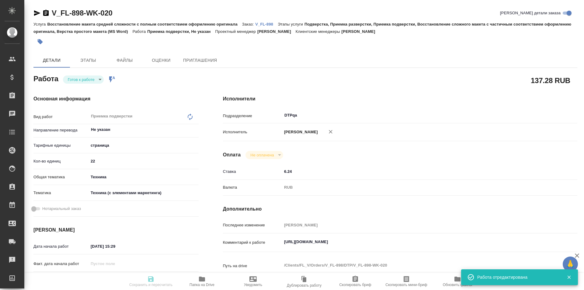
type input "[DATE] 17:00"
type input "DTPqa"
type input "notPayed"
type input "6.24"
type input "RUB"
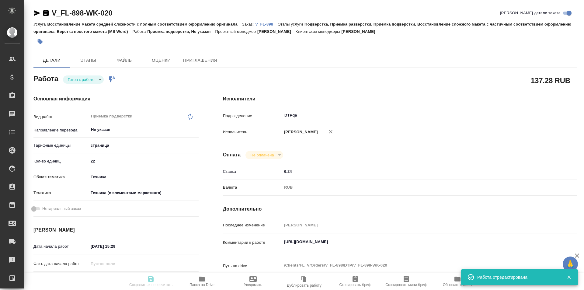
type input "[PERSON_NAME]"
type textarea "https://tera.awatera.com/Work/68c1792eeda0cebc535c6d19/"
type textarea "x"
type textarea "/Clients/FL_V/Orders/V_FL-898/DTP/V_FL-898-WK-020"
type textarea "x"
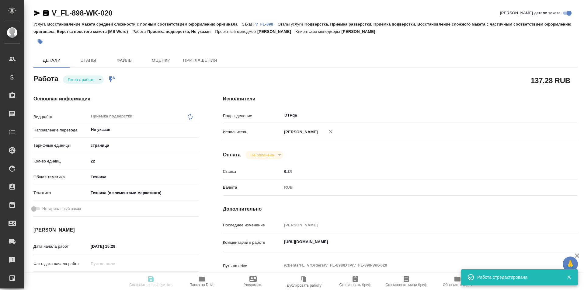
type input "V_FL-898"
type input "Восстановление макета средней сложности с полным соответствием оформлению ориги…"
type input "Подверстка, Приемка разверстки, Приемка подверстки, Восстановление сложного мак…"
type input "[PERSON_NAME]"
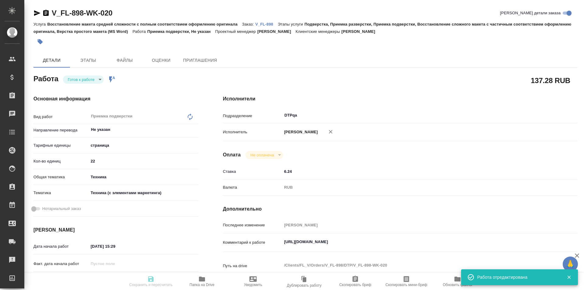
type input "/Clients/FL_V/Orders/V_FL-898"
type textarea "x"
type textarea "клиент просит: Мне самое главное, чтобы ничего не упустили promosport tender te…"
type textarea "x"
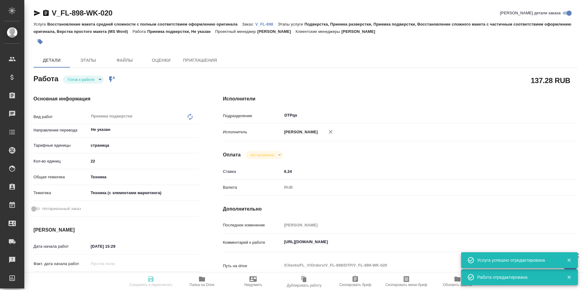
type textarea "x"
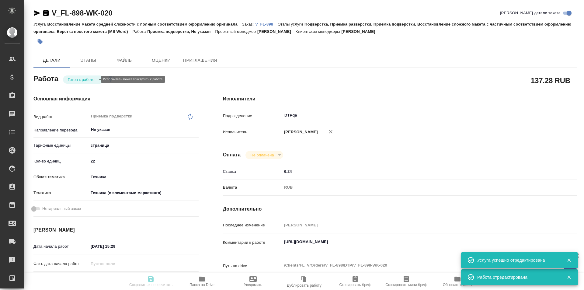
type textarea "x"
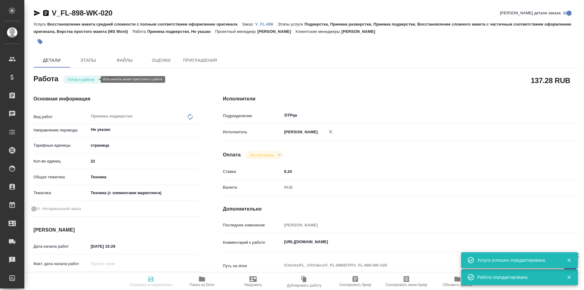
click at [90, 79] on body "🙏 .cls-1 fill:#fff; AWATERA Ismagilova Diana Клиенты Спецификации Заказы Чаты T…" at bounding box center [292, 145] width 584 height 290
type textarea "x"
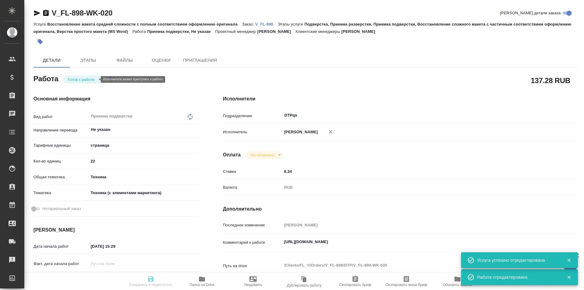
type textarea "x"
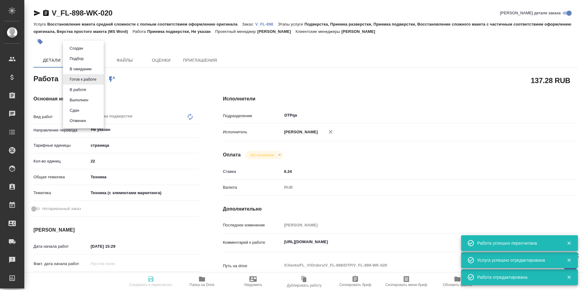
type textarea "x"
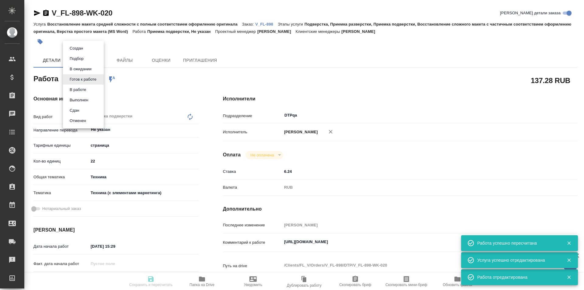
type input "readyForWork"
type textarea "Приемка подверстки"
type textarea "x"
type input "Не указан"
type input "5a8b1489cc6b4906c91bfdb2"
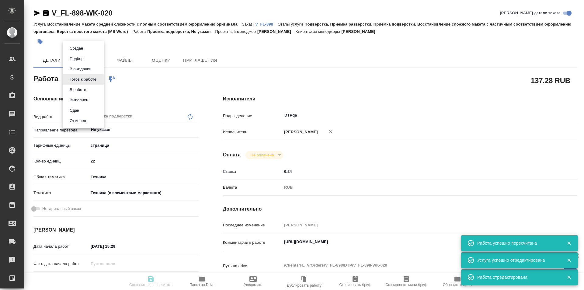
type input "22"
type input "tech"
type input "60014f8f4811385ea454c731"
type input "17.09.2025 15:29"
type input "17.09.2025 16:45"
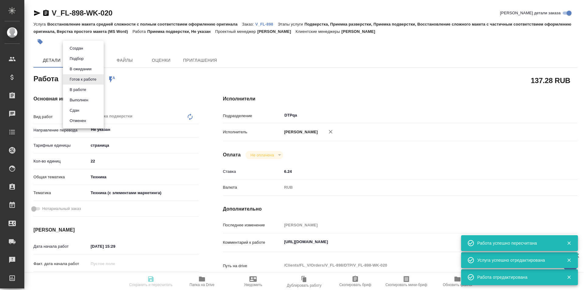
type input "17.09.2025 17:00"
type input "DTPqa"
type input "notPayed"
type input "6.24"
type input "RUB"
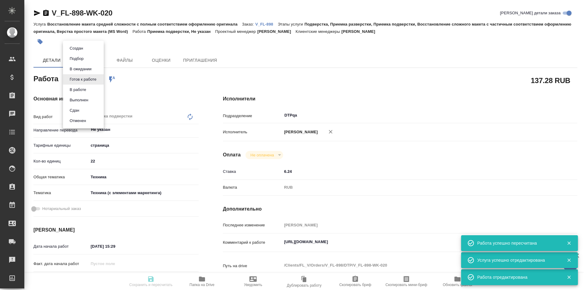
type input "[PERSON_NAME]"
type textarea "https://tera.awatera.com/Work/68c1792eeda0cebc535c6d19/"
type textarea "x"
type textarea "/Clients/FL_V/Orders/V_FL-898/DTP/V_FL-898-WK-020"
type textarea "x"
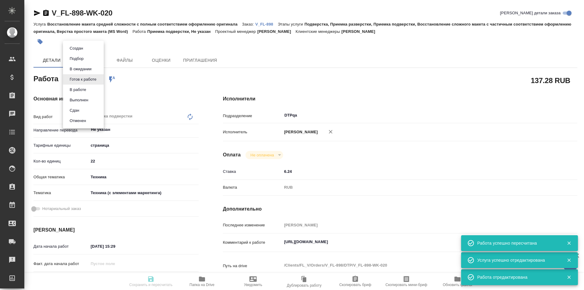
type input "V_FL-898"
type input "Восстановление макета средней сложности с полным соответствием оформлению ориги…"
type input "Подверстка, Приемка разверстки, Приемка подверстки, Восстановление сложного мак…"
type input "Богомолова Анастасия"
type input "[PERSON_NAME]"
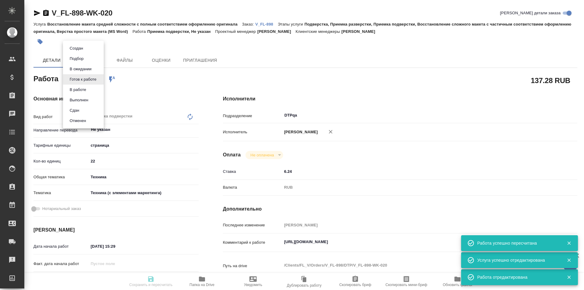
type input "/Clients/FL_V/Orders/V_FL-898"
type textarea "x"
type textarea "клиент просит: Мне самое главное, чтобы ничего не упустили promosport tender te…"
type textarea "x"
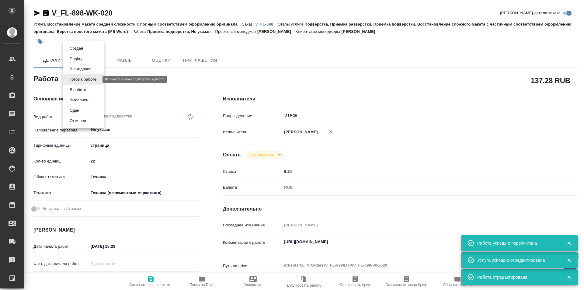
type textarea "x"
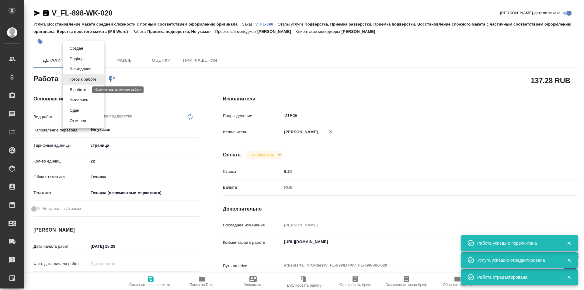
type textarea "x"
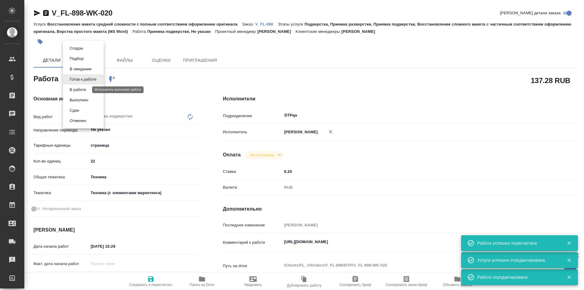
type textarea "x"
click at [86, 90] on button "В работе" at bounding box center [78, 89] width 20 height 7
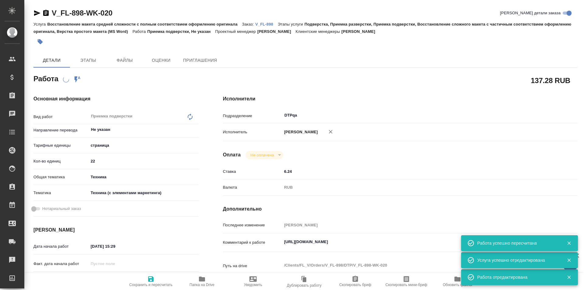
type textarea "x"
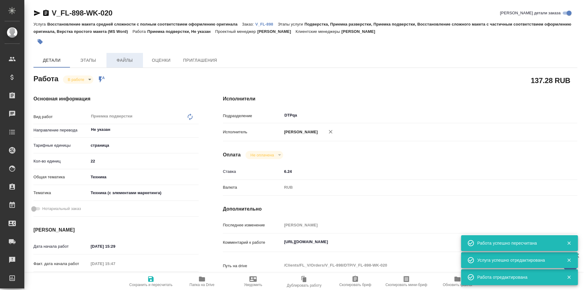
type textarea "x"
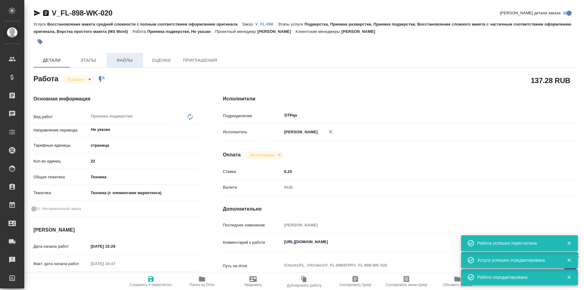
type textarea "x"
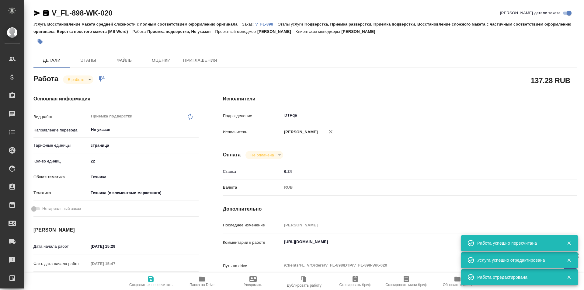
type textarea "x"
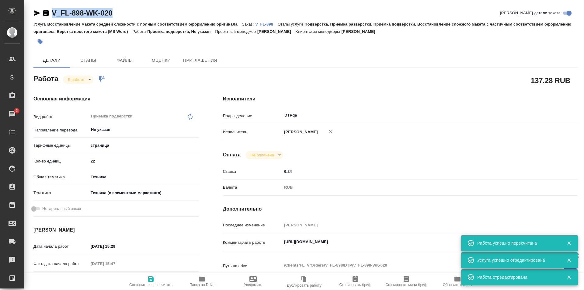
drag, startPoint x: 96, startPoint y: 12, endPoint x: 38, endPoint y: 13, distance: 57.5
click at [38, 13] on div "V_FL-898-WK-020 Кратко детали заказа" at bounding box center [305, 13] width 544 height 10
copy link "V_FL-898-WK-020"
type textarea "x"
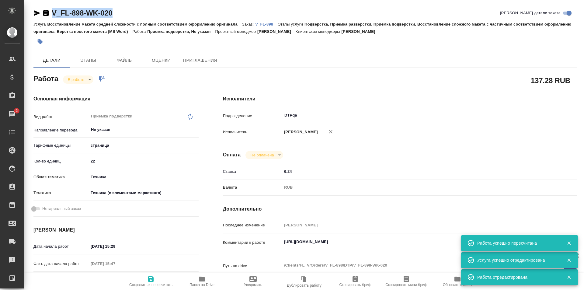
type textarea "x"
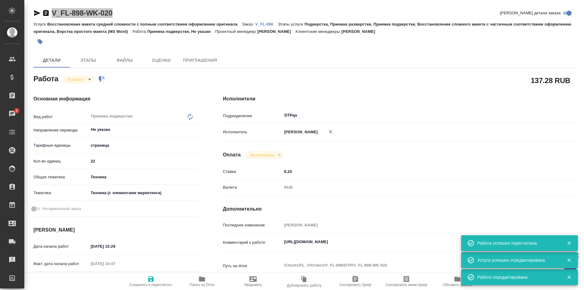
type textarea "x"
click at [204, 283] on span "Папка на Drive" at bounding box center [201, 285] width 25 height 4
type textarea "x"
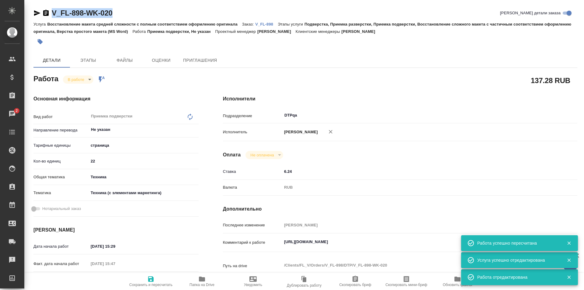
click at [405, 242] on textarea "https://tera.awatera.com/Work/68c1792eeda0cebc535c6d19/" at bounding box center [415, 242] width 266 height 10
type textarea "x"
type textarea "https://tera.awatera.com/Work/68c1792eeda0cebc535c6d19/"
type textarea "x"
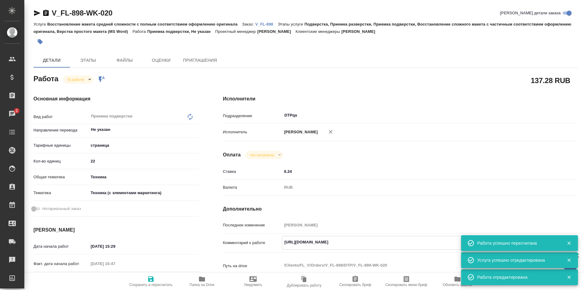
type textarea "x"
type textarea "https://tera.awatera.com/Work/68c1792eeda0cebc535c6d19/"
type textarea "x"
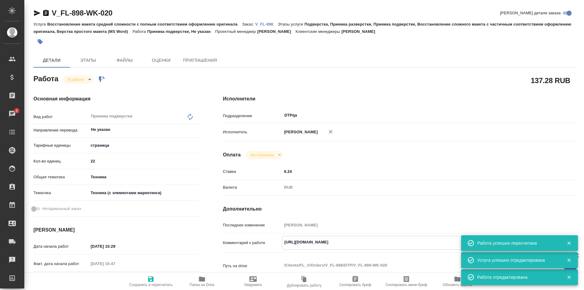
type textarea "x"
paste textarea "https://drive.awatera.com/f/10386767"
type textarea "x"
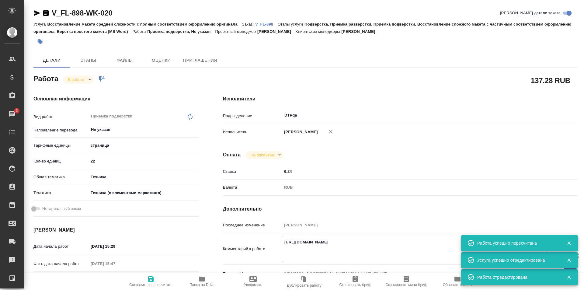
type textarea "https://tera.awatera.com/Work/68c1792eeda0cebc535c6d19/ https://drive.awatera.c…"
type textarea "x"
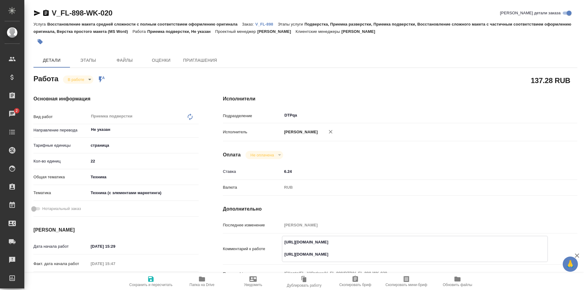
type textarea "https://tera.awatera.com/Work/68c1792eeda0cebc535c6d19/ https://drive.awatera.c…"
type textarea "x"
click at [148, 279] on icon "button" at bounding box center [150, 278] width 7 height 7
type textarea "x"
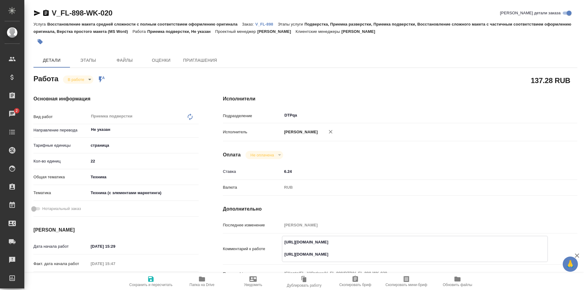
type textarea "x"
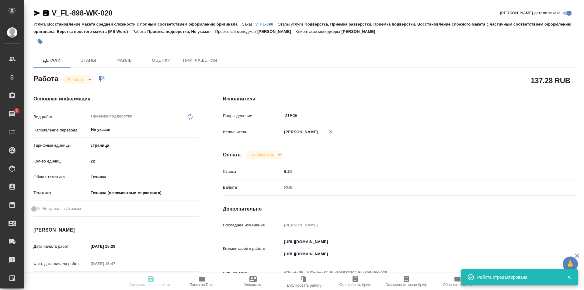
type textarea "x"
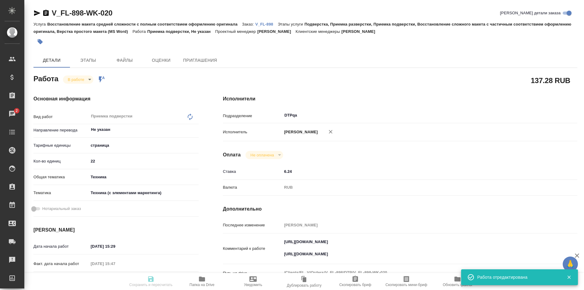
type textarea "x"
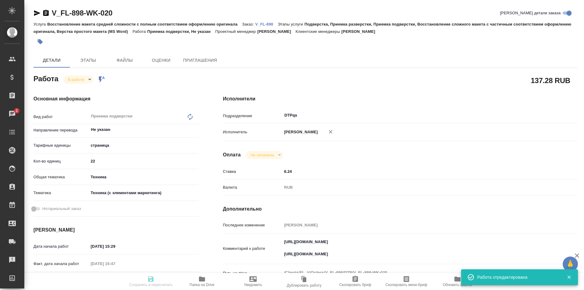
type input "inProgress"
type textarea "Приемка подверстки"
type textarea "x"
type input "Не указан"
type input "5a8b1489cc6b4906c91bfdb2"
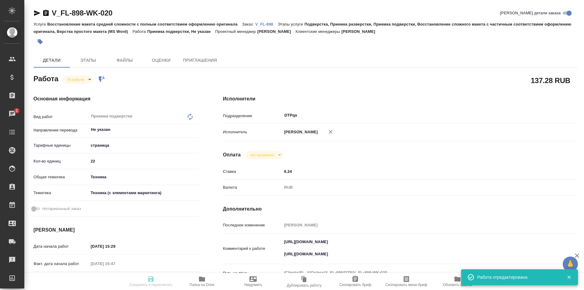
type input "22"
type input "tech"
type input "60014f8f4811385ea454c731"
type input "17.09.2025 15:29"
type input "17.09.2025 15:47"
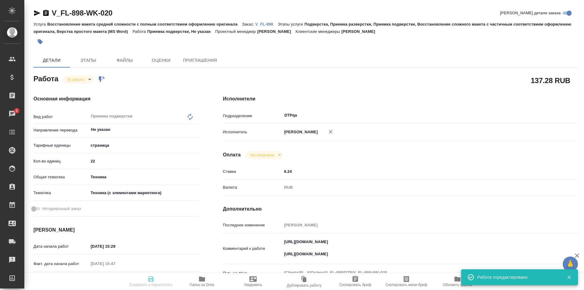
type input "17.09.2025 16:45"
type input "17.09.2025 17:00"
type input "DTPqa"
type input "notPayed"
type input "6.24"
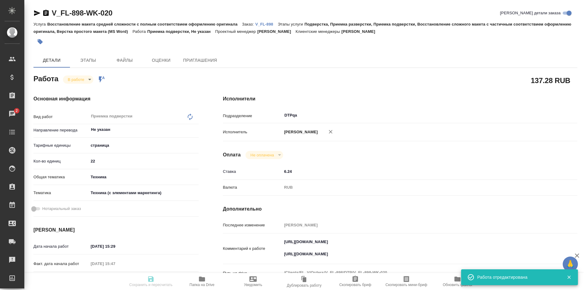
type input "RUB"
type input "[PERSON_NAME]"
type textarea "https://tera.awatera.com/Work/68c1792eeda0cebc535c6d19/ https://drive.awatera.c…"
type textarea "x"
type textarea "/Clients/FL_V/Orders/V_FL-898/DTP/V_FL-898-WK-020"
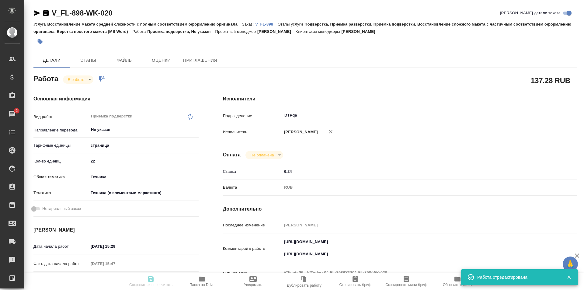
type textarea "x"
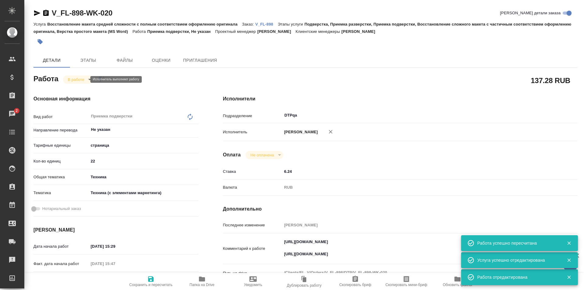
click at [83, 78] on body "🙏 .cls-1 fill:#fff; AWATERA Ismagilova Diana Клиенты Спецификации Заказы 2 Чаты…" at bounding box center [292, 145] width 584 height 290
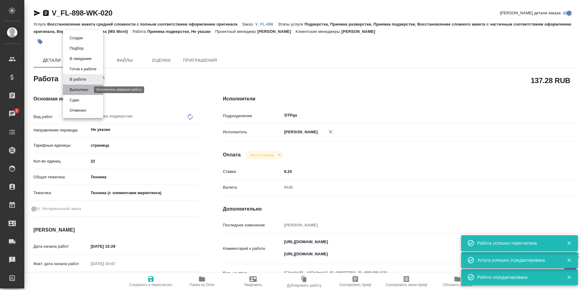
click at [81, 89] on button "Выполнен" at bounding box center [79, 89] width 22 height 7
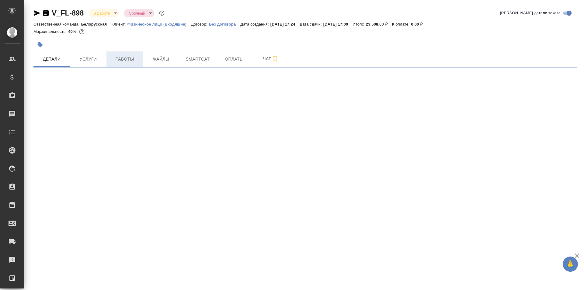
select select "RU"
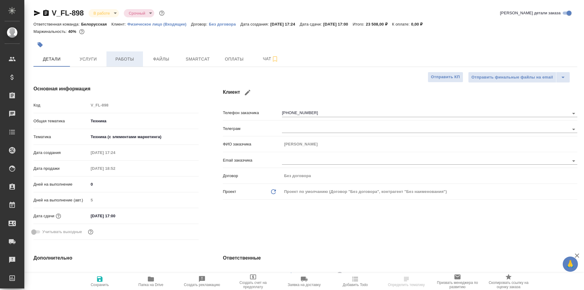
type textarea "x"
click at [128, 59] on span "Работы" at bounding box center [124, 59] width 29 height 8
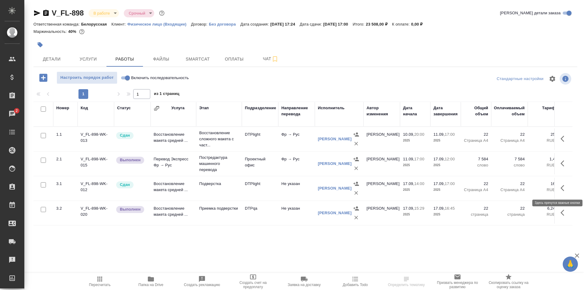
click at [565, 186] on icon "button" at bounding box center [564, 187] width 7 height 7
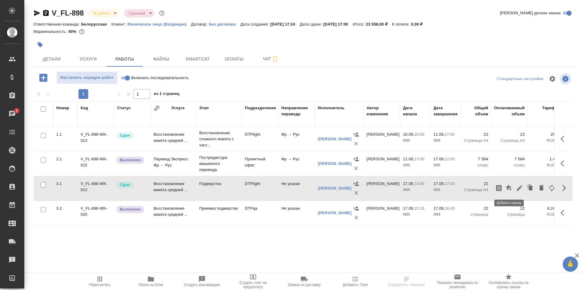
click at [509, 187] on icon "button" at bounding box center [509, 187] width 6 height 6
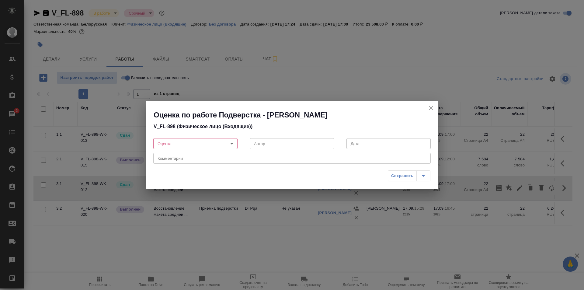
click at [200, 144] on body "🙏 .cls-1 fill:#fff; AWATERA Ismagilova Diana Клиенты Спецификации Заказы 2 Чаты…" at bounding box center [292, 145] width 584 height 290
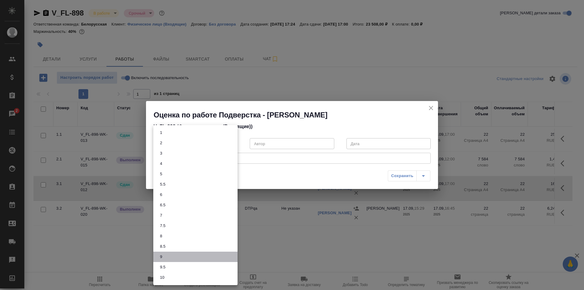
click at [165, 254] on li "9" at bounding box center [195, 257] width 84 height 10
type input "9"
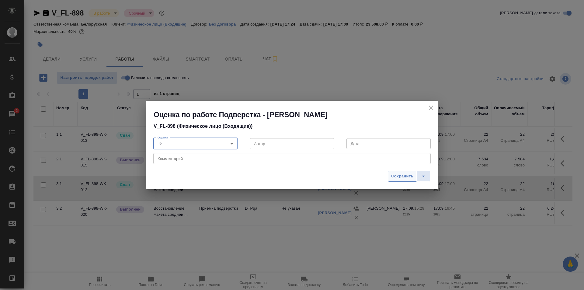
click at [404, 178] on span "Сохранить" at bounding box center [402, 176] width 22 height 7
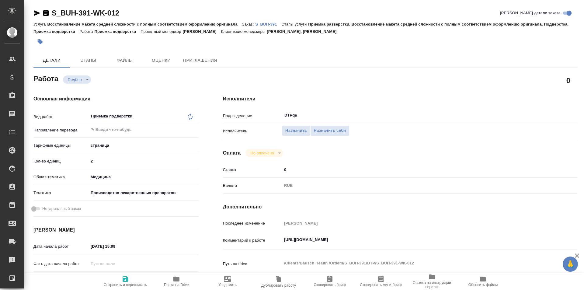
type textarea "x"
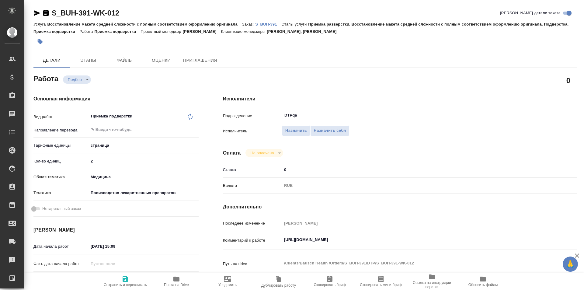
type textarea "x"
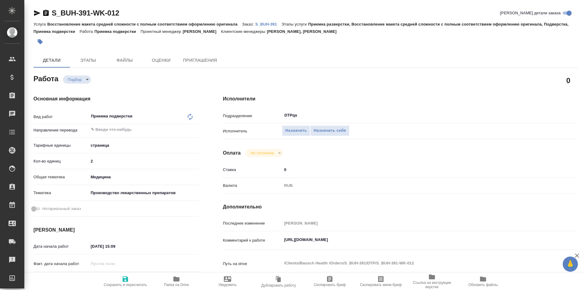
type textarea "x"
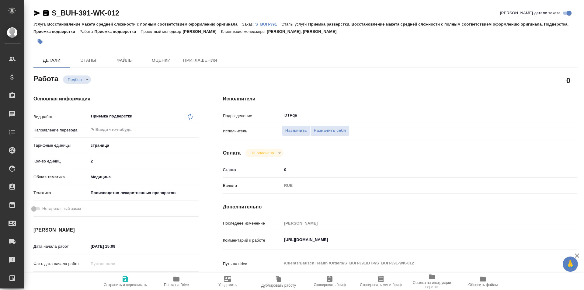
type textarea "x"
drag, startPoint x: 407, startPoint y: 239, endPoint x: 272, endPoint y: 234, distance: 135.1
click at [273, 235] on div "Комментарий к работе [URL][DOMAIN_NAME] x" at bounding box center [400, 241] width 354 height 14
type textarea "x"
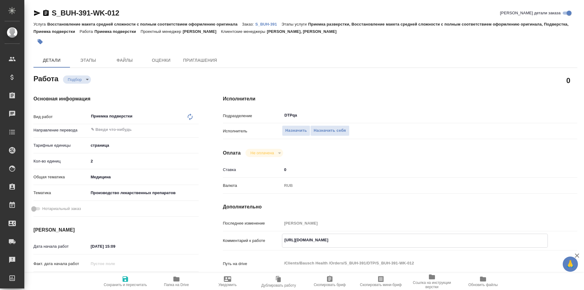
type textarea "x"
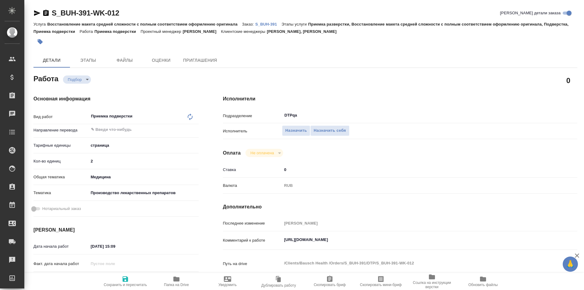
type textarea "x"
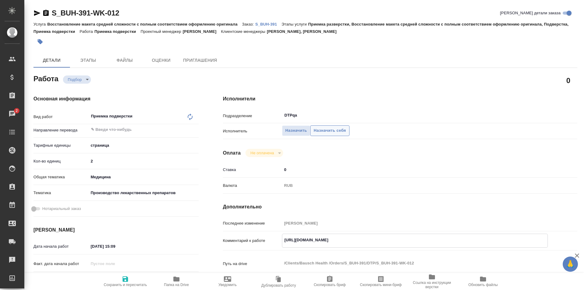
click at [326, 130] on span "Назначить себя" at bounding box center [330, 130] width 32 height 7
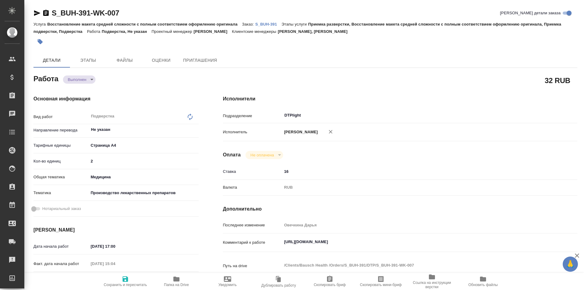
type textarea "x"
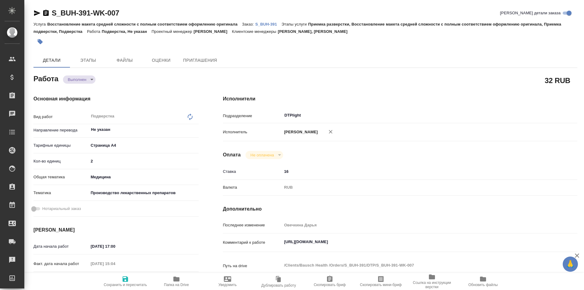
type textarea "x"
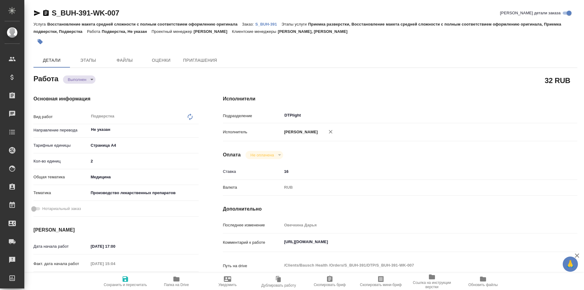
type textarea "x"
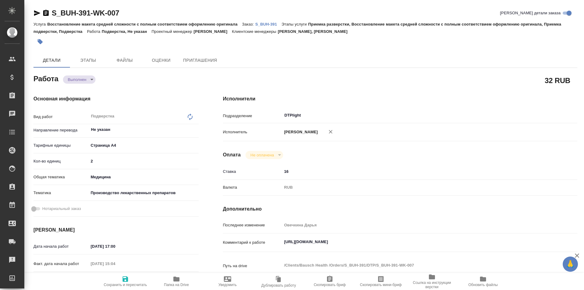
type textarea "x"
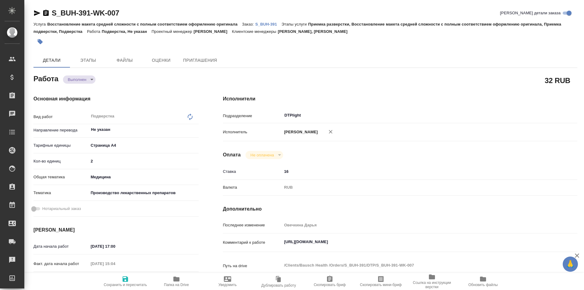
type textarea "x"
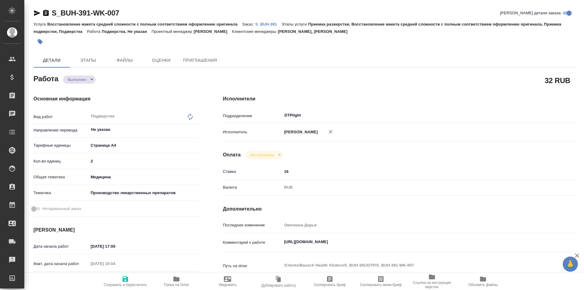
type textarea "x"
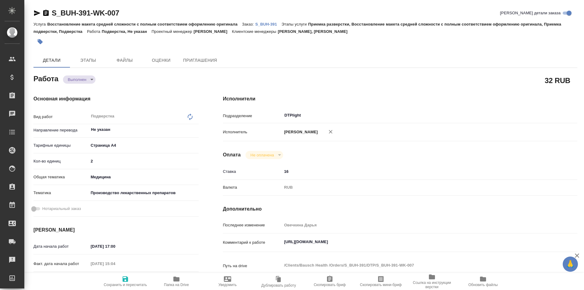
type textarea "x"
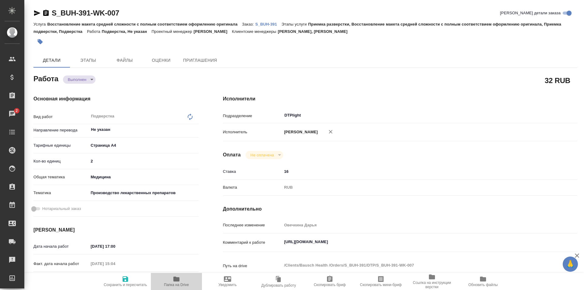
click at [175, 279] on icon "button" at bounding box center [176, 278] width 6 height 5
click at [38, 12] on icon "button" at bounding box center [36, 12] width 7 height 7
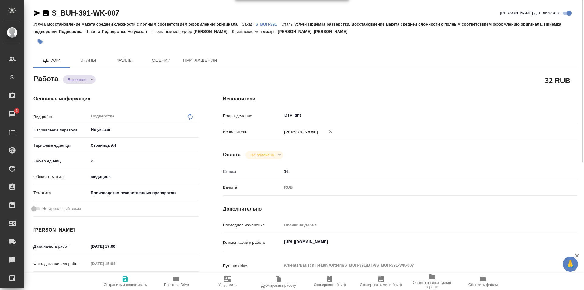
click at [265, 24] on p "S_BUH-391" at bounding box center [268, 24] width 26 height 5
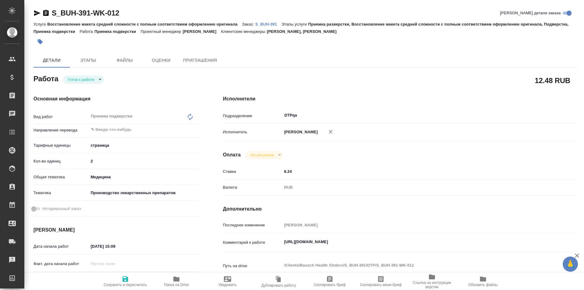
type textarea "x"
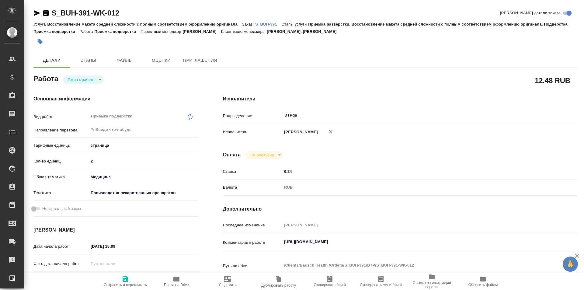
type textarea "x"
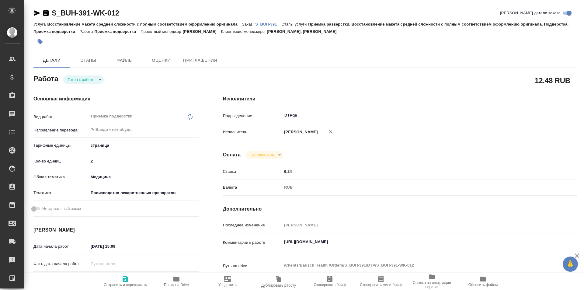
type textarea "x"
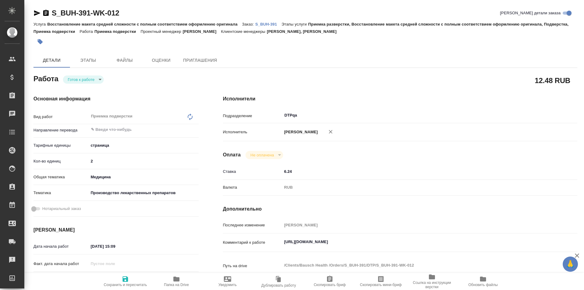
click at [129, 277] on span "Сохранить и пересчитать" at bounding box center [125, 281] width 44 height 12
type textarea "x"
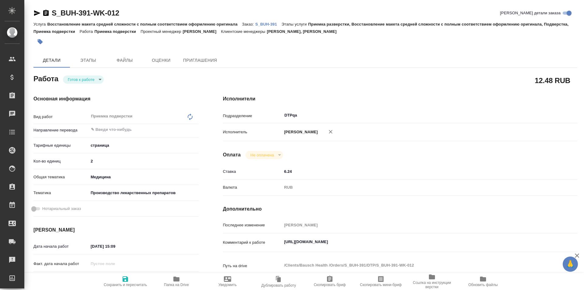
type textarea "x"
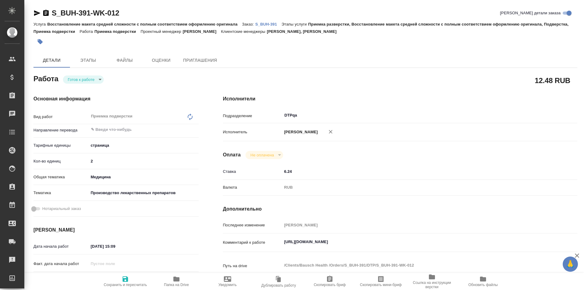
type textarea "x"
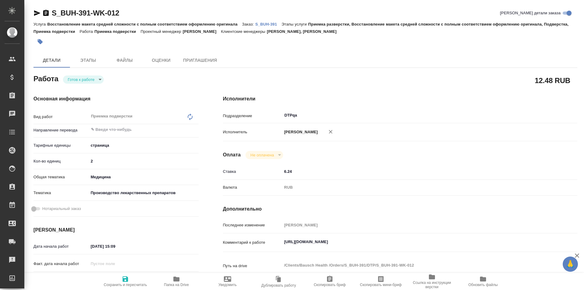
type textarea "x"
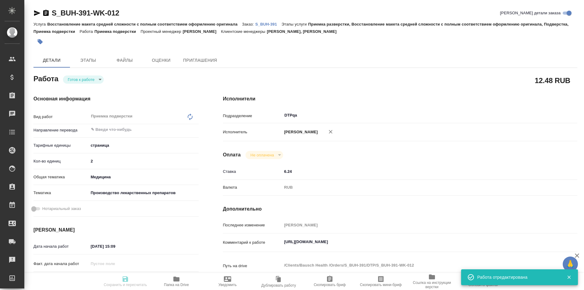
type input "readyForWork"
type textarea "Приемка подверстки"
type textarea "x"
type input "5a8b1489cc6b4906c91bfdb2"
type input "2"
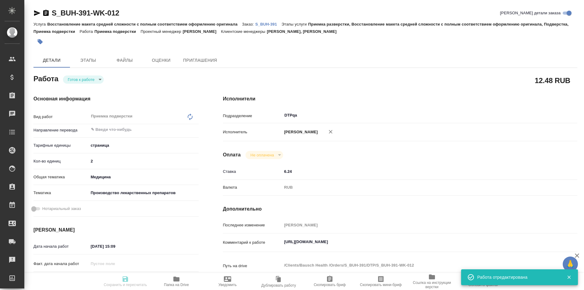
type input "med"
type input "614982fec5ecbb70f805293f"
type input "[DATE] 15:09"
type input "[DATE] 18:00"
type input "[DATE] 19:00"
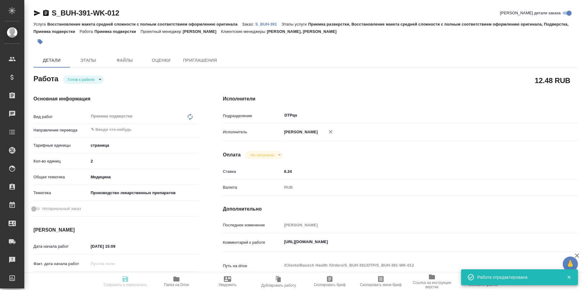
type input "DTPqa"
type input "notPayed"
type input "6.24"
type input "RUB"
type input "[PERSON_NAME]"
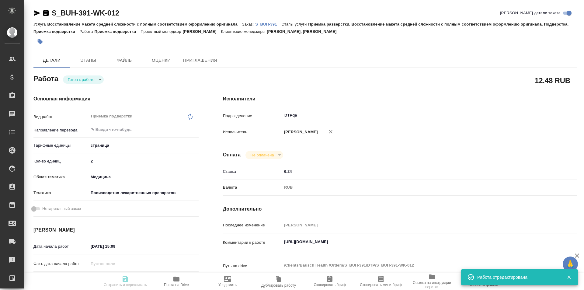
type textarea "[URL][DOMAIN_NAME]"
type textarea "x"
type textarea "/Clients/Bausch Health /Orders/S_BUH-391/DTP/S_BUH-391-WK-012"
type textarea "x"
type input "S_BUH-391"
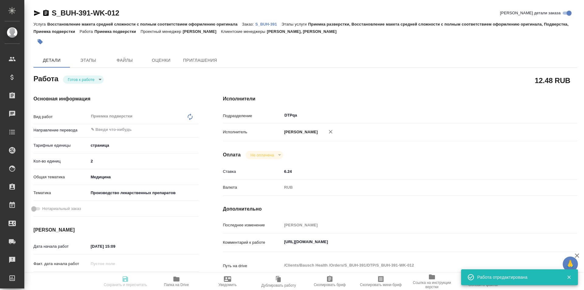
type input "Восстановление макета средней сложности с полным соответствием оформлению ориги…"
type input "Приемка разверстки, Восстановление макета средней сложности с полным соответств…"
type input "[PERSON_NAME], [PERSON_NAME]"
type input "[PERSON_NAME]"
type input "/Clients/Bausch Health /Orders/S_BUH-391"
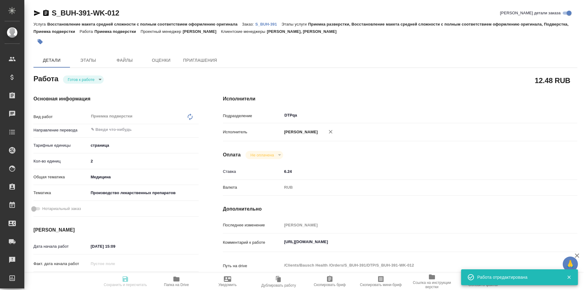
type textarea "x"
type textarea "англ-рус"
type textarea "x"
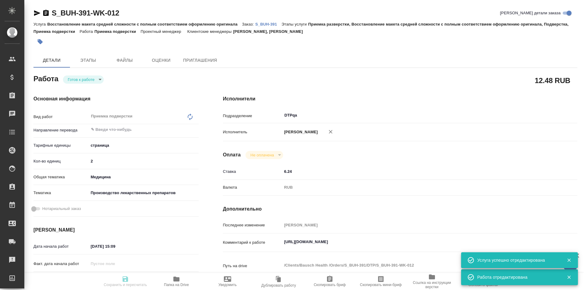
type textarea "x"
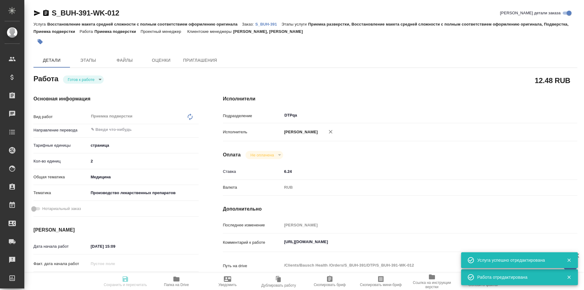
type textarea "x"
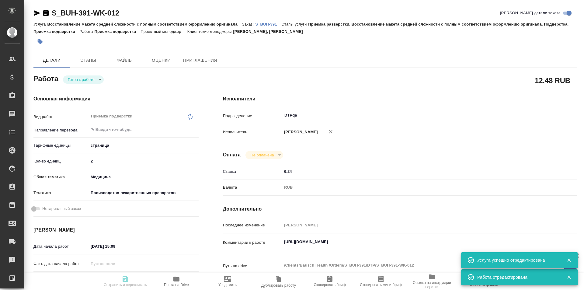
type textarea "x"
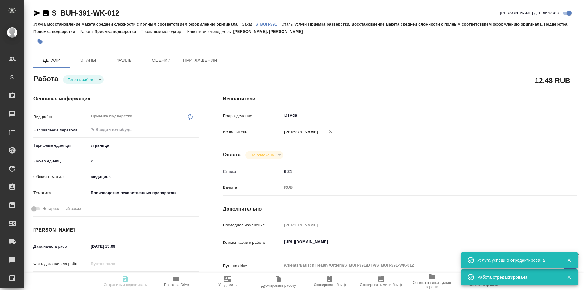
type textarea "x"
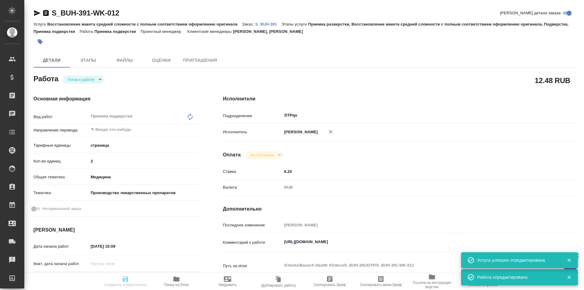
type textarea "x"
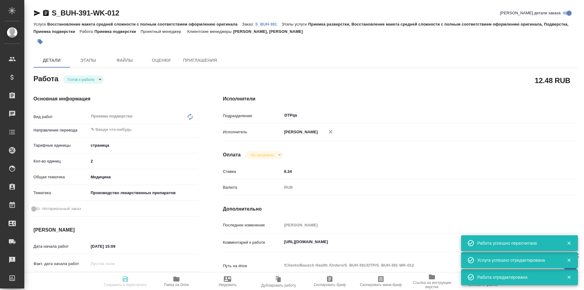
type textarea "x"
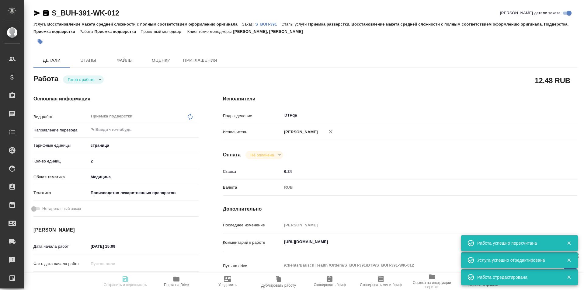
type input "readyForWork"
type textarea "Приемка подверстки"
type textarea "x"
type input "5a8b1489cc6b4906c91bfdb2"
type input "2"
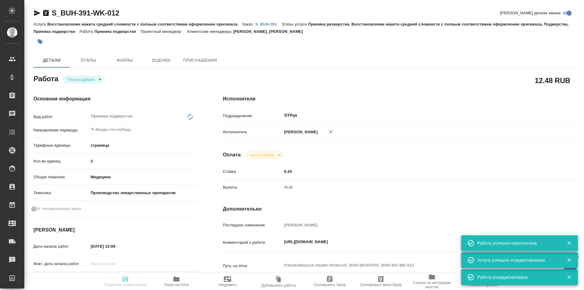
type input "med"
type input "614982fec5ecbb70f805293f"
type input "[DATE] 15:09"
type input "[DATE] 18:00"
type input "[DATE] 19:00"
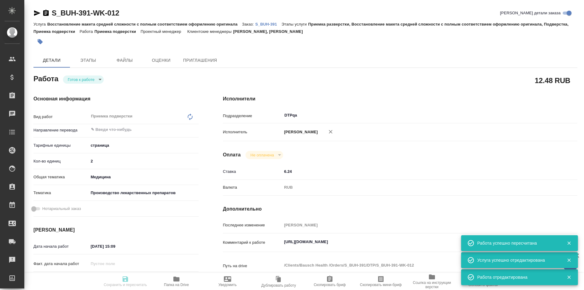
type input "DTPqa"
type input "notPayed"
type input "6.24"
type input "RUB"
type input "[PERSON_NAME]"
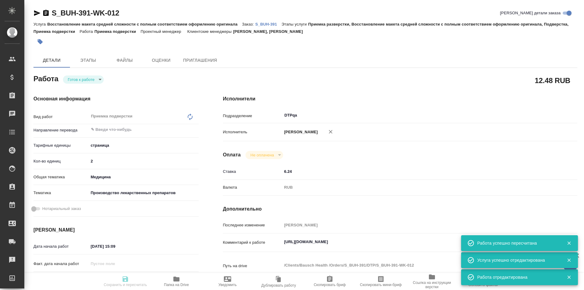
type textarea "[URL][DOMAIN_NAME]"
type textarea "x"
type textarea "/Clients/Bausch Health /Orders/S_BUH-391/DTP/S_BUH-391-WK-012"
type textarea "x"
type input "S_BUH-391"
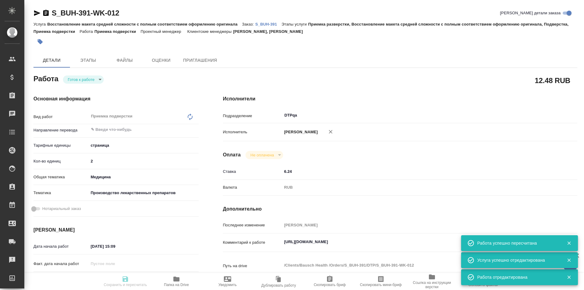
type input "Восстановление макета средней сложности с полным соответствием оформлению ориги…"
type input "Приемка разверстки, Восстановление макета средней сложности с полным соответств…"
type input "[PERSON_NAME], [PERSON_NAME]"
type input "[PERSON_NAME]"
type input "/Clients/Bausch Health /Orders/S_BUH-391"
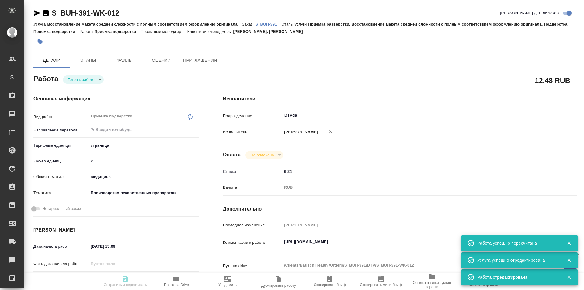
type textarea "x"
type textarea "англ-рус"
type textarea "x"
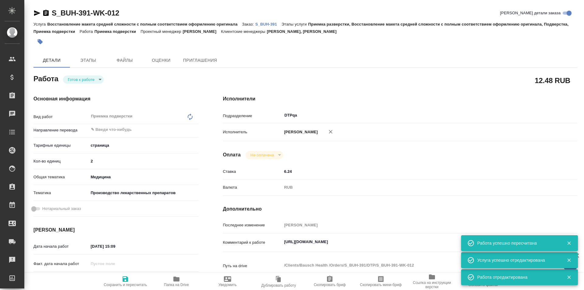
type textarea "x"
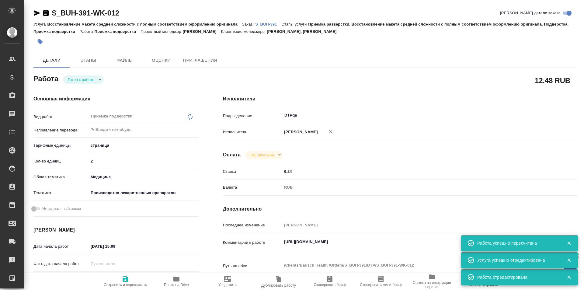
type textarea "x"
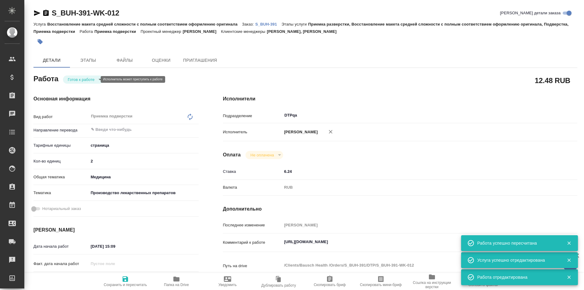
type textarea "x"
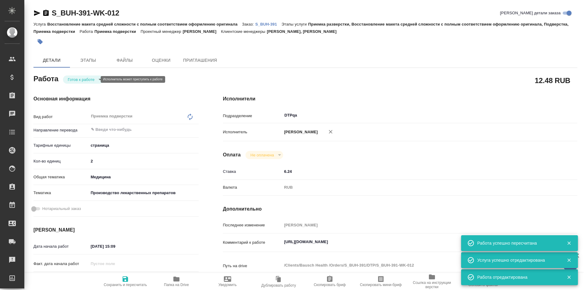
type textarea "x"
click at [91, 78] on body "🙏 .cls-1 fill:#fff; AWATERA Ismagilova [PERSON_NAME] Спецификации Заказы Чаты T…" at bounding box center [292, 145] width 584 height 290
type textarea "x"
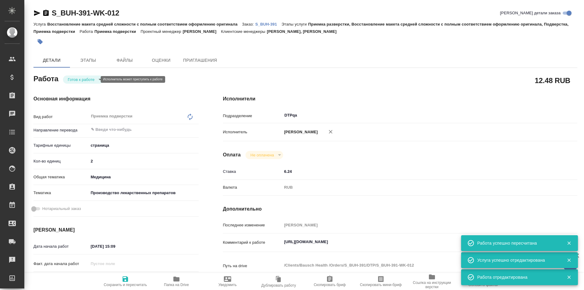
type textarea "x"
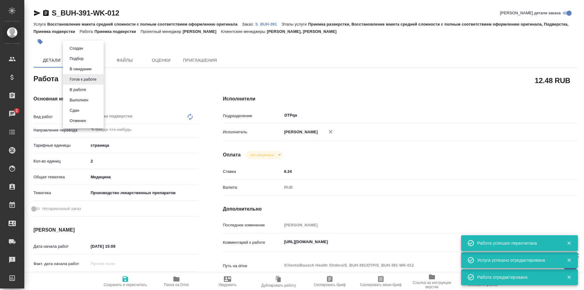
click at [83, 89] on button "В работе" at bounding box center [78, 89] width 20 height 7
type textarea "x"
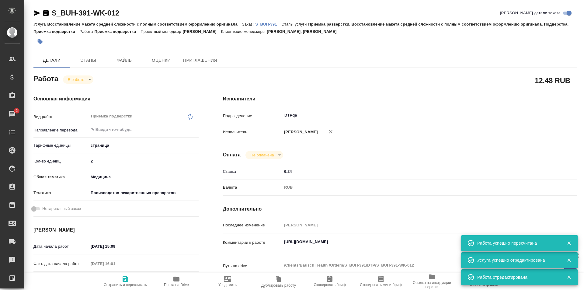
type textarea "x"
drag, startPoint x: 127, startPoint y: 12, endPoint x: 46, endPoint y: 12, distance: 81.2
click at [46, 12] on div "S_BUH-391-WK-012 [PERSON_NAME] детали заказа" at bounding box center [305, 13] width 544 height 10
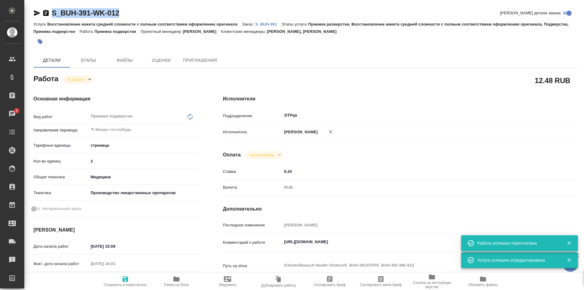
type textarea "x"
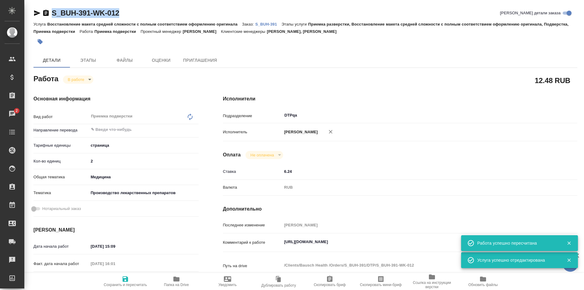
copy link "S_BUH-391-WK-012"
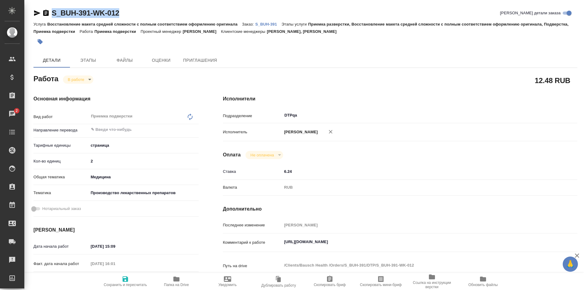
click at [180, 278] on icon "button" at bounding box center [176, 278] width 7 height 7
type textarea "x"
drag, startPoint x: 406, startPoint y: 237, endPoint x: 410, endPoint y: 239, distance: 4.5
click at [406, 238] on textarea "[URL][DOMAIN_NAME]" at bounding box center [415, 242] width 266 height 10
type textarea "x"
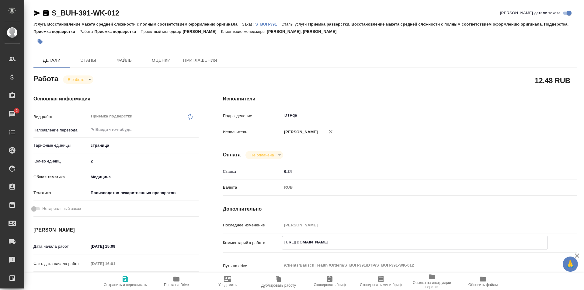
type textarea "[URL][DOMAIN_NAME]"
type textarea "x"
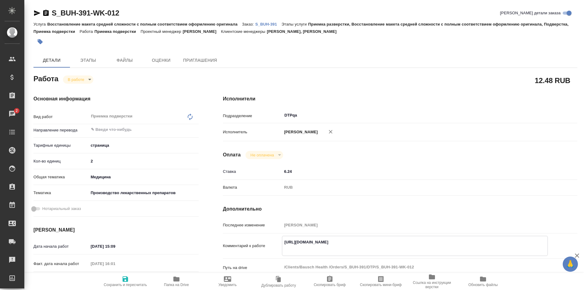
type textarea "x"
type textarea "[URL][DOMAIN_NAME]"
type textarea "x"
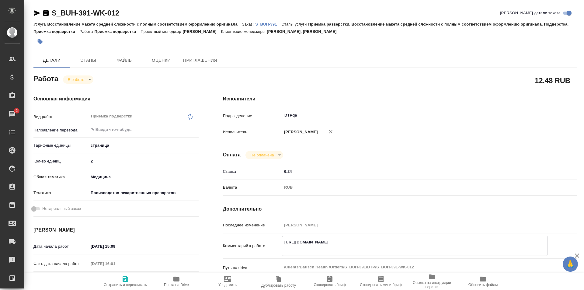
type textarea "x"
type textarea "[URL][DOMAIN_NAME] Y"
type textarea "x"
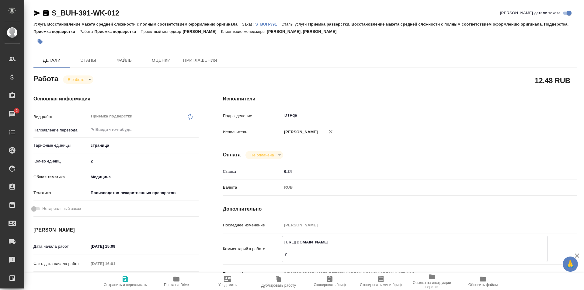
type textarea "x"
type textarea "[URL][DOMAIN_NAME] Yf"
type textarea "x"
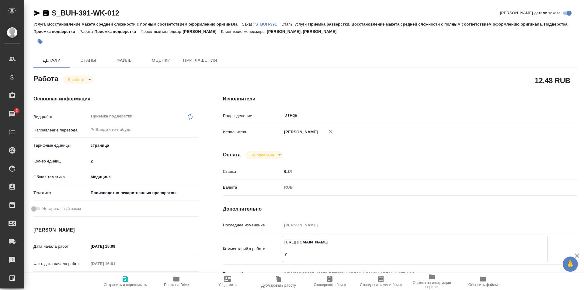
type textarea "x"
type textarea "[URL][DOMAIN_NAME] Yf"
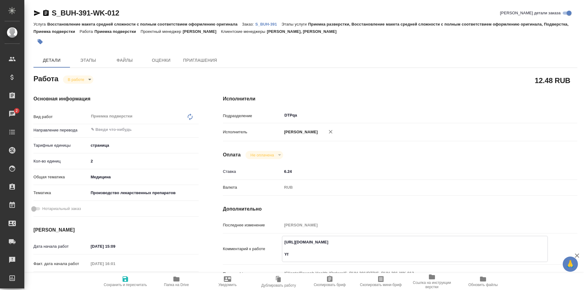
type textarea "x"
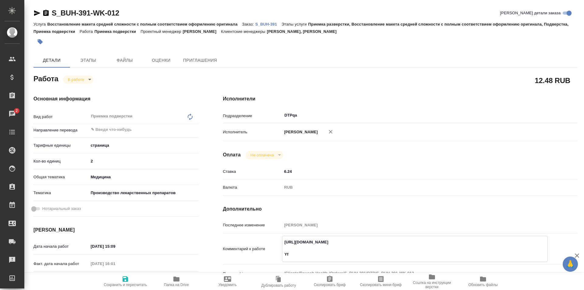
type textarea "[URL][DOMAIN_NAME] Yf"
type textarea "x"
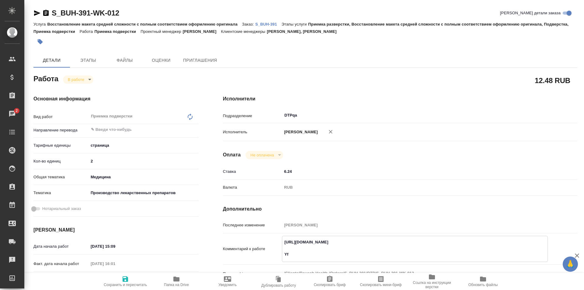
type textarea "x"
type textarea "[URL][DOMAIN_NAME] Y"
type textarea "x"
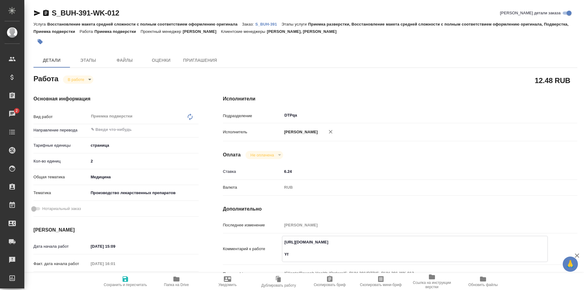
type textarea "x"
type textarea "[URL][DOMAIN_NAME]"
type textarea "x"
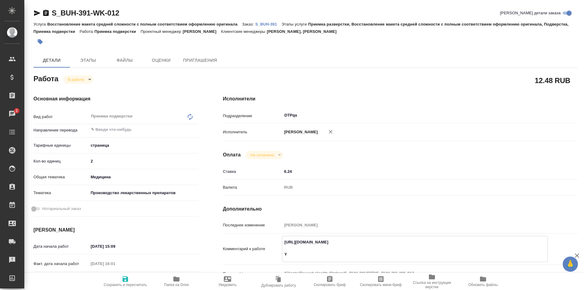
type textarea "x"
paste textarea "[URL][DOMAIN_NAME]"
click at [126, 278] on icon "button" at bounding box center [125, 278] width 5 height 5
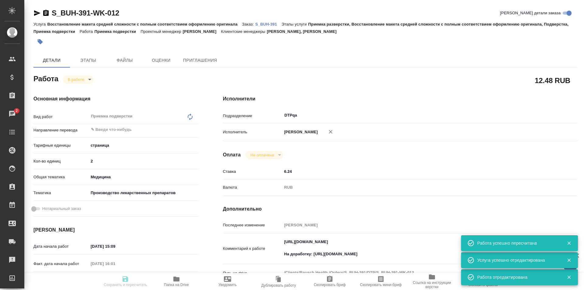
click at [85, 78] on body "🙏 .cls-1 fill:#fff; AWATERA Ismagilova Diana Клиенты Спецификации Заказы 2 Чаты…" at bounding box center [292, 145] width 584 height 290
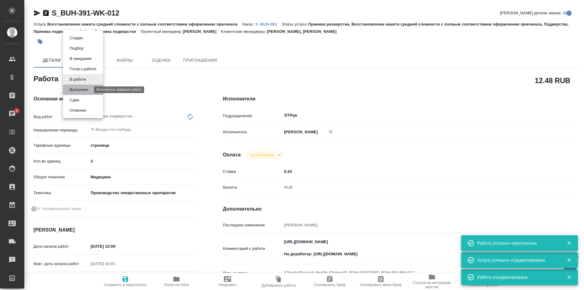
click at [81, 89] on button "Выполнен" at bounding box center [79, 89] width 22 height 7
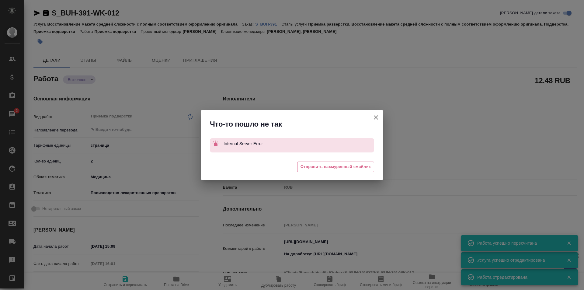
click at [375, 116] on icon "button" at bounding box center [375, 117] width 7 height 7
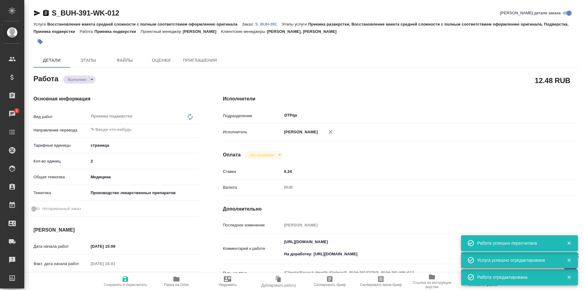
click at [36, 14] on icon "button" at bounding box center [37, 12] width 6 height 5
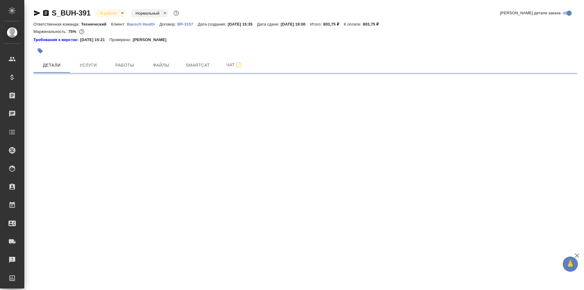
select select "RU"
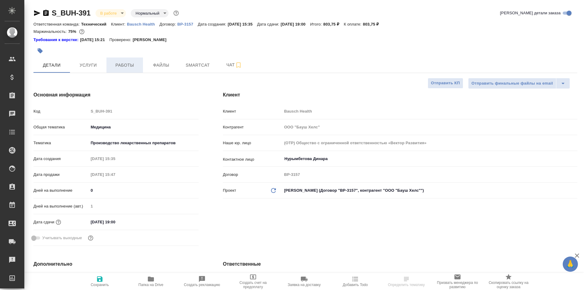
type textarea "x"
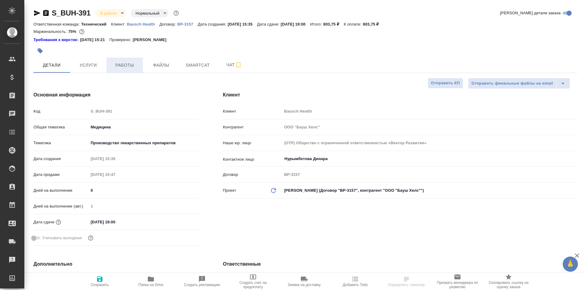
type textarea "x"
click at [123, 65] on span "Работы" at bounding box center [124, 65] width 29 height 8
type input "[PERSON_NAME]"
type input "[PERSON_NAME]pereverzeva"
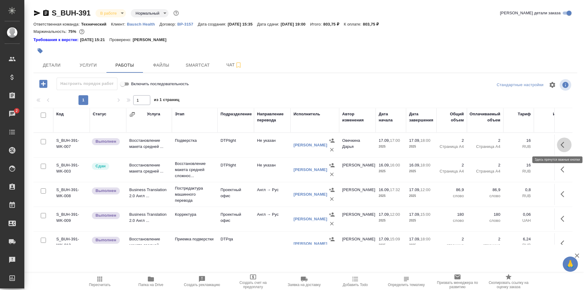
click at [557, 145] on button "button" at bounding box center [564, 144] width 15 height 15
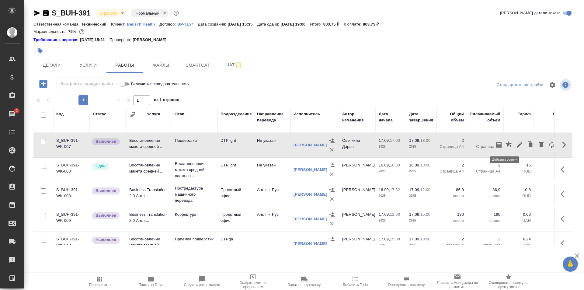
click at [506, 144] on icon "button" at bounding box center [509, 144] width 6 height 6
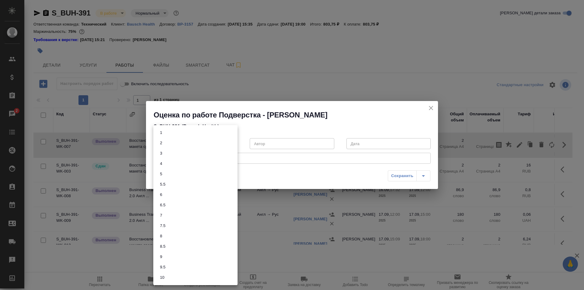
click at [197, 143] on body "🙏 .cls-1 fill:#fff; AWATERA Ismagilova [PERSON_NAME] Спецификации Заказы 2 Чаты…" at bounding box center [292, 145] width 584 height 290
click at [172, 204] on li "6.5" at bounding box center [195, 205] width 84 height 10
type input "6.5"
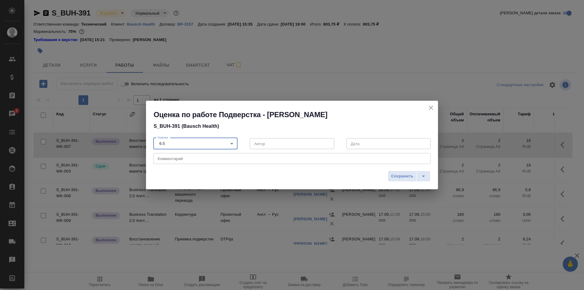
click at [175, 157] on textarea at bounding box center [292, 158] width 269 height 5
type textarea "Логотип прописан текстом"
click at [176, 146] on body "🙏 .cls-1 fill:#fff; AWATERA Ismagilova Diana Клиенты Спецификации Заказы 2 Чаты…" at bounding box center [292, 145] width 584 height 290
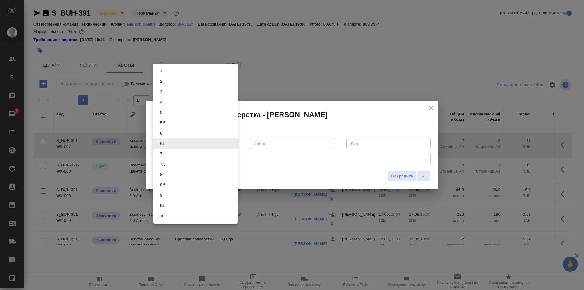
click at [168, 158] on li "7" at bounding box center [195, 154] width 84 height 10
type input "7"
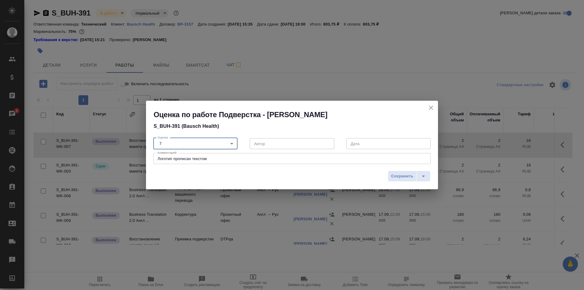
click at [212, 160] on textarea "Логотип прописан текстом" at bounding box center [292, 158] width 269 height 5
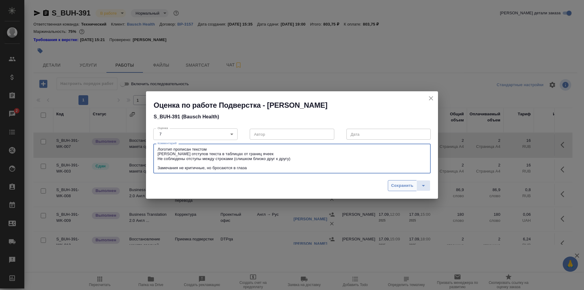
type textarea "Логотип прописан текстом Нет отступов текста в таблицах от границ ячеек Не собл…"
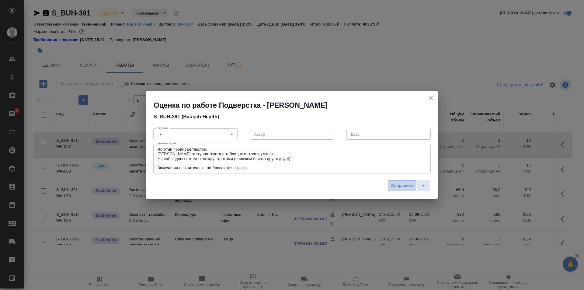
click at [401, 186] on span "Сохранить" at bounding box center [402, 185] width 22 height 7
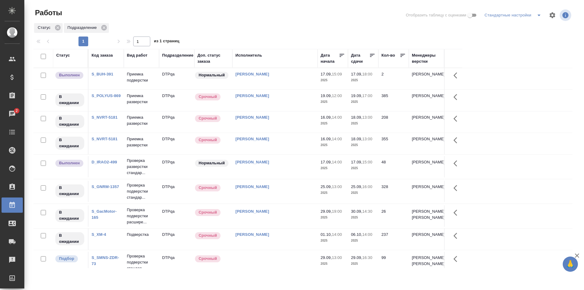
click at [285, 162] on div "[PERSON_NAME]" at bounding box center [274, 162] width 79 height 6
click at [285, 161] on div "[PERSON_NAME]" at bounding box center [274, 162] width 79 height 6
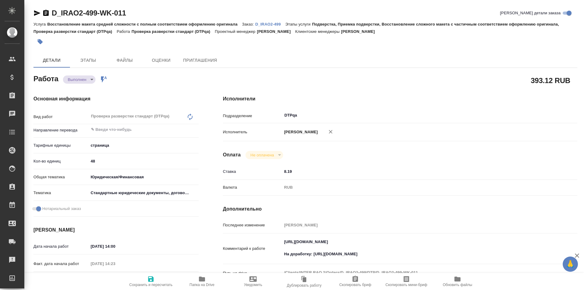
type textarea "x"
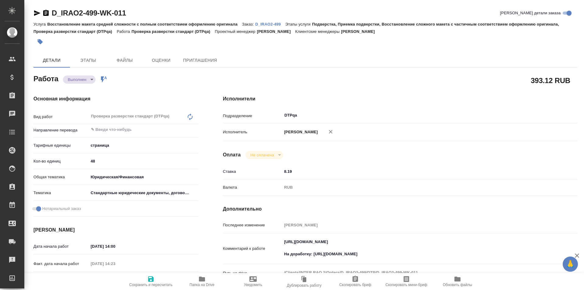
type textarea "x"
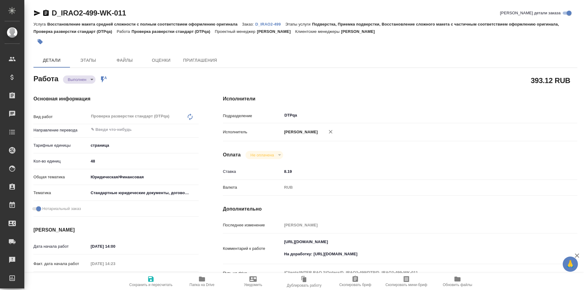
type textarea "x"
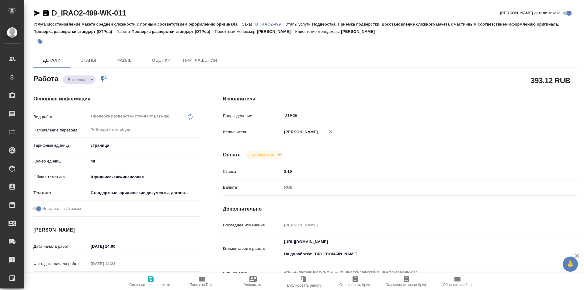
type textarea "x"
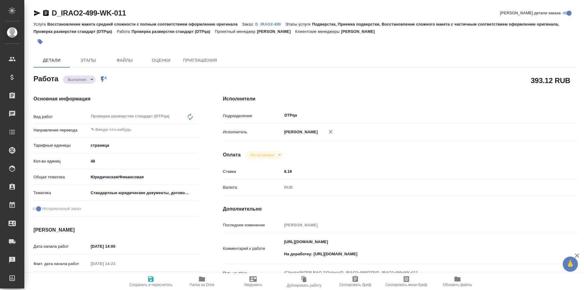
type textarea "x"
